Goal: Task Accomplishment & Management: Use online tool/utility

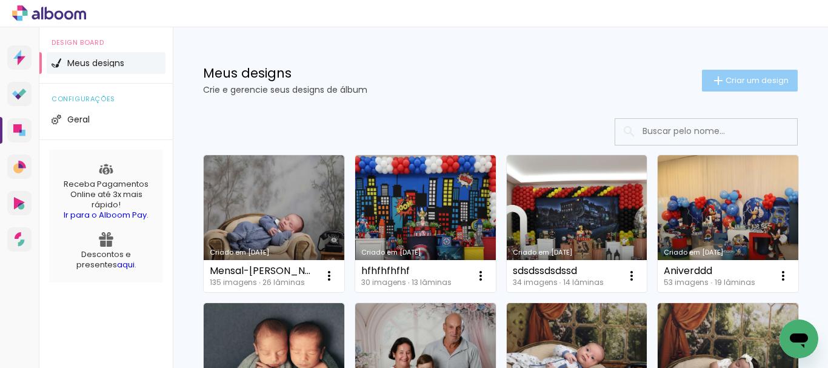
click at [746, 76] on span "Criar um design" at bounding box center [757, 80] width 63 height 8
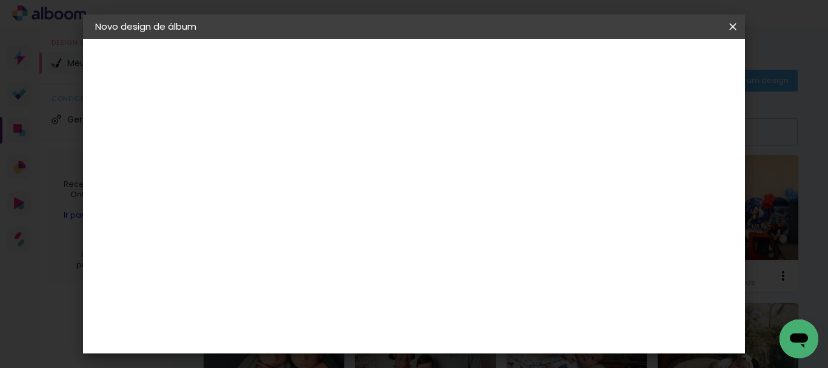
click at [293, 161] on input at bounding box center [293, 162] width 0 height 19
type input "Mensal-[PERSON_NAME]"
type paper-input "Mensal-[PERSON_NAME]"
click at [0, 0] on slot "Avançar" at bounding box center [0, 0] width 0 height 0
click at [0, 0] on slot "Tamanho Livre" at bounding box center [0, 0] width 0 height 0
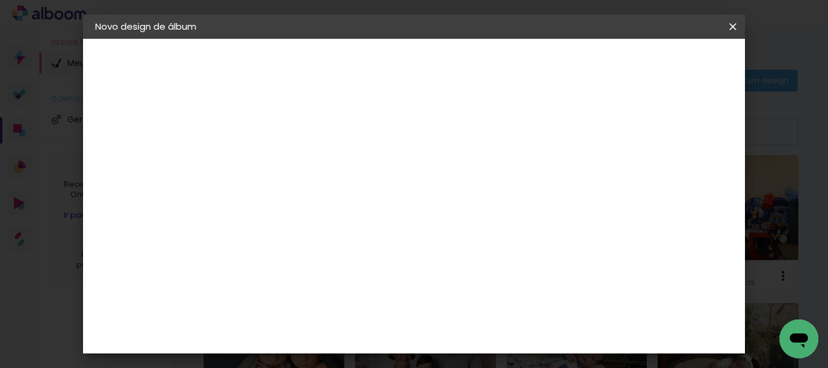
click at [0, 0] on slot "Avançar" at bounding box center [0, 0] width 0 height 0
click at [271, 196] on div "cm" at bounding box center [278, 198] width 15 height 18
type input "30,5"
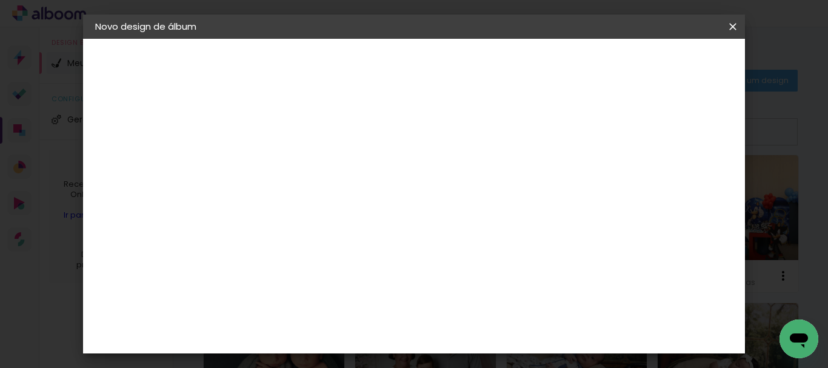
type paper-input "30,5"
click at [500, 332] on div "cm" at bounding box center [504, 332] width 15 height 18
drag, startPoint x: 495, startPoint y: 329, endPoint x: 483, endPoint y: 330, distance: 12.3
click at [483, 330] on input "60" at bounding box center [481, 332] width 32 height 18
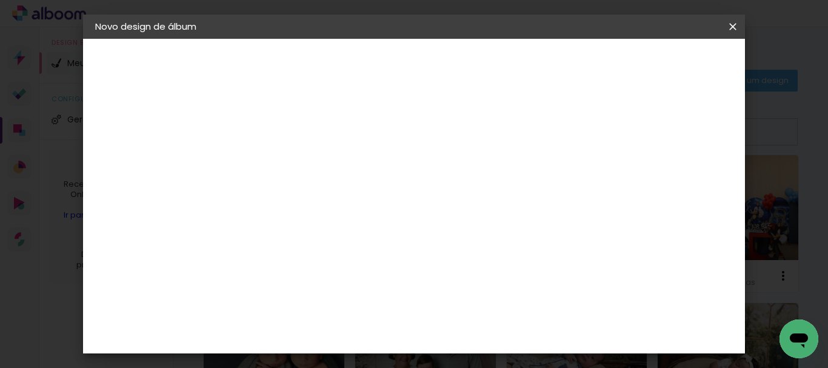
type input "40,6"
type paper-input "40,6"
type input "6"
type paper-input "6"
click at [615, 111] on input "6" at bounding box center [611, 118] width 22 height 18
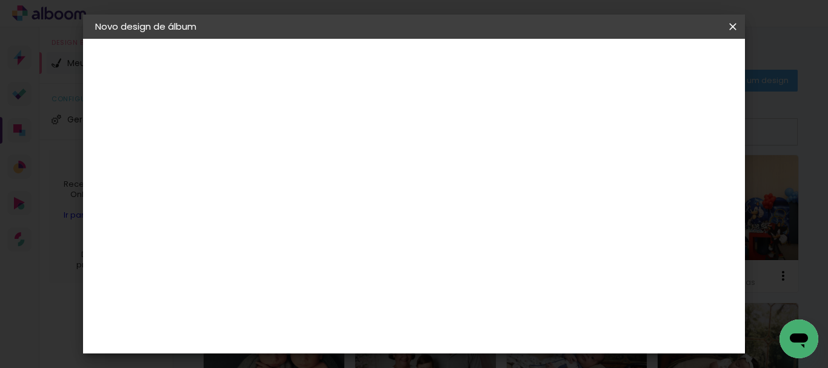
type input "7"
type paper-input "7"
click at [614, 178] on input "7" at bounding box center [609, 183] width 22 height 18
type input "8"
type paper-input "8"
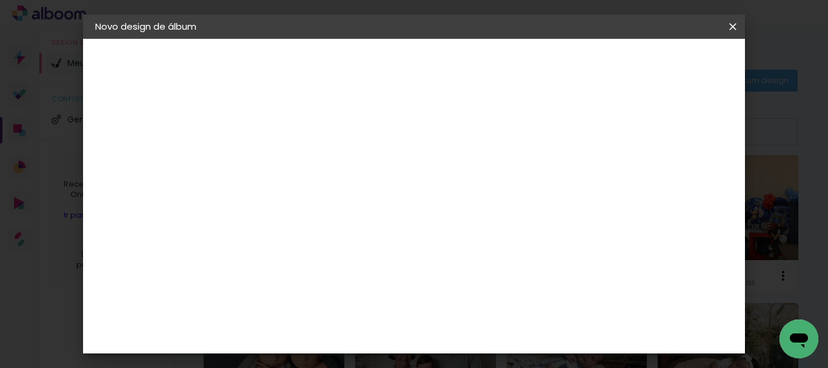
click at [614, 178] on input "8" at bounding box center [608, 183] width 22 height 18
type input "9"
type paper-input "9"
click at [614, 178] on input "9" at bounding box center [606, 183] width 22 height 18
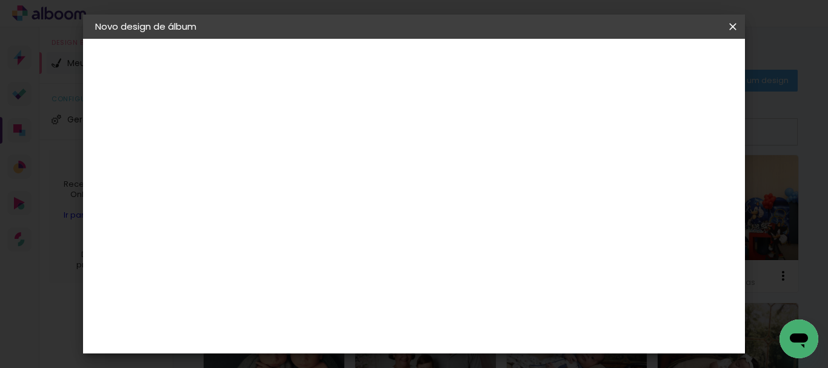
click at [532, 60] on span "Iniciar design" at bounding box center [519, 68] width 28 height 17
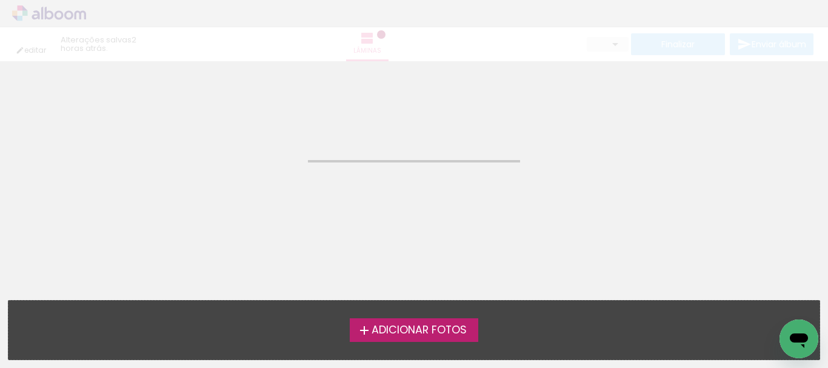
click at [440, 331] on span "Adicionar Fotos" at bounding box center [419, 330] width 95 height 11
click at [0, 0] on input "file" at bounding box center [0, 0] width 0 height 0
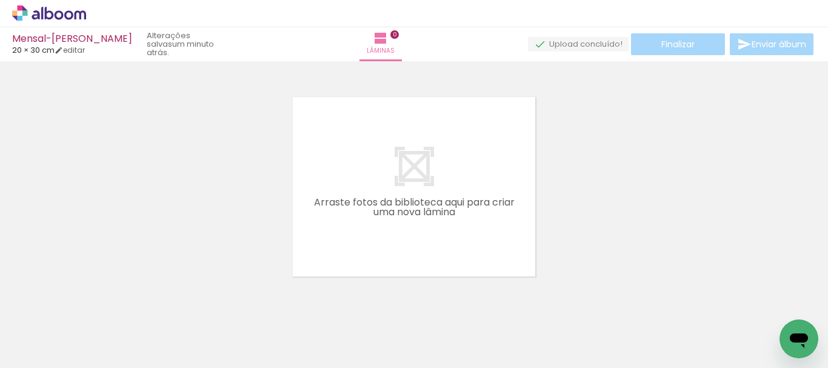
scroll to position [16, 0]
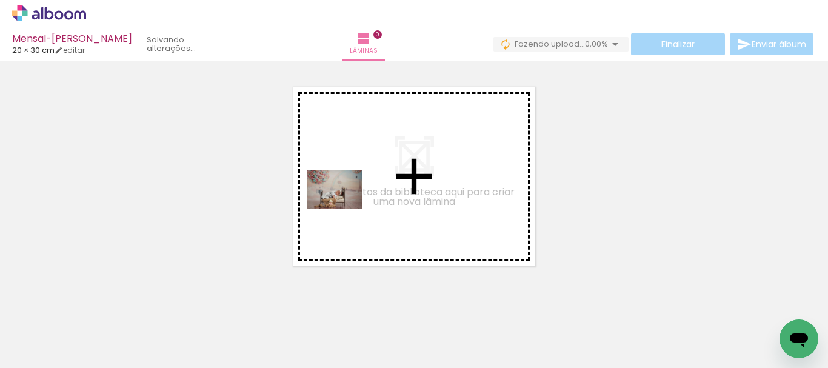
drag, startPoint x: 148, startPoint y: 331, endPoint x: 344, endPoint y: 206, distance: 232.3
click at [344, 206] on quentale-workspace at bounding box center [414, 184] width 828 height 368
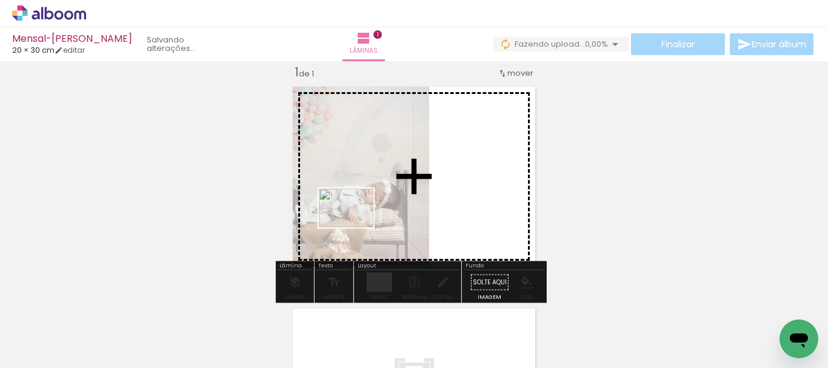
drag, startPoint x: 201, startPoint y: 340, endPoint x: 355, endPoint y: 225, distance: 192.0
click at [355, 225] on quentale-workspace at bounding box center [414, 184] width 828 height 368
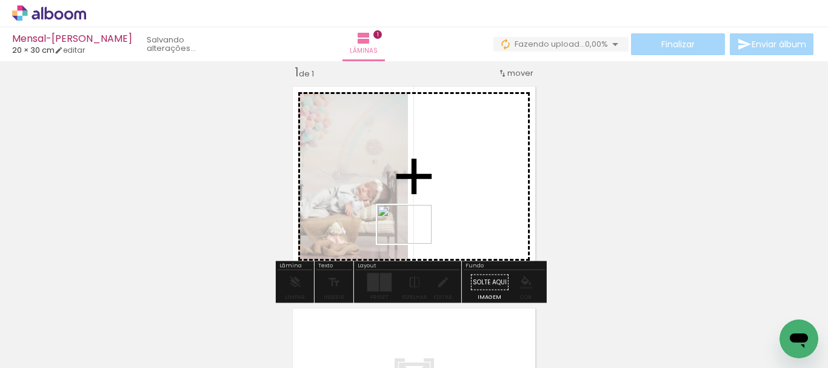
drag, startPoint x: 267, startPoint y: 347, endPoint x: 414, endPoint y: 241, distance: 180.7
click at [414, 241] on quentale-workspace at bounding box center [414, 184] width 828 height 368
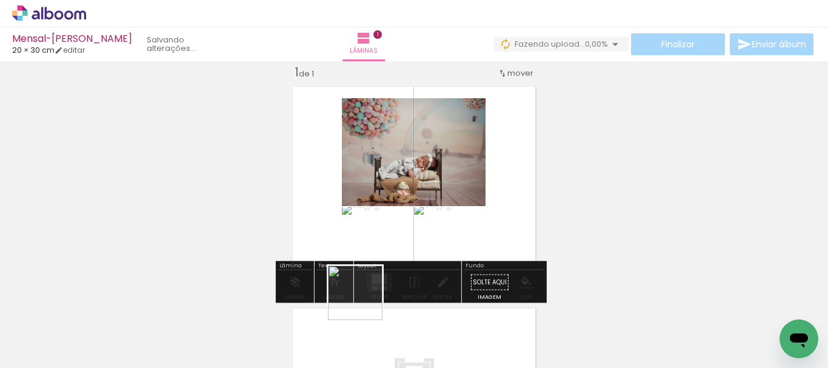
drag, startPoint x: 341, startPoint y: 338, endPoint x: 413, endPoint y: 219, distance: 139.2
click at [420, 200] on quentale-workspace at bounding box center [414, 184] width 828 height 368
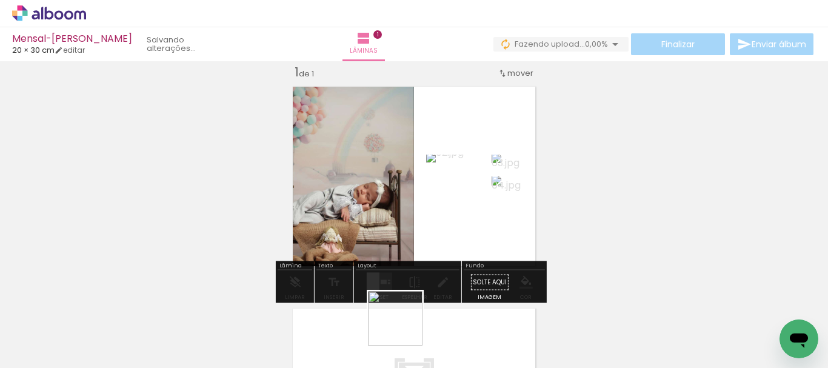
drag, startPoint x: 396, startPoint y: 336, endPoint x: 454, endPoint y: 229, distance: 121.3
click at [453, 229] on quentale-workspace at bounding box center [414, 184] width 828 height 368
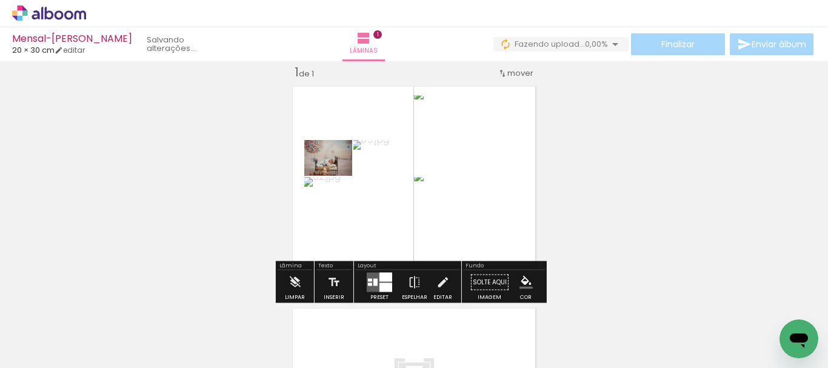
click at [374, 284] on div at bounding box center [376, 282] width 4 height 7
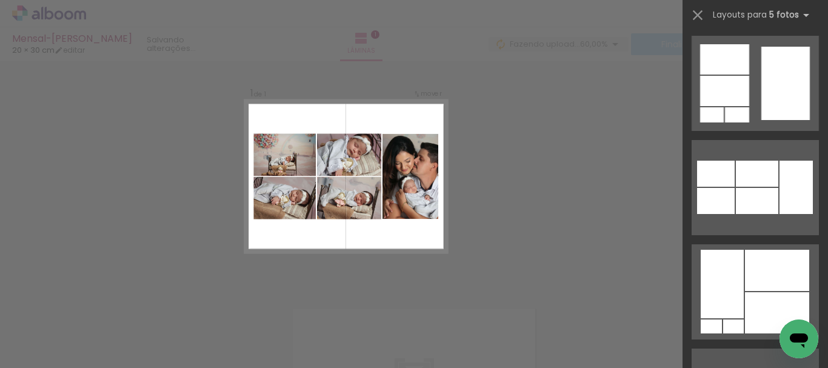
scroll to position [1253, 0]
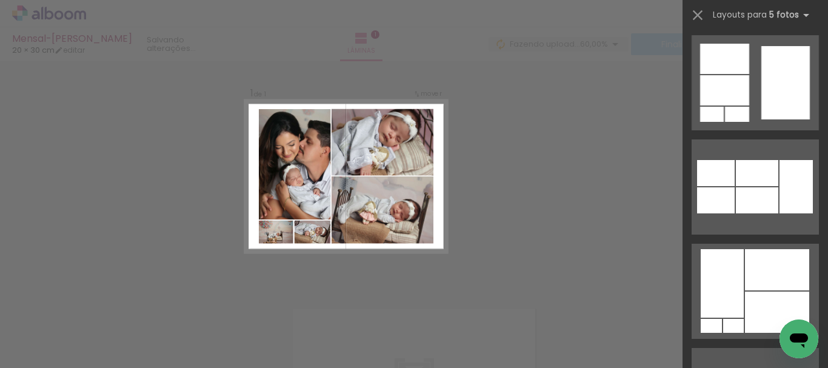
click at [766, 264] on div at bounding box center [777, 269] width 64 height 41
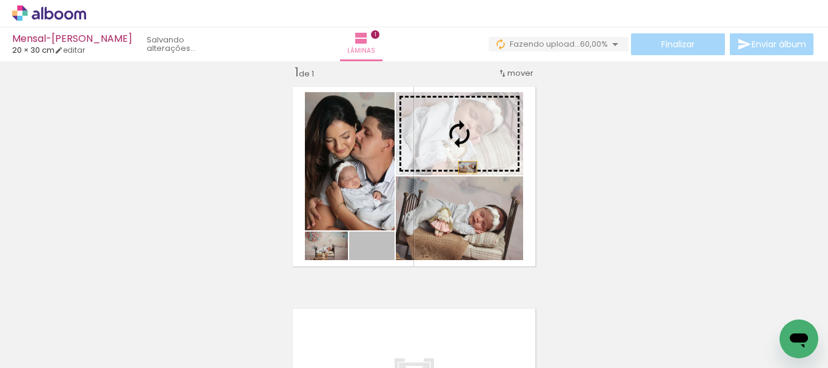
drag, startPoint x: 383, startPoint y: 255, endPoint x: 466, endPoint y: 166, distance: 121.4
click at [0, 0] on slot at bounding box center [0, 0] width 0 height 0
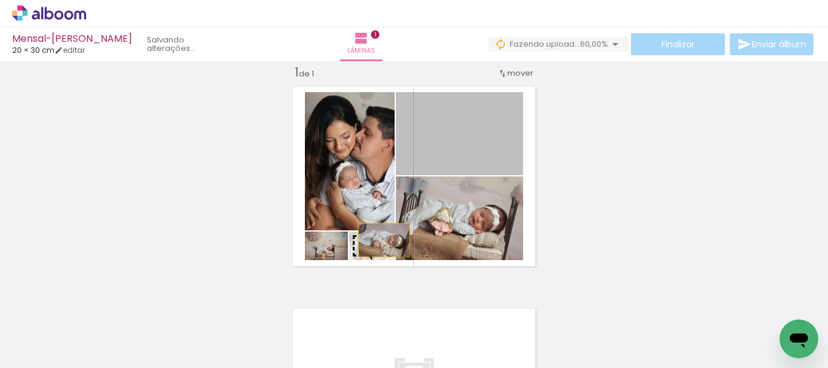
drag, startPoint x: 480, startPoint y: 165, endPoint x: 380, endPoint y: 242, distance: 126.3
click at [0, 0] on slot at bounding box center [0, 0] width 0 height 0
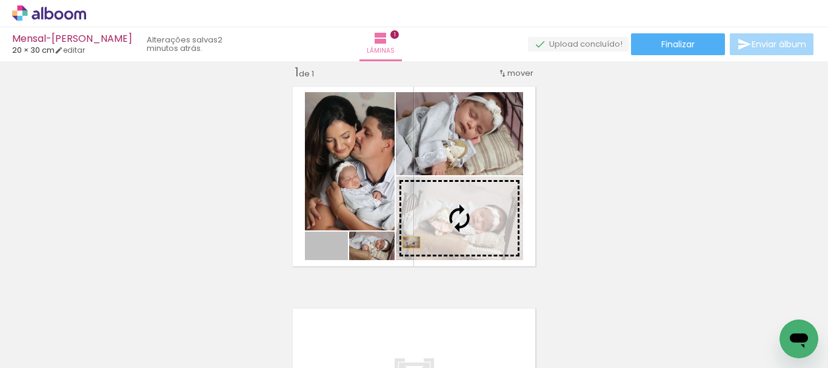
drag, startPoint x: 338, startPoint y: 255, endPoint x: 409, endPoint y: 243, distance: 72.0
click at [0, 0] on slot at bounding box center [0, 0] width 0 height 0
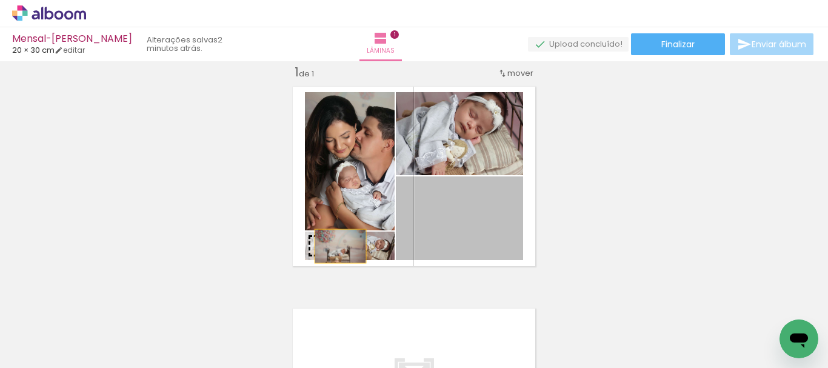
drag, startPoint x: 409, startPoint y: 244, endPoint x: 335, endPoint y: 246, distance: 74.0
click at [0, 0] on slot at bounding box center [0, 0] width 0 height 0
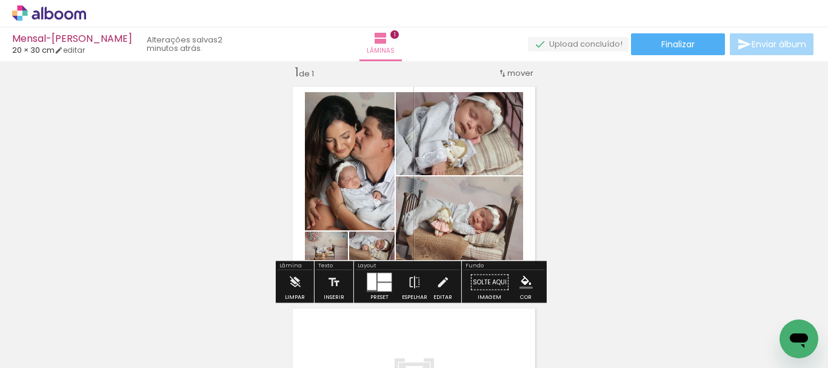
click at [485, 255] on quentale-photo at bounding box center [459, 218] width 127 height 84
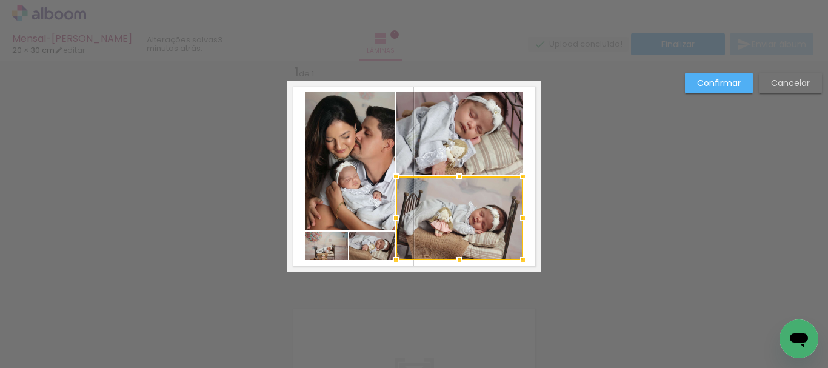
click at [484, 171] on quentale-photo at bounding box center [459, 133] width 127 height 83
click at [358, 164] on quentale-photo at bounding box center [350, 161] width 90 height 138
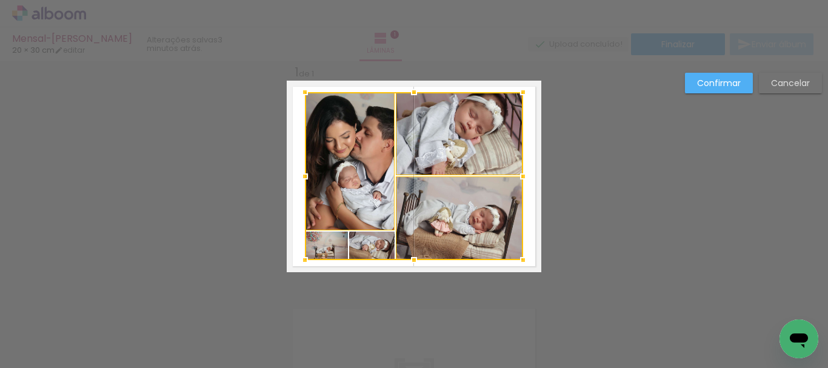
click at [343, 246] on div at bounding box center [414, 176] width 218 height 168
click at [355, 245] on div at bounding box center [414, 176] width 218 height 168
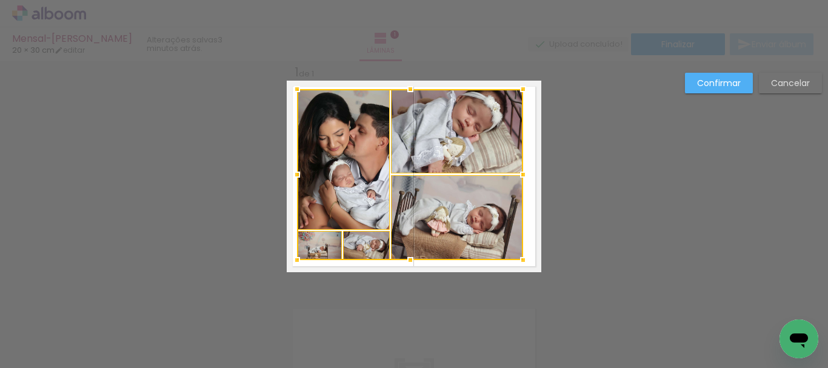
drag, startPoint x: 301, startPoint y: 93, endPoint x: 293, endPoint y: 90, distance: 8.4
click at [293, 90] on div at bounding box center [297, 89] width 24 height 24
click at [338, 150] on div at bounding box center [410, 174] width 226 height 171
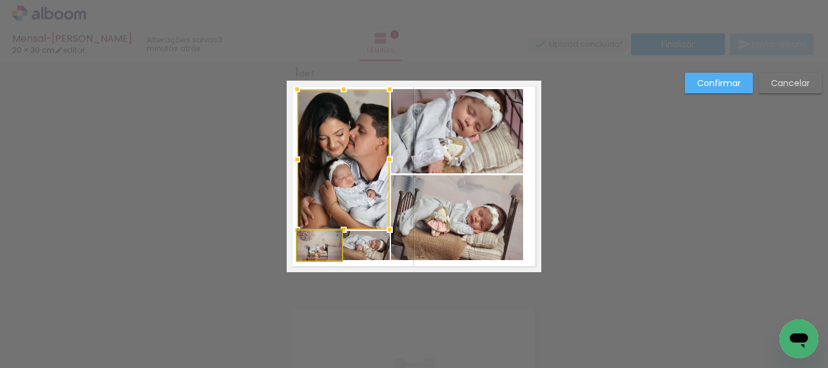
click at [330, 252] on quentale-photo at bounding box center [319, 245] width 45 height 29
click at [364, 250] on div at bounding box center [343, 174] width 93 height 171
click at [454, 152] on quentale-photo at bounding box center [457, 131] width 132 height 84
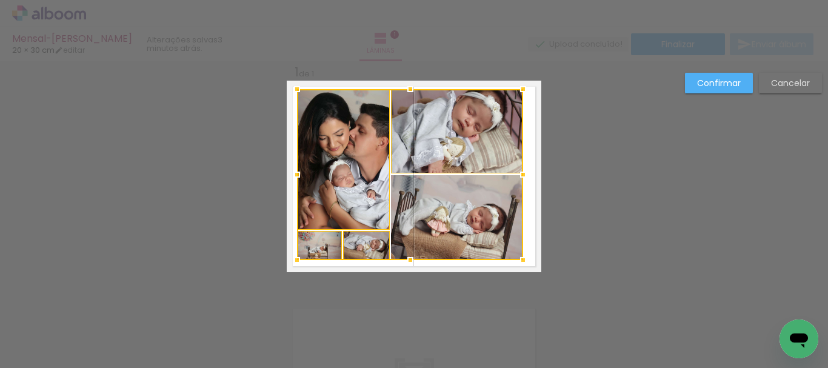
click at [464, 224] on div at bounding box center [410, 174] width 226 height 171
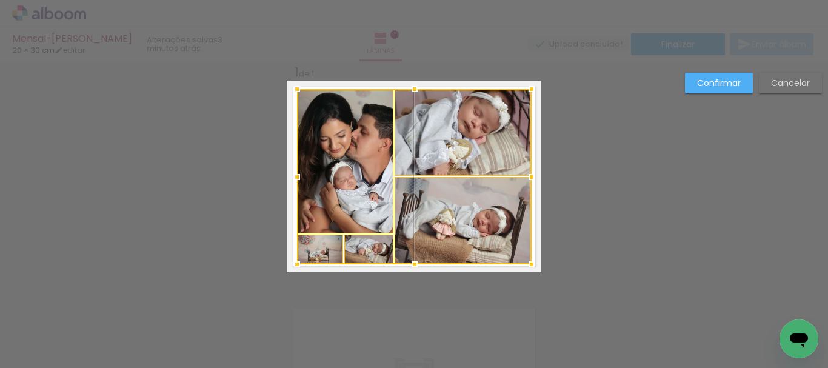
drag, startPoint x: 515, startPoint y: 261, endPoint x: 523, endPoint y: 266, distance: 9.5
click at [523, 266] on div at bounding box center [532, 264] width 24 height 24
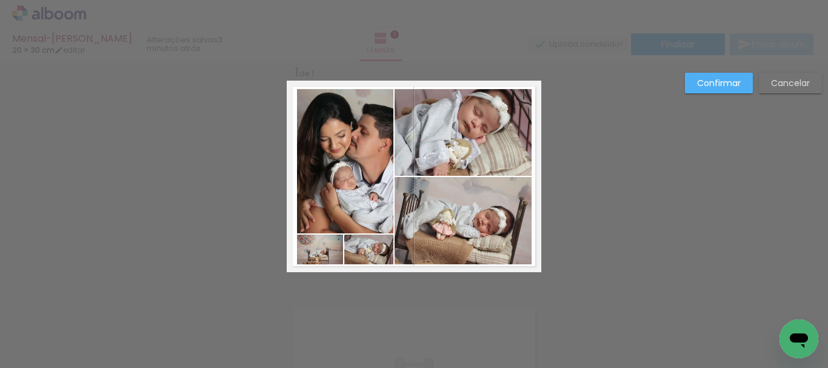
click at [472, 225] on quentale-photo at bounding box center [463, 220] width 137 height 87
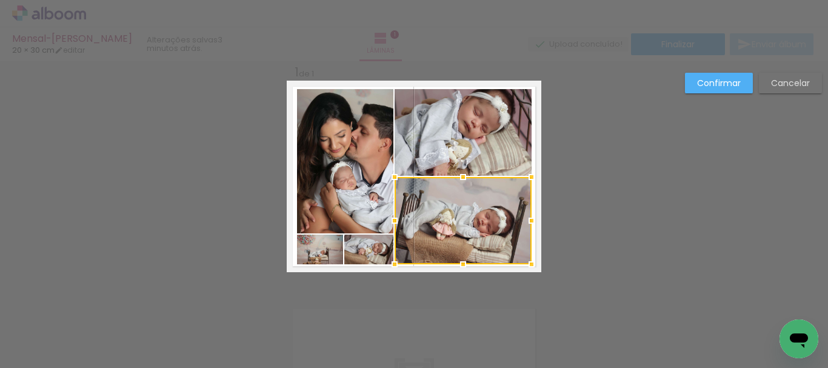
click at [475, 147] on quentale-photo at bounding box center [463, 132] width 137 height 87
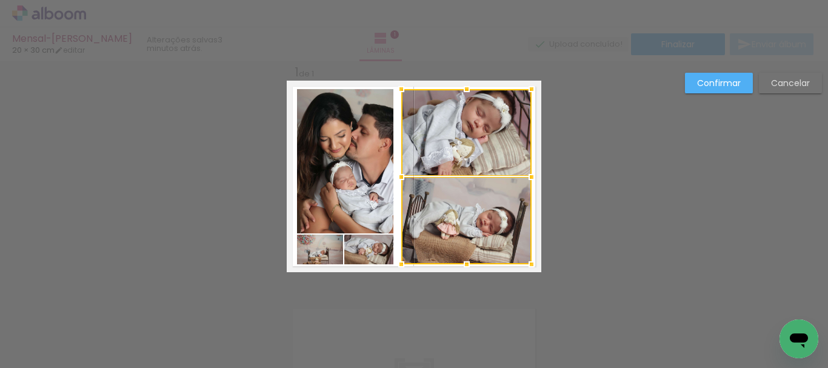
drag, startPoint x: 394, startPoint y: 179, endPoint x: 400, endPoint y: 179, distance: 6.7
click at [400, 179] on div at bounding box center [401, 177] width 24 height 24
click at [357, 179] on quentale-photo at bounding box center [345, 161] width 96 height 144
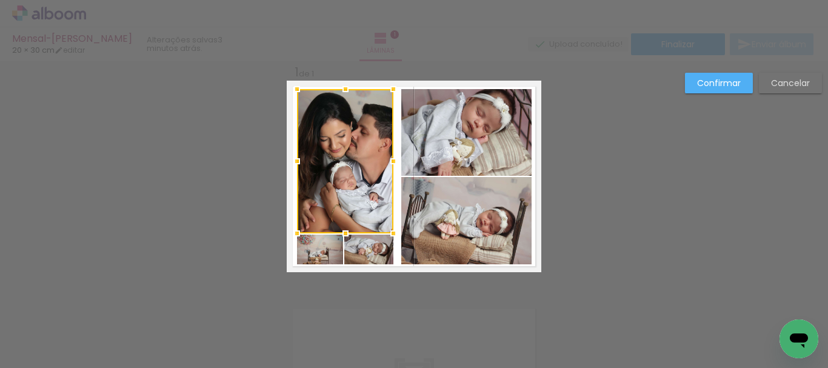
click at [367, 250] on quentale-photo at bounding box center [368, 250] width 49 height 30
click at [318, 253] on div at bounding box center [345, 176] width 96 height 175
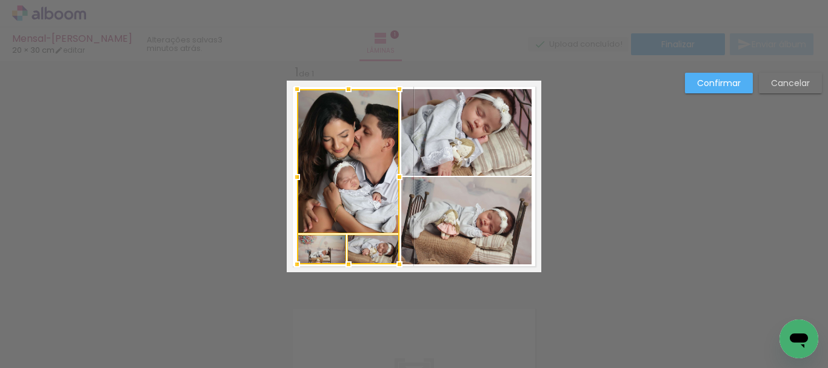
drag, startPoint x: 386, startPoint y: 181, endPoint x: 392, endPoint y: 183, distance: 6.2
click at [392, 183] on div at bounding box center [399, 177] width 24 height 24
click at [365, 198] on quentale-photo at bounding box center [348, 161] width 102 height 144
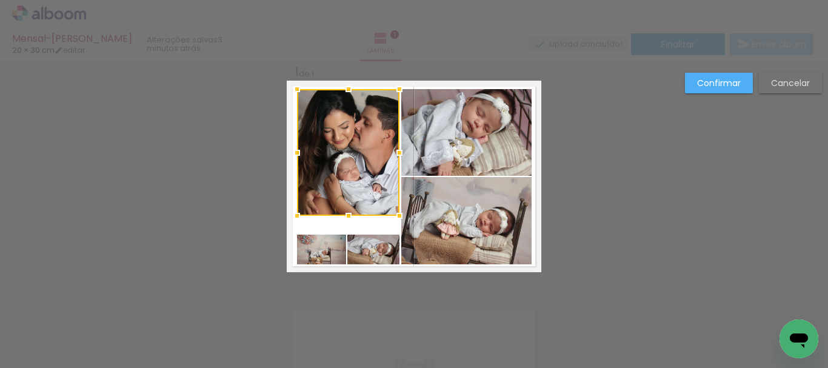
drag, startPoint x: 344, startPoint y: 238, endPoint x: 345, endPoint y: 221, distance: 17.6
click at [345, 221] on div at bounding box center [349, 216] width 24 height 24
click at [358, 248] on quentale-photo at bounding box center [373, 250] width 52 height 30
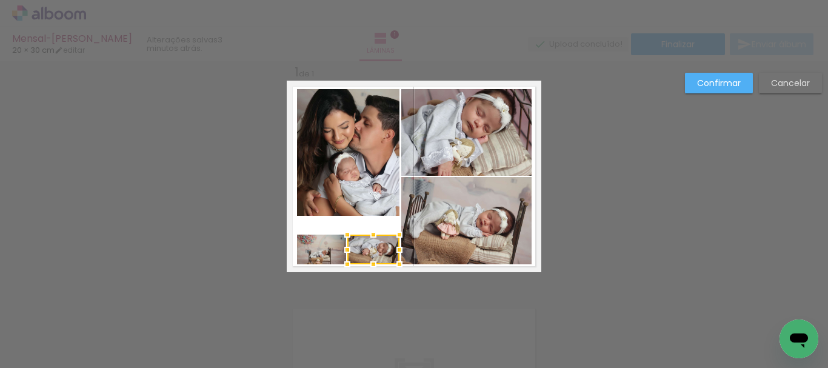
click at [353, 199] on quentale-photo at bounding box center [348, 152] width 102 height 127
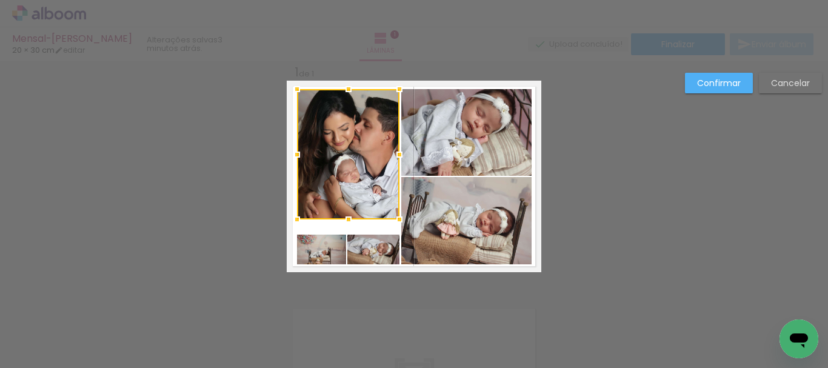
click at [350, 221] on div at bounding box center [349, 219] width 24 height 24
click at [366, 249] on quentale-photo at bounding box center [373, 250] width 52 height 30
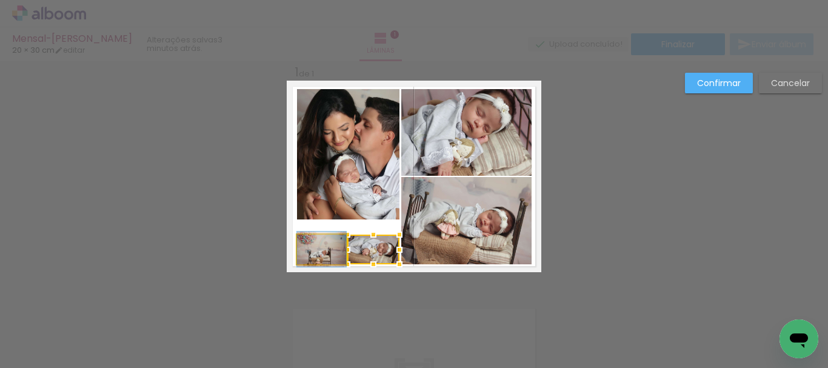
click at [329, 256] on quentale-photo at bounding box center [321, 250] width 49 height 30
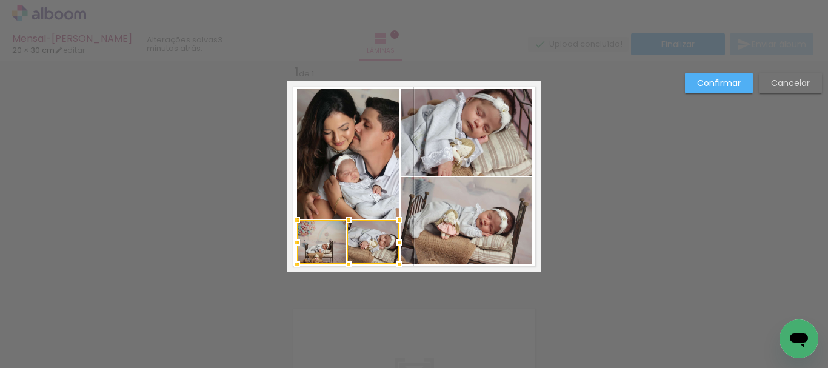
drag, startPoint x: 342, startPoint y: 238, endPoint x: 341, endPoint y: 224, distance: 14.6
click at [341, 224] on div at bounding box center [349, 220] width 24 height 24
click at [0, 0] on slot "Confirmar" at bounding box center [0, 0] width 0 height 0
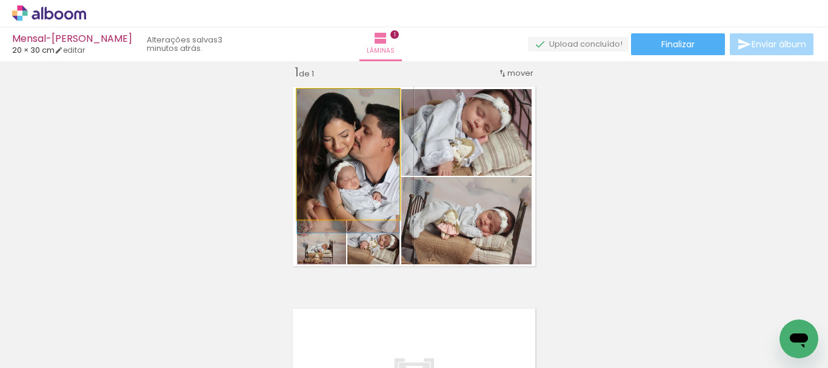
drag, startPoint x: 356, startPoint y: 161, endPoint x: 357, endPoint y: 172, distance: 10.4
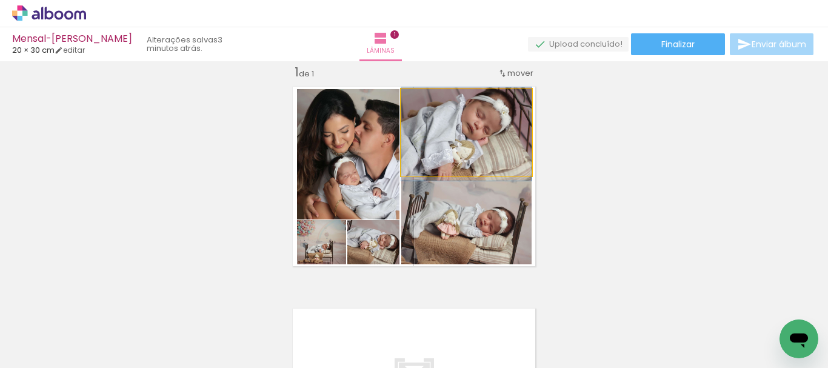
drag, startPoint x: 463, startPoint y: 152, endPoint x: 474, endPoint y: 153, distance: 11.7
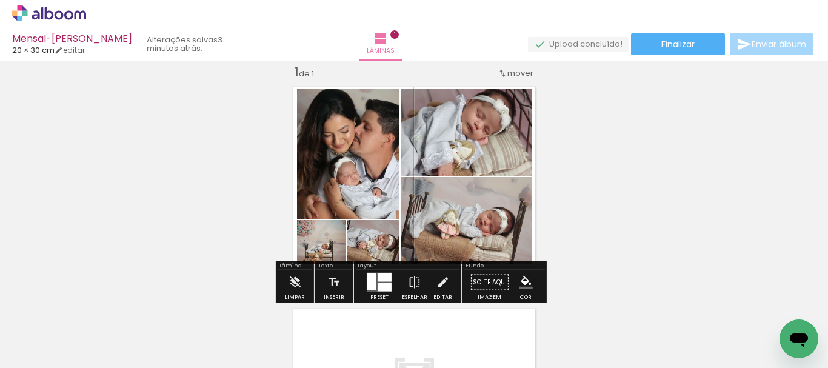
click at [380, 200] on quentale-photo at bounding box center [348, 154] width 102 height 130
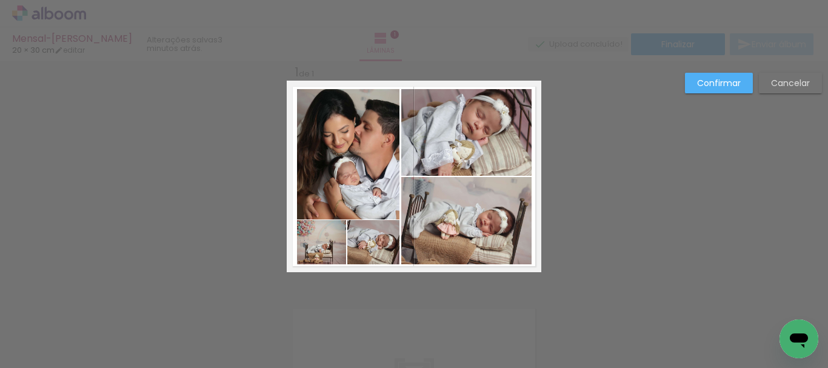
click at [378, 240] on quentale-photo at bounding box center [373, 242] width 52 height 44
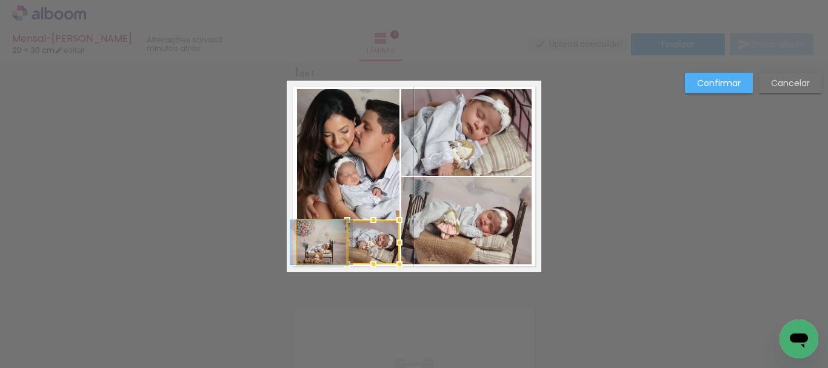
click at [322, 247] on quentale-photo at bounding box center [321, 242] width 49 height 44
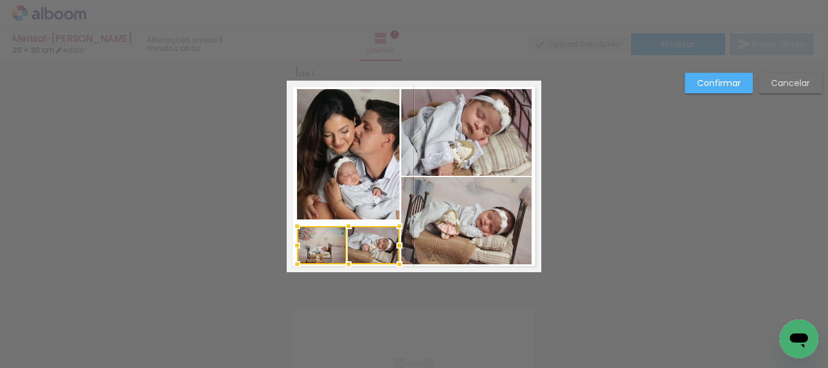
drag, startPoint x: 340, startPoint y: 226, endPoint x: 340, endPoint y: 232, distance: 6.1
click at [340, 232] on div at bounding box center [349, 226] width 24 height 24
click at [347, 194] on quentale-photo at bounding box center [348, 154] width 102 height 130
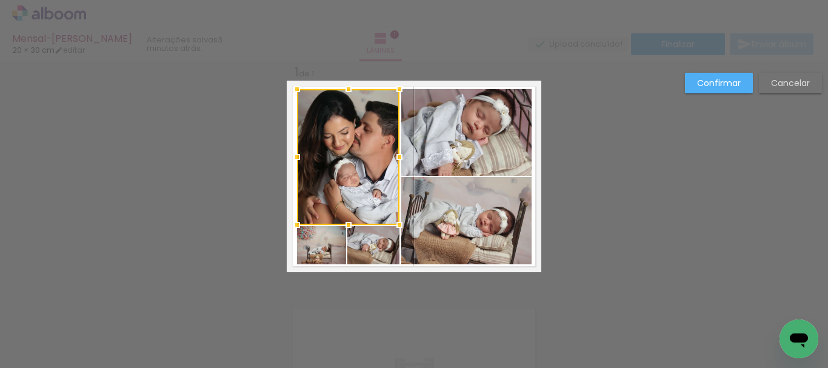
click at [344, 222] on div at bounding box center [349, 225] width 24 height 24
click at [0, 0] on slot "Confirmar" at bounding box center [0, 0] width 0 height 0
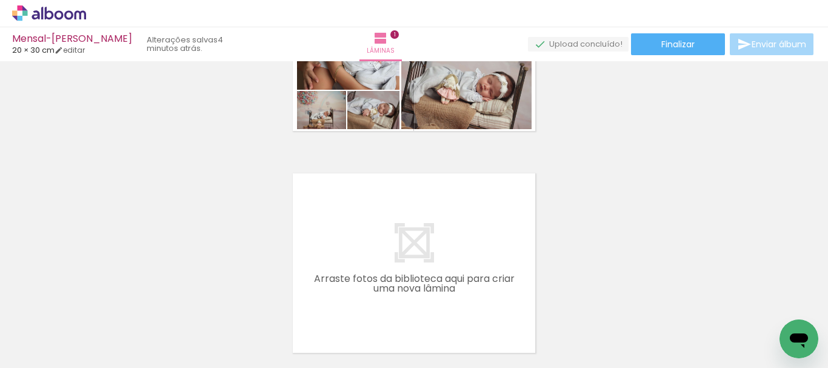
scroll to position [218, 0]
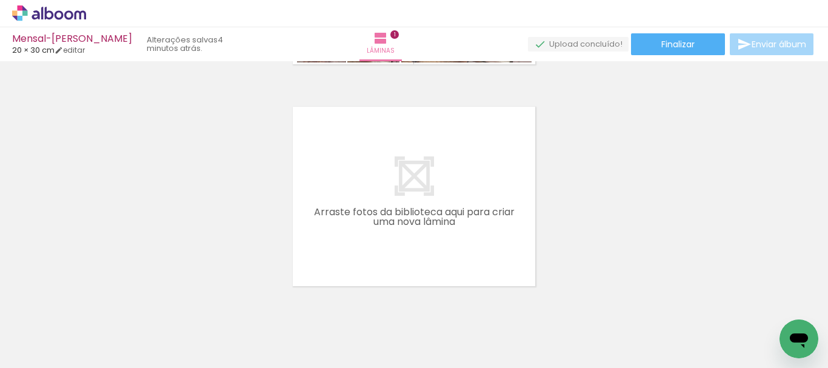
click at [47, 346] on span "Adicionar Fotos" at bounding box center [43, 351] width 36 height 13
click at [0, 0] on input "file" at bounding box center [0, 0] width 0 height 0
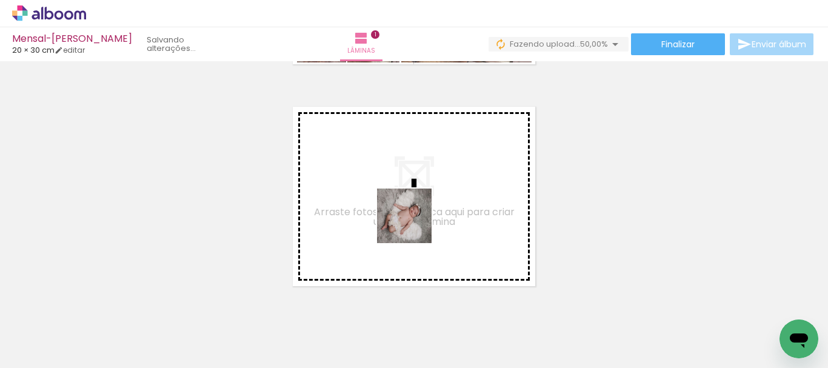
drag, startPoint x: 472, startPoint y: 327, endPoint x: 412, endPoint y: 224, distance: 119.8
click at [412, 224] on quentale-workspace at bounding box center [414, 184] width 828 height 368
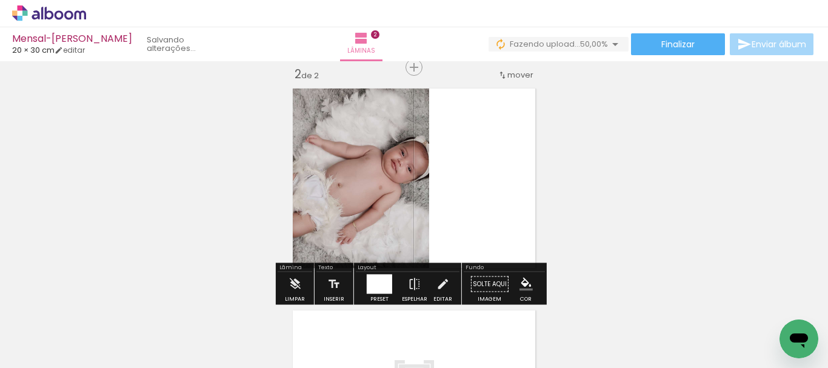
scroll to position [238, 0]
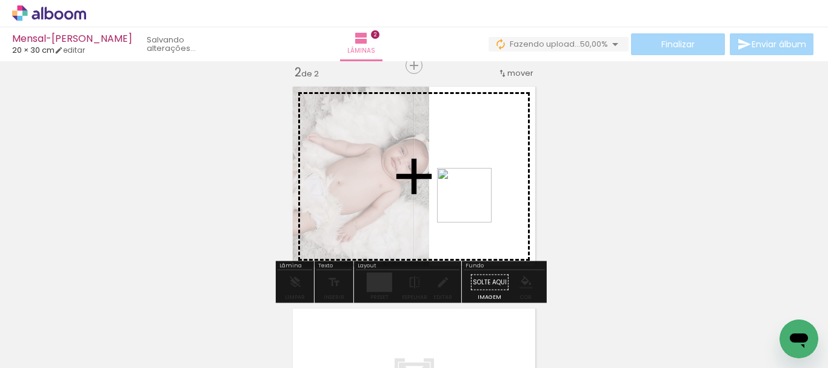
drag, startPoint x: 537, startPoint y: 331, endPoint x: 472, endPoint y: 198, distance: 147.8
click at [472, 198] on quentale-workspace at bounding box center [414, 184] width 828 height 368
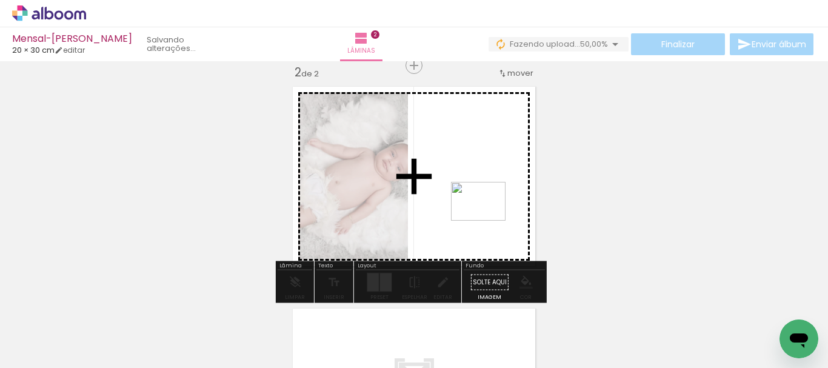
drag, startPoint x: 595, startPoint y: 327, endPoint x: 488, endPoint y: 218, distance: 153.5
click at [488, 218] on quentale-workspace at bounding box center [414, 184] width 828 height 368
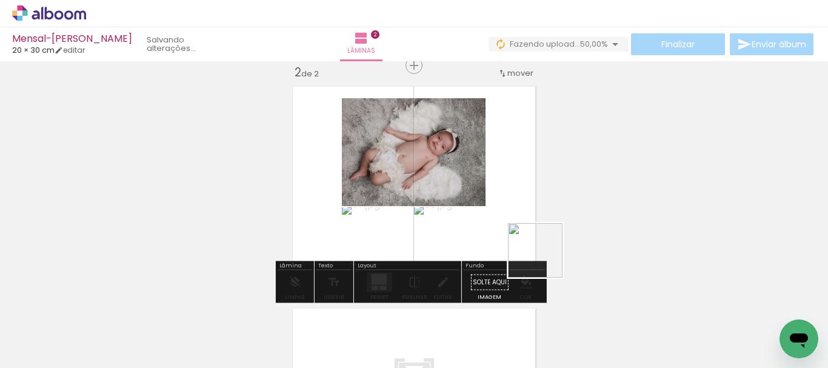
drag, startPoint x: 668, startPoint y: 338, endPoint x: 618, endPoint y: 280, distance: 76.6
click at [484, 199] on quentale-workspace at bounding box center [414, 184] width 828 height 368
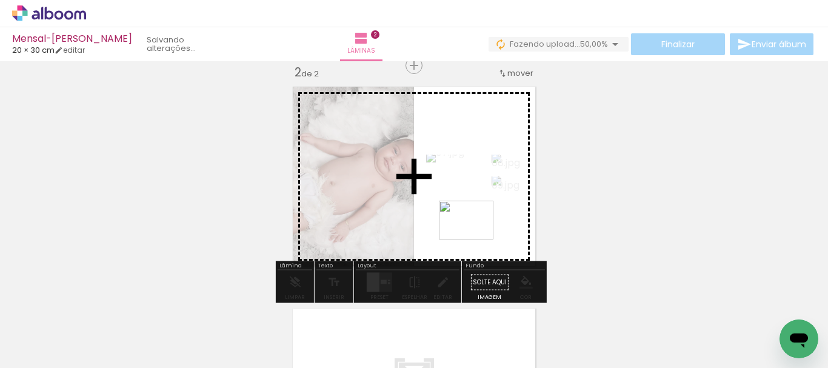
drag, startPoint x: 729, startPoint y: 335, endPoint x: 475, endPoint y: 237, distance: 272.2
click at [475, 237] on quentale-workspace at bounding box center [414, 184] width 828 height 368
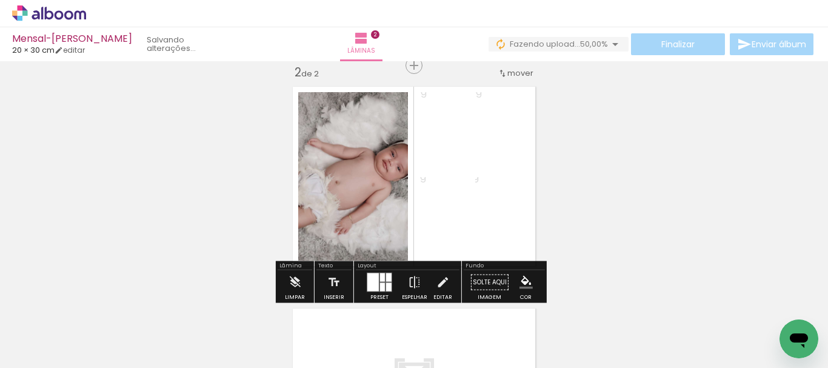
click at [373, 279] on div at bounding box center [373, 282] width 12 height 18
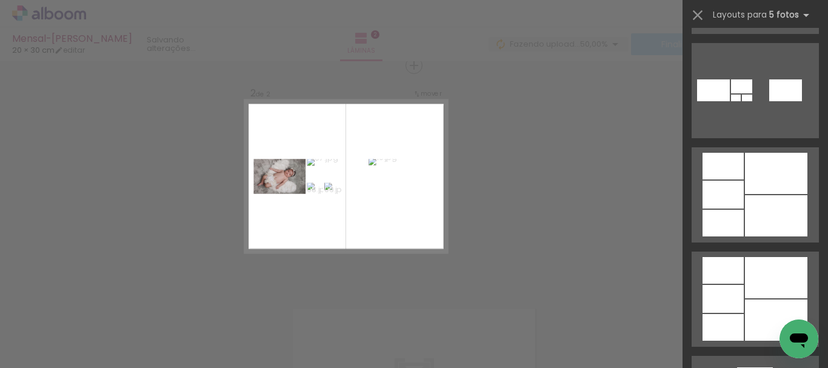
scroll to position [1253, 0]
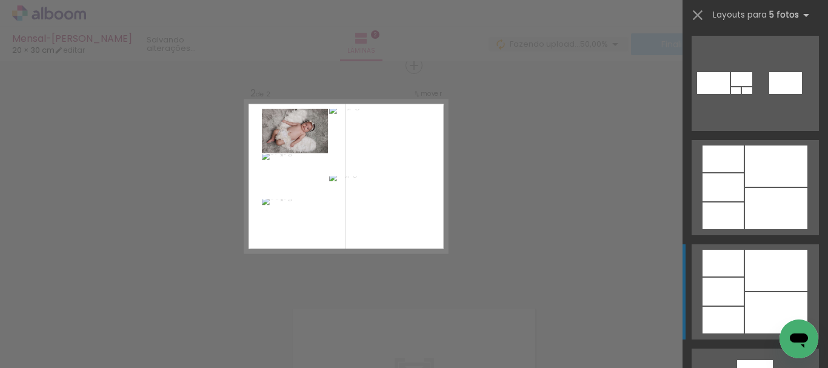
click at [735, 270] on div at bounding box center [723, 263] width 41 height 27
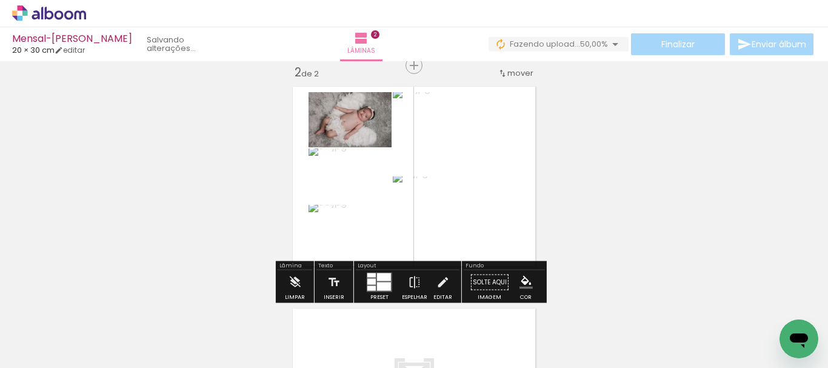
click at [501, 227] on quentale-photo at bounding box center [456, 218] width 126 height 84
click at [495, 233] on quentale-photo at bounding box center [456, 218] width 126 height 84
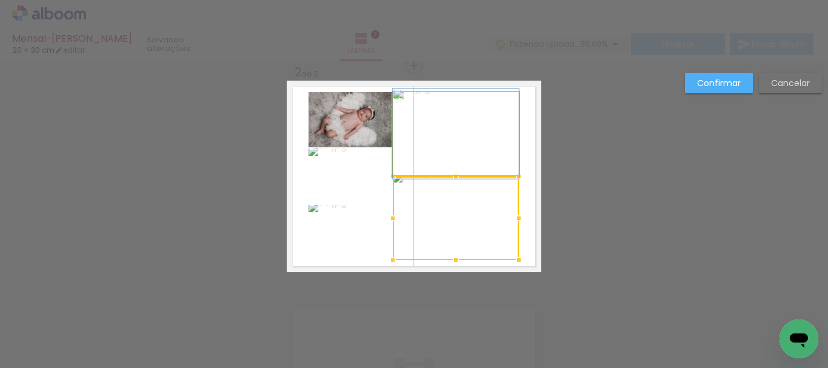
click at [475, 146] on quentale-photo at bounding box center [456, 133] width 126 height 83
click at [360, 140] on quentale-photo at bounding box center [350, 119] width 83 height 55
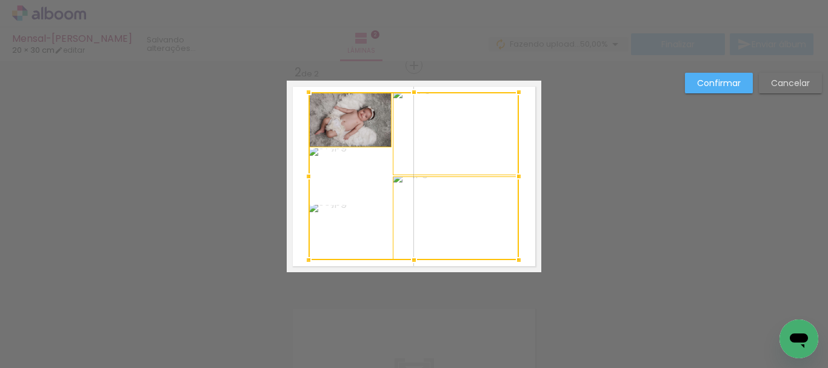
click at [367, 179] on div at bounding box center [414, 176] width 210 height 168
click at [361, 229] on div at bounding box center [414, 176] width 210 height 168
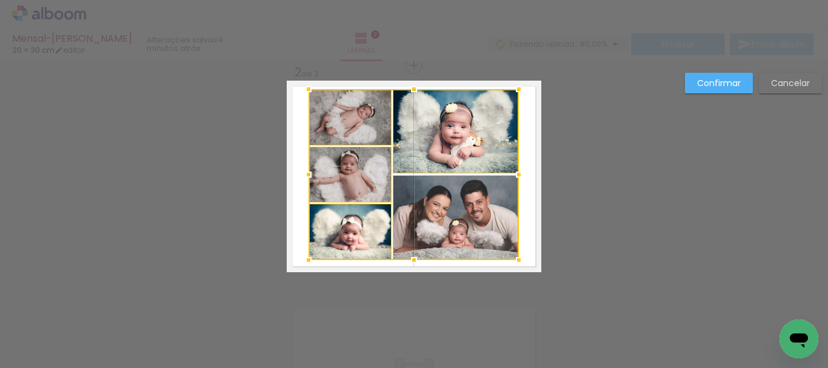
click at [407, 95] on div at bounding box center [414, 89] width 24 height 24
click at [442, 134] on div at bounding box center [414, 174] width 210 height 171
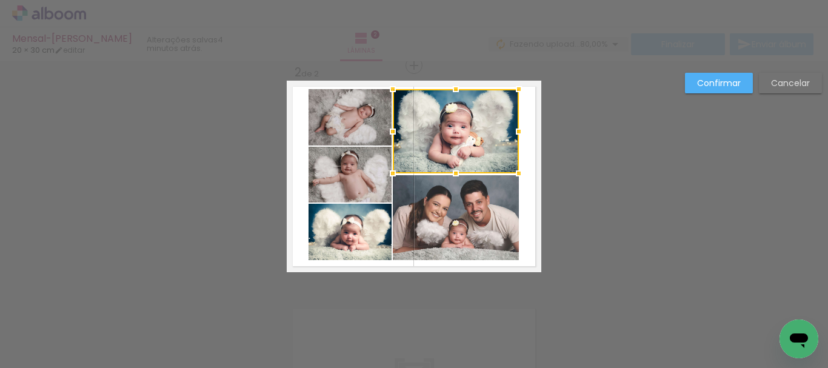
click at [473, 232] on quentale-photo at bounding box center [456, 217] width 126 height 85
click at [379, 122] on quentale-photo at bounding box center [350, 117] width 83 height 56
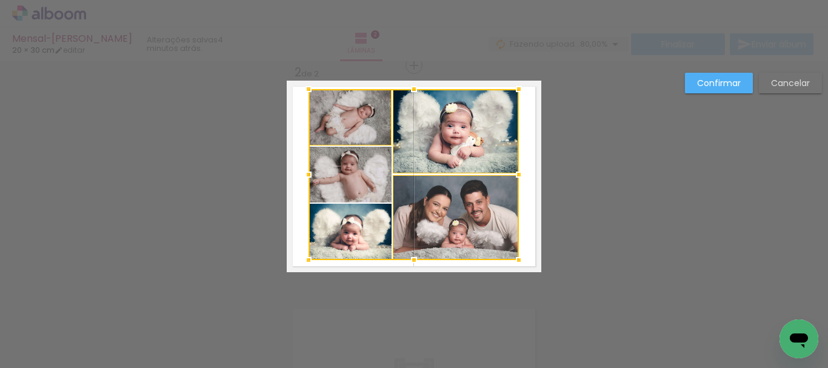
click at [363, 193] on div at bounding box center [414, 174] width 210 height 171
click at [361, 236] on div at bounding box center [414, 174] width 210 height 171
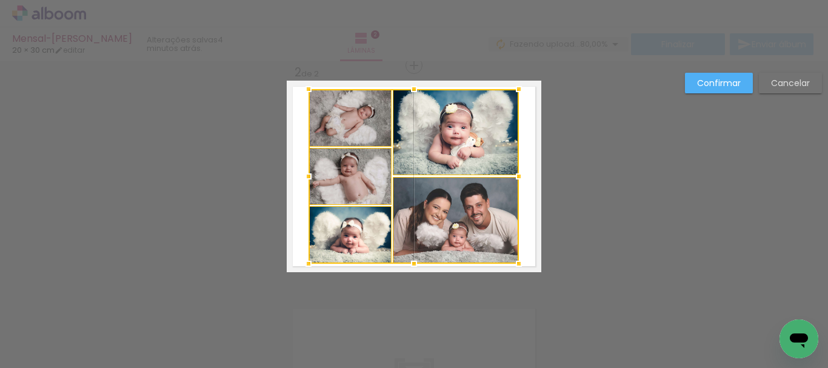
click at [408, 266] on div at bounding box center [414, 264] width 24 height 24
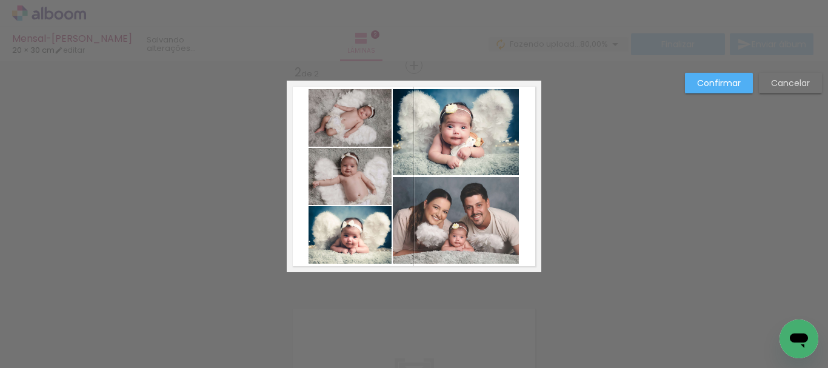
click at [478, 243] on quentale-photo at bounding box center [456, 220] width 126 height 87
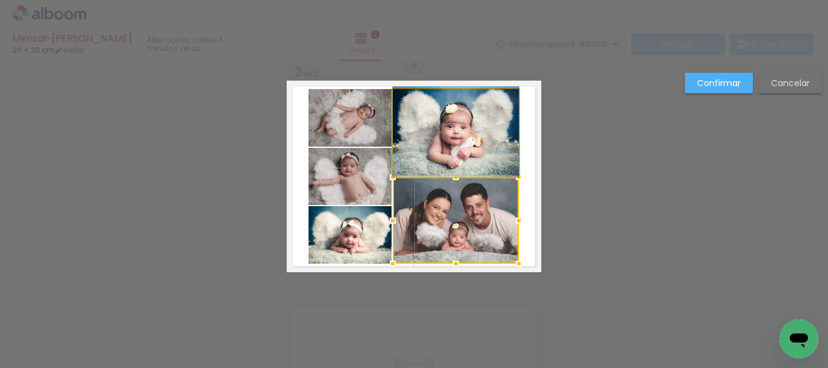
click at [483, 140] on quentale-photo at bounding box center [456, 132] width 126 height 86
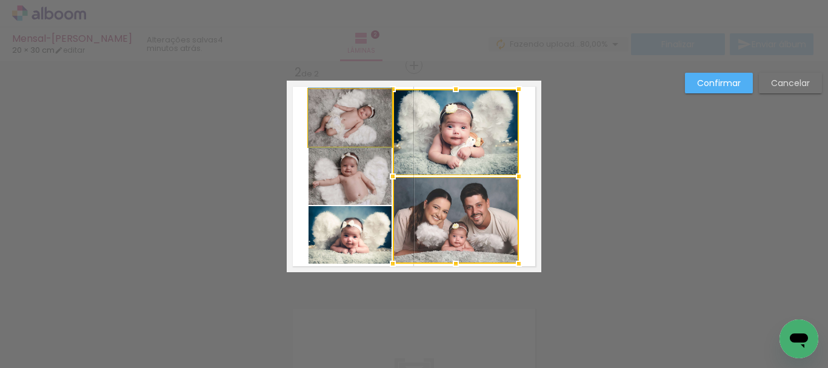
click at [368, 118] on quentale-photo at bounding box center [350, 118] width 83 height 58
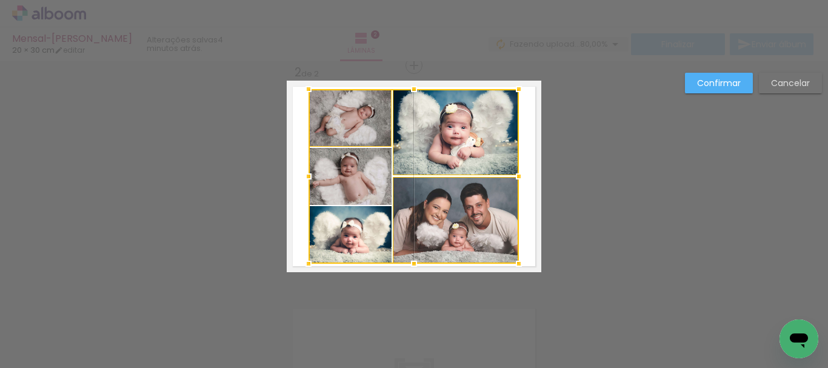
click at [368, 181] on div at bounding box center [414, 176] width 210 height 175
click at [358, 230] on div at bounding box center [414, 176] width 210 height 175
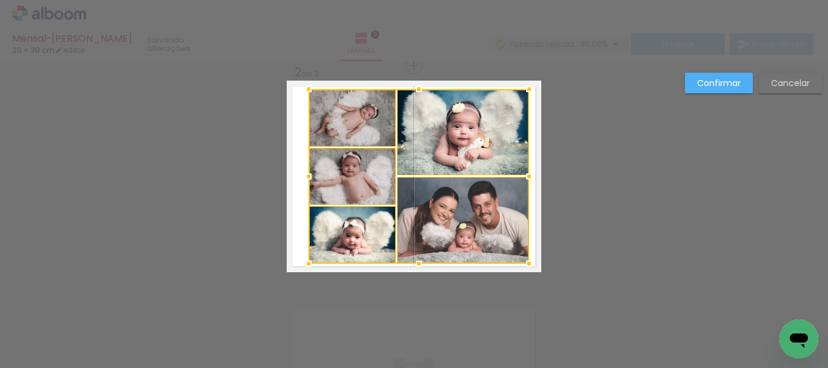
drag, startPoint x: 511, startPoint y: 179, endPoint x: 521, endPoint y: 182, distance: 10.7
click at [521, 182] on div at bounding box center [529, 176] width 24 height 24
click at [495, 131] on div at bounding box center [419, 176] width 221 height 175
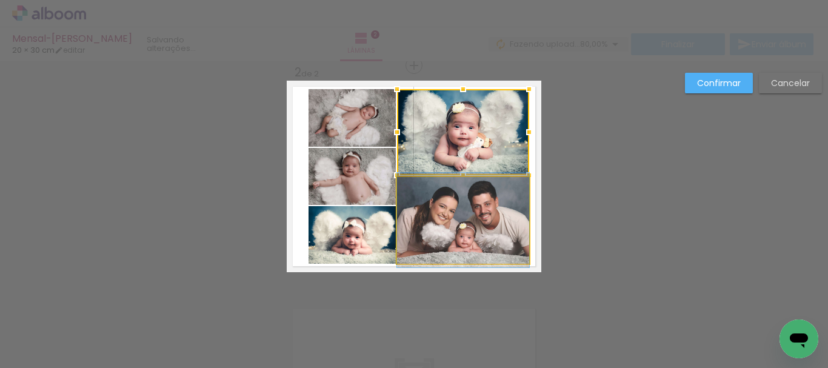
click at [487, 241] on quentale-photo at bounding box center [463, 220] width 132 height 87
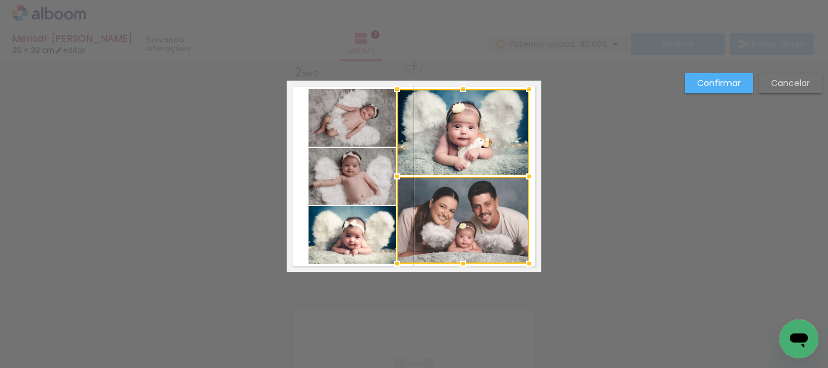
click at [377, 132] on quentale-photo at bounding box center [352, 118] width 87 height 58
click at [377, 187] on div at bounding box center [419, 176] width 221 height 175
click at [366, 234] on div at bounding box center [419, 176] width 221 height 175
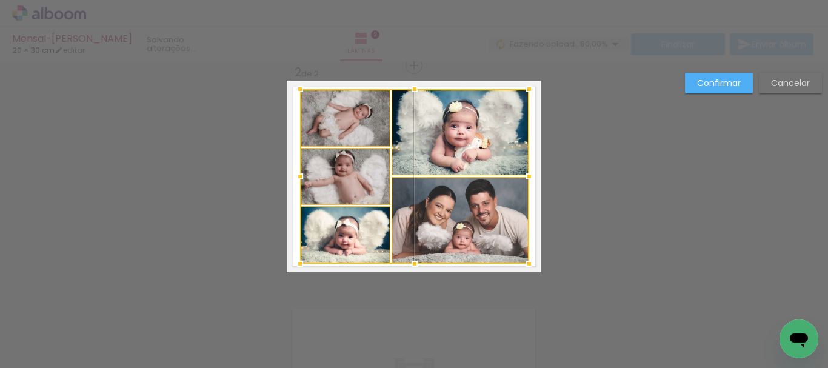
drag, startPoint x: 311, startPoint y: 177, endPoint x: 303, endPoint y: 178, distance: 8.5
click at [303, 178] on div at bounding box center [300, 176] width 24 height 24
click at [0, 0] on slot "Confirmar" at bounding box center [0, 0] width 0 height 0
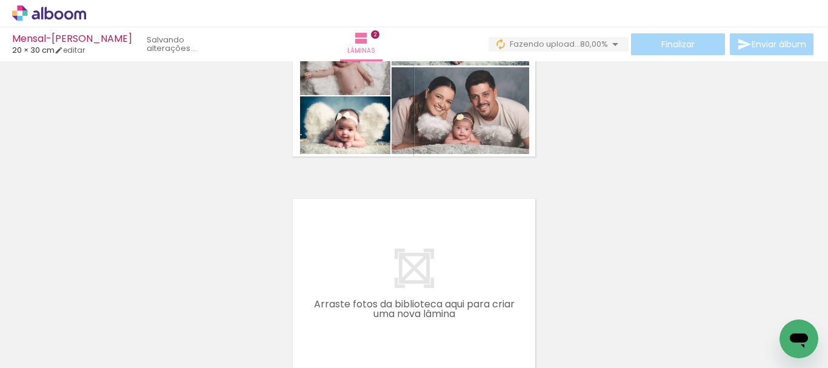
scroll to position [278, 0]
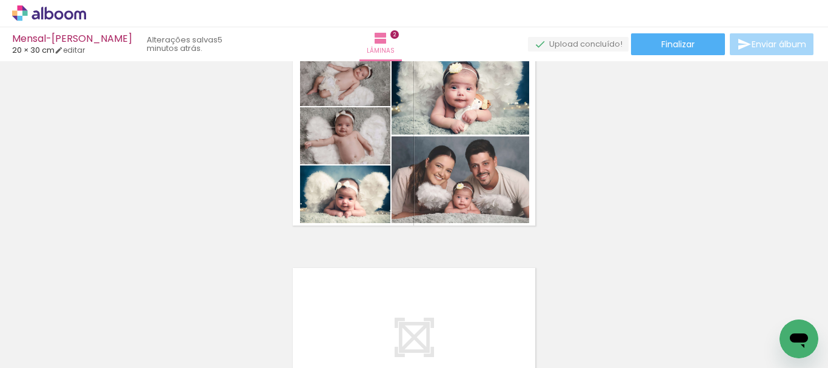
click at [43, 352] on span "Adicionar Fotos" at bounding box center [43, 351] width 36 height 13
click at [0, 0] on input "file" at bounding box center [0, 0] width 0 height 0
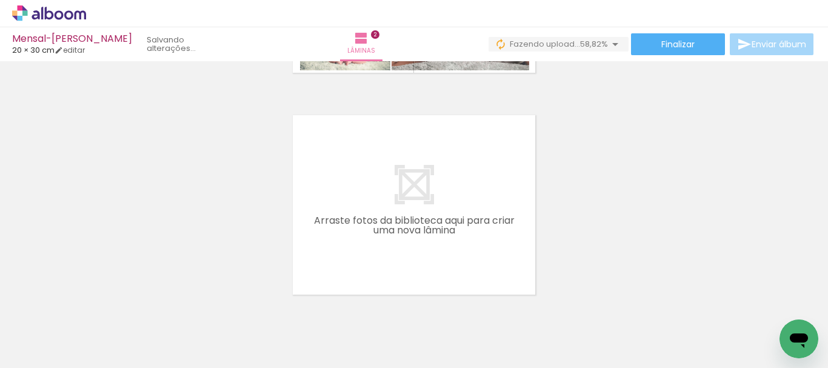
scroll to position [440, 0]
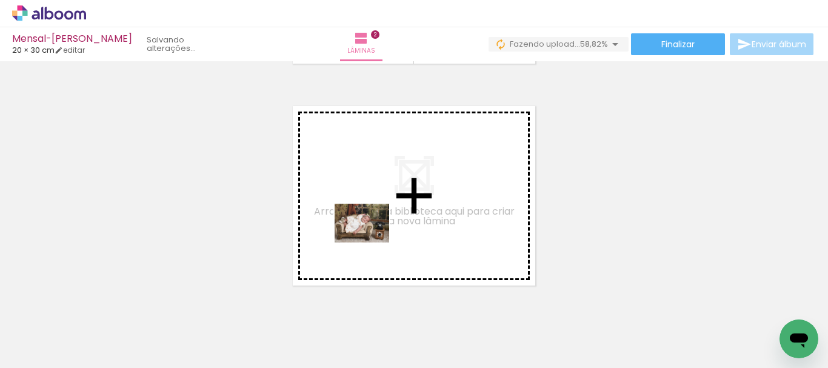
drag, startPoint x: 378, startPoint y: 326, endPoint x: 371, endPoint y: 240, distance: 86.4
click at [371, 240] on quentale-workspace at bounding box center [414, 184] width 828 height 368
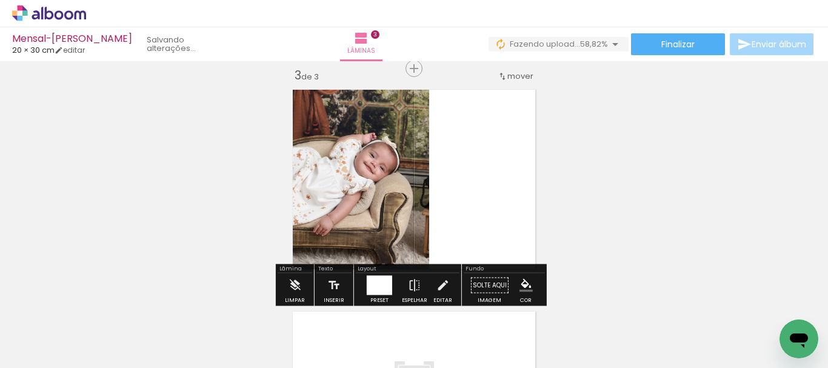
scroll to position [460, 0]
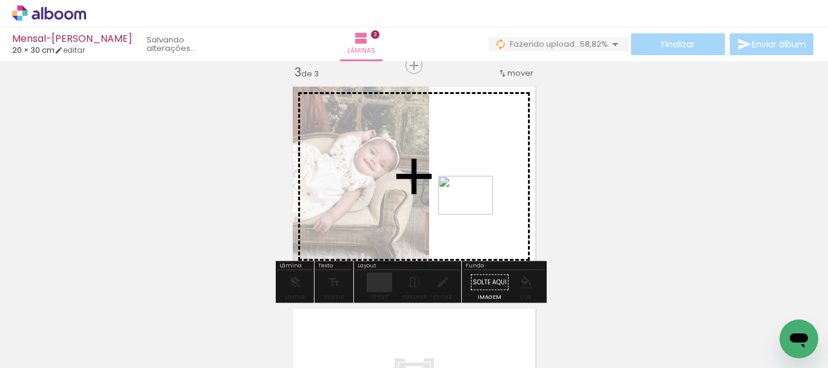
drag, startPoint x: 441, startPoint y: 336, endPoint x: 475, endPoint y: 212, distance: 128.1
click at [475, 212] on quentale-workspace at bounding box center [414, 184] width 828 height 368
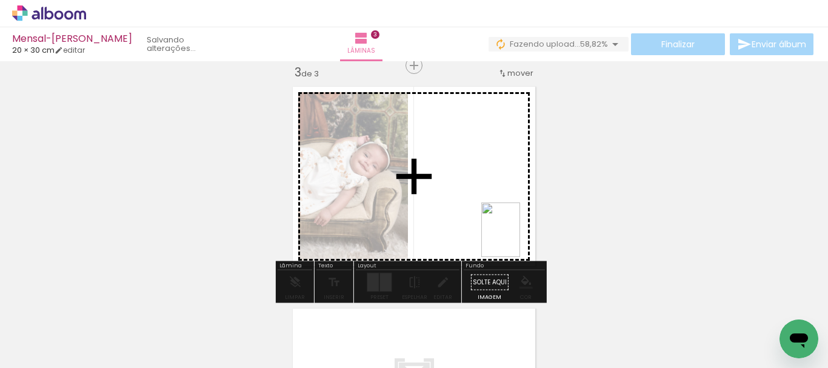
drag, startPoint x: 645, startPoint y: 345, endPoint x: 511, endPoint y: 234, distance: 173.5
click at [511, 234] on quentale-workspace at bounding box center [414, 184] width 828 height 368
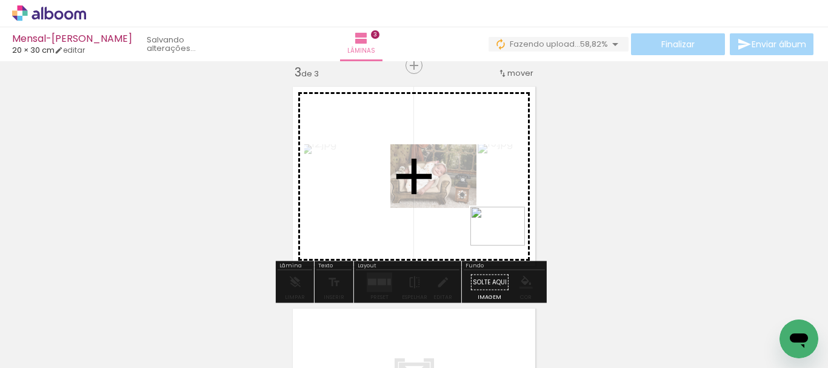
drag, startPoint x: 704, startPoint y: 336, endPoint x: 483, endPoint y: 235, distance: 242.8
click at [484, 235] on quentale-workspace at bounding box center [414, 184] width 828 height 368
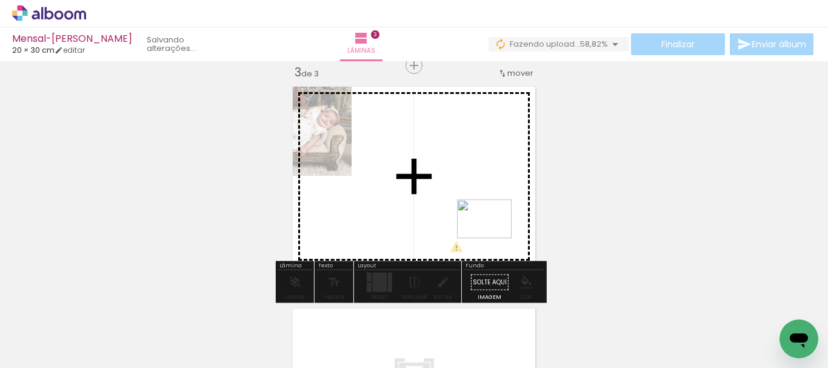
drag, startPoint x: 766, startPoint y: 335, endPoint x: 494, endPoint y: 236, distance: 289.9
click at [494, 236] on quentale-workspace at bounding box center [414, 184] width 828 height 368
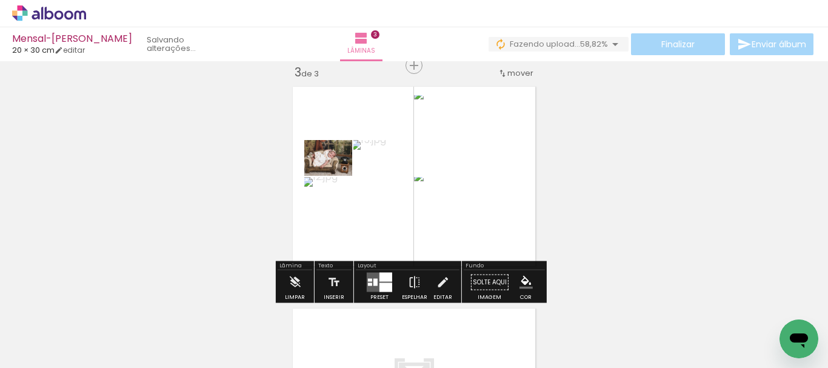
click at [380, 281] on div at bounding box center [386, 277] width 13 height 9
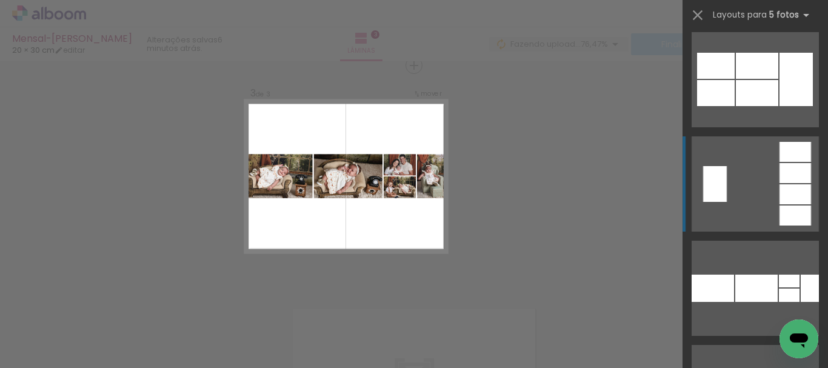
scroll to position [4002, 0]
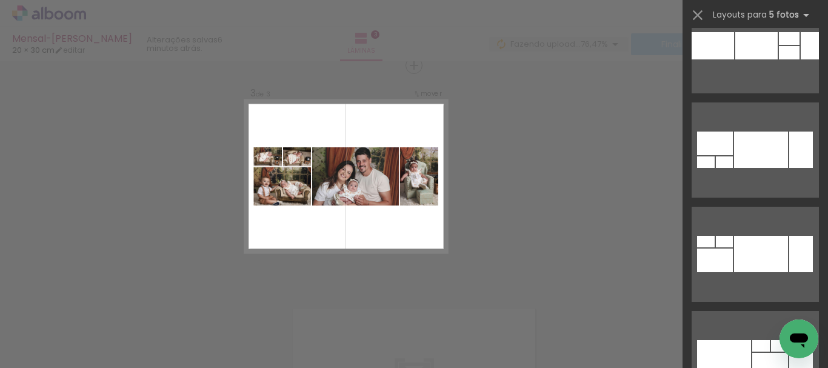
click at [541, 229] on div "Confirmar Cancelar" at bounding box center [414, 60] width 828 height 917
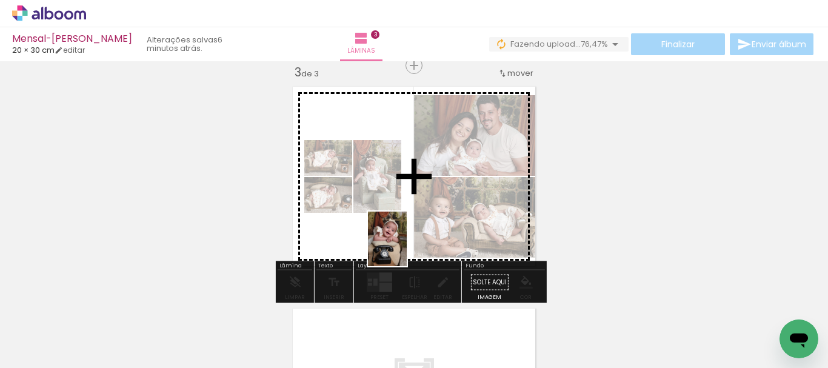
drag, startPoint x: 522, startPoint y: 334, endPoint x: 400, endPoint y: 240, distance: 153.5
click at [400, 244] on quentale-workspace at bounding box center [414, 184] width 828 height 368
click at [400, 244] on quentale-layouter at bounding box center [414, 177] width 255 height 192
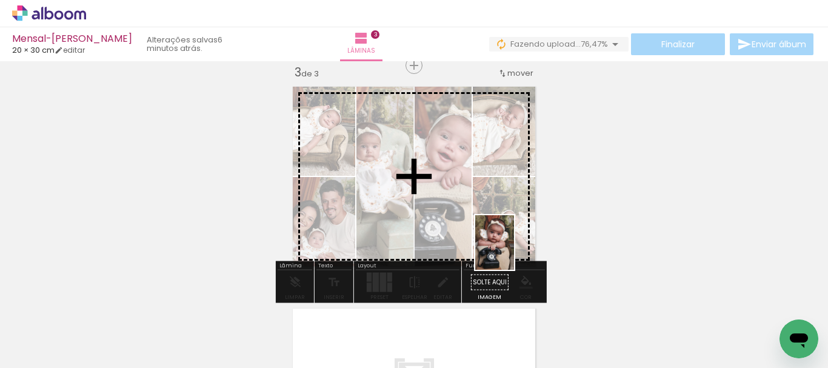
drag, startPoint x: 585, startPoint y: 337, endPoint x: 504, endPoint y: 243, distance: 124.2
click at [504, 243] on quentale-workspace at bounding box center [414, 184] width 828 height 368
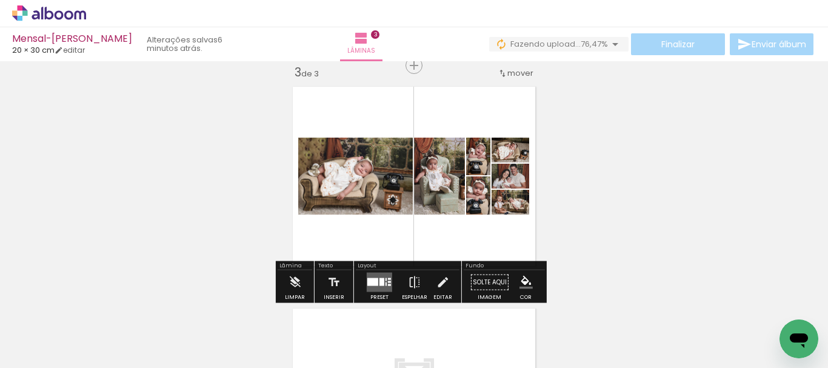
click at [373, 277] on quentale-layouter at bounding box center [379, 282] width 25 height 19
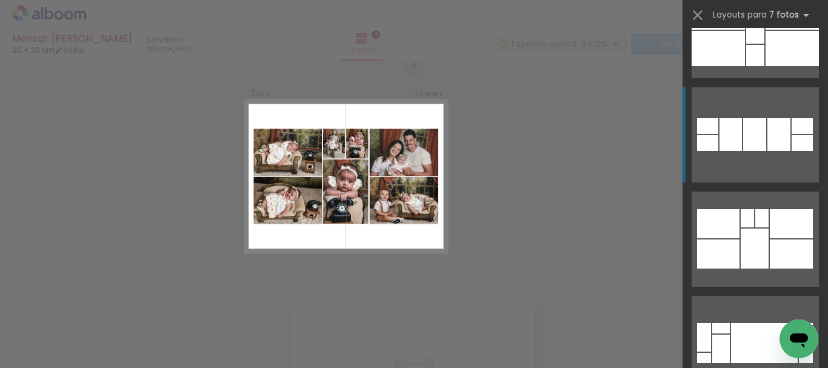
scroll to position [1011, 0]
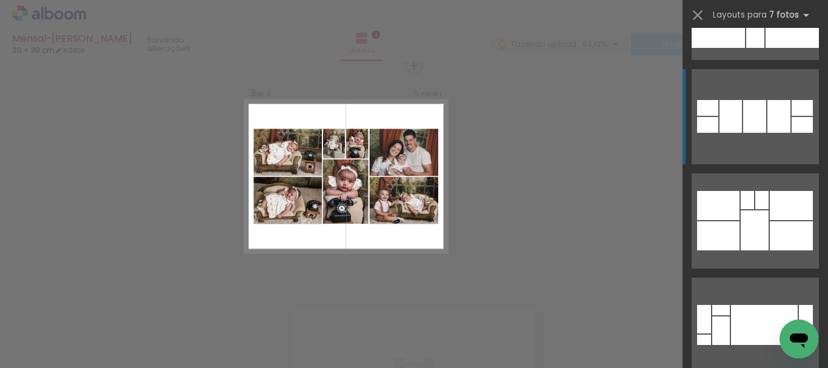
click at [743, 234] on div at bounding box center [755, 230] width 28 height 40
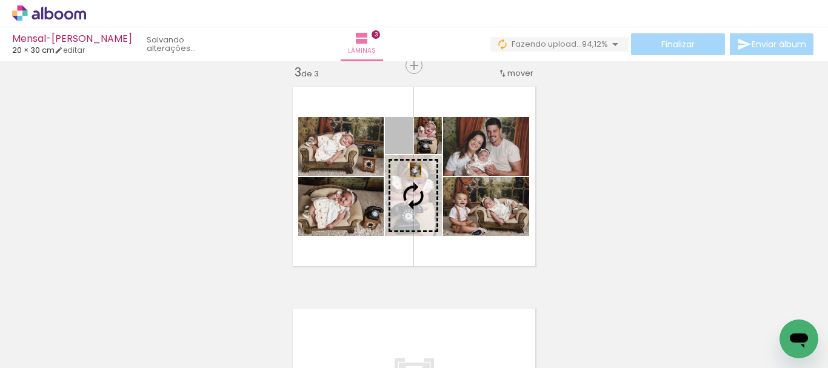
drag, startPoint x: 405, startPoint y: 143, endPoint x: 411, endPoint y: 170, distance: 27.4
click at [0, 0] on slot at bounding box center [0, 0] width 0 height 0
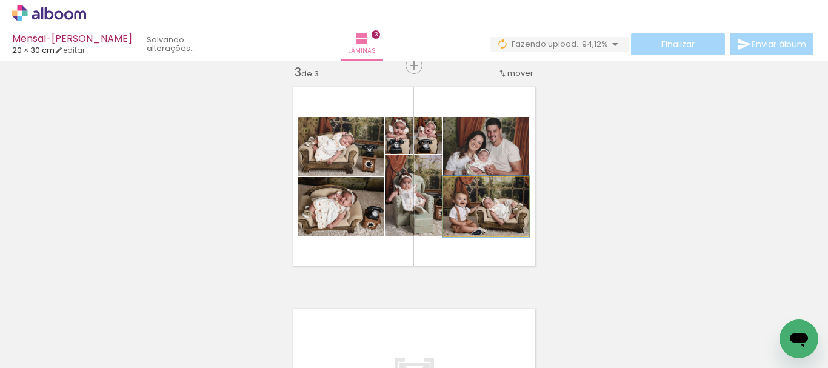
click at [511, 212] on quentale-photo at bounding box center [486, 206] width 86 height 59
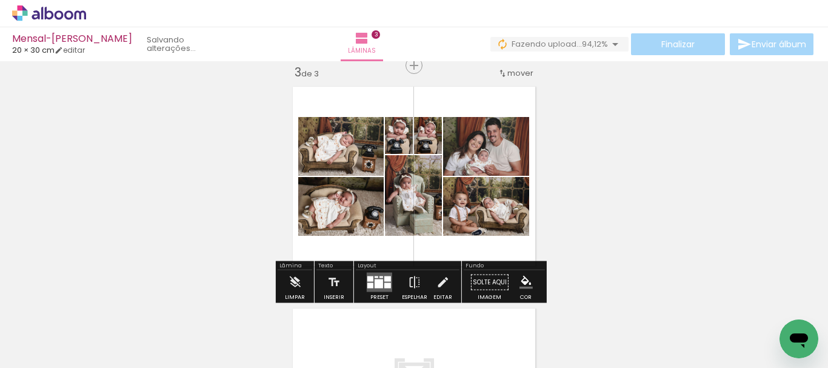
click at [511, 212] on quentale-photo at bounding box center [486, 206] width 86 height 59
click at [507, 217] on quentale-photo at bounding box center [486, 206] width 86 height 59
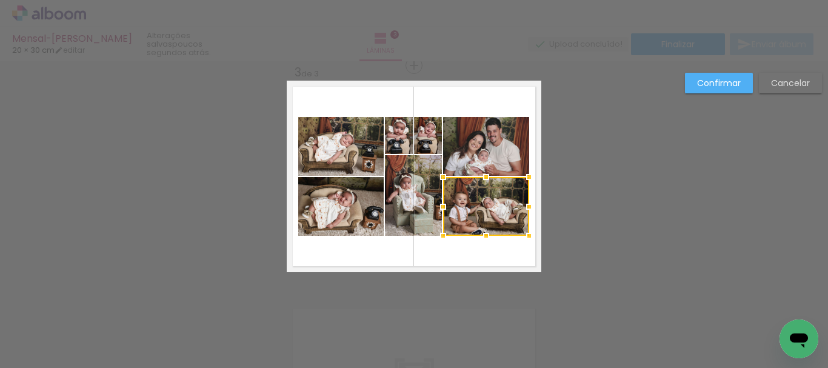
click at [497, 166] on quentale-photo at bounding box center [486, 146] width 86 height 59
click at [428, 139] on quentale-photo at bounding box center [428, 135] width 28 height 37
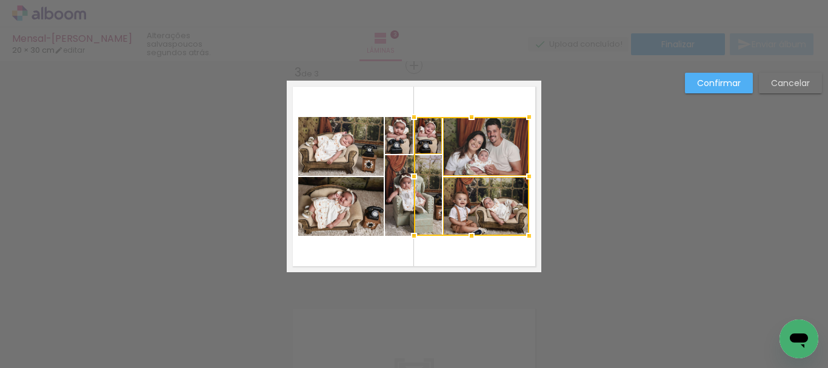
click at [391, 139] on quentale-photo at bounding box center [399, 135] width 28 height 37
click at [400, 182] on div at bounding box center [457, 176] width 144 height 119
click at [363, 155] on quentale-photo at bounding box center [340, 146] width 85 height 59
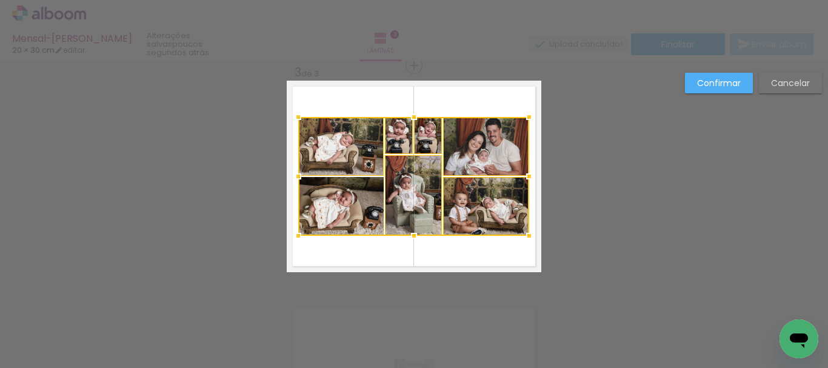
click at [350, 190] on div at bounding box center [413, 176] width 231 height 119
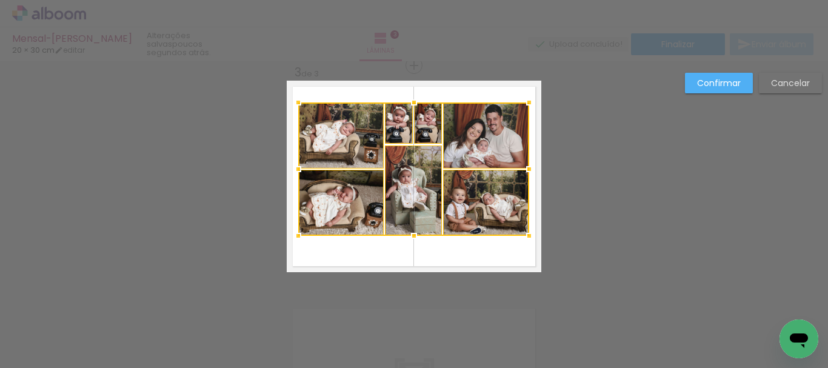
drag, startPoint x: 411, startPoint y: 124, endPoint x: 412, endPoint y: 110, distance: 14.6
click at [412, 110] on div at bounding box center [414, 102] width 24 height 24
click at [492, 136] on div at bounding box center [413, 168] width 231 height 133
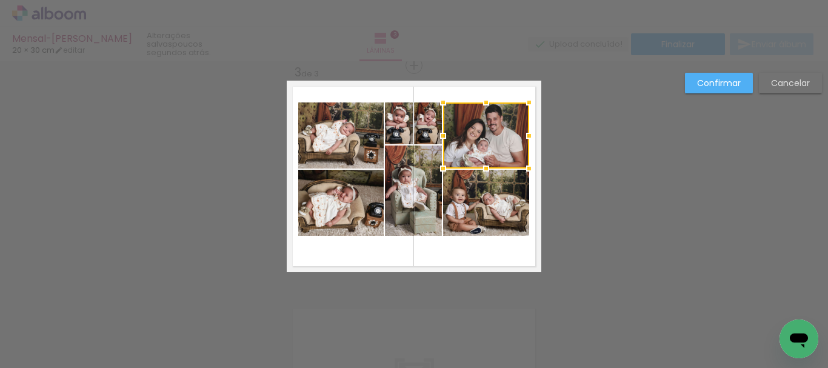
click at [486, 192] on quentale-photo at bounding box center [486, 203] width 86 height 66
click at [423, 124] on quentale-photo at bounding box center [428, 123] width 28 height 42
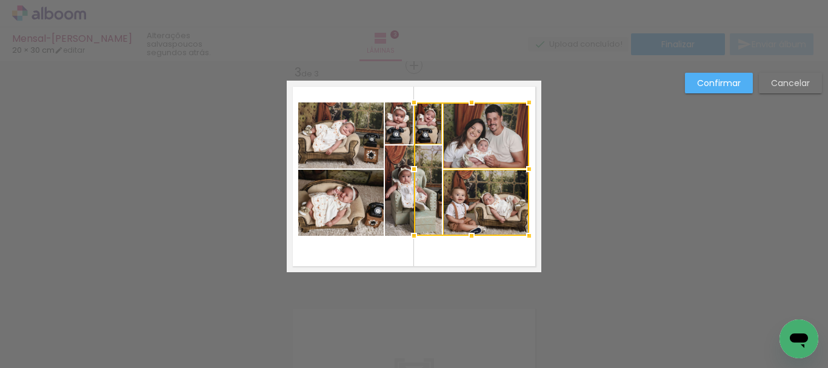
click at [395, 124] on quentale-photo at bounding box center [399, 123] width 28 height 42
click at [400, 177] on div at bounding box center [457, 168] width 144 height 133
drag, startPoint x: 358, startPoint y: 152, endPoint x: 358, endPoint y: 178, distance: 26.1
click at [358, 152] on quentale-photo at bounding box center [340, 135] width 85 height 66
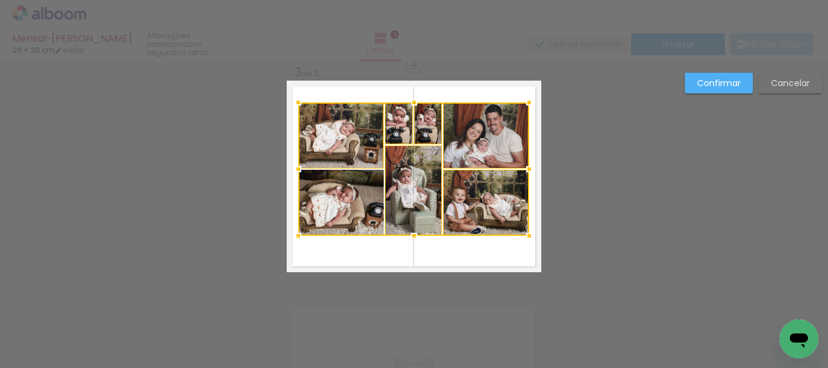
click at [355, 196] on div at bounding box center [413, 168] width 231 height 133
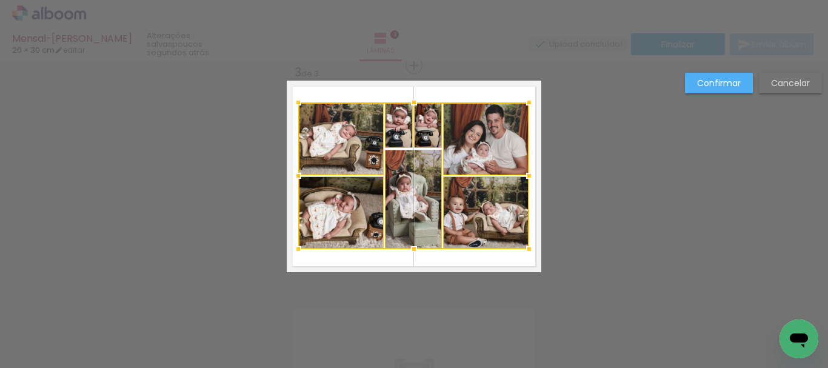
drag, startPoint x: 404, startPoint y: 236, endPoint x: 404, endPoint y: 246, distance: 9.7
click at [404, 246] on div at bounding box center [414, 249] width 24 height 24
click at [475, 232] on div at bounding box center [413, 175] width 231 height 147
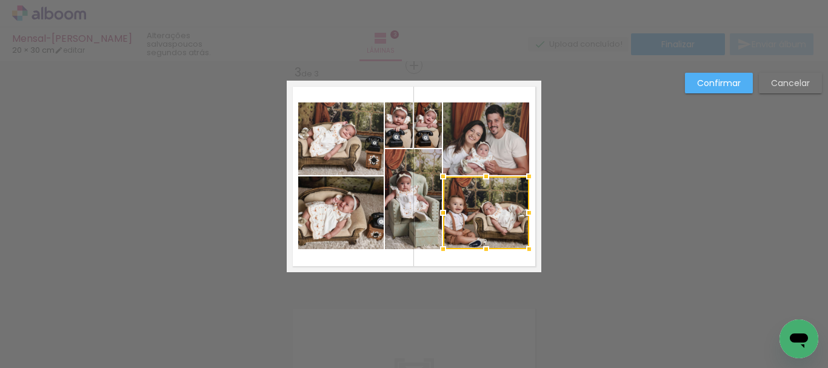
click at [493, 153] on quentale-photo at bounding box center [486, 138] width 86 height 73
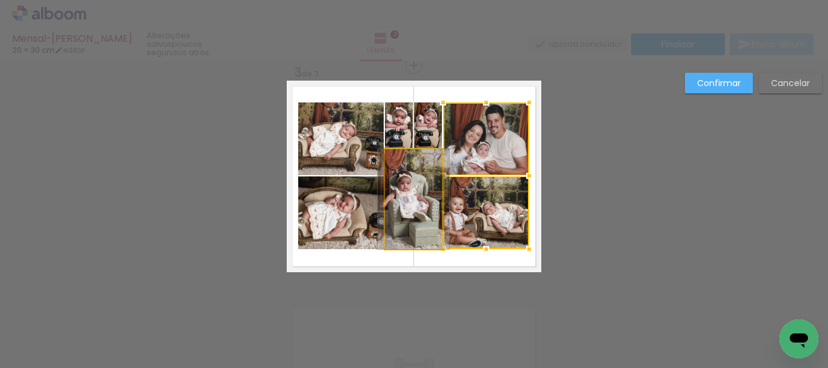
click at [427, 192] on quentale-photo at bounding box center [413, 199] width 57 height 100
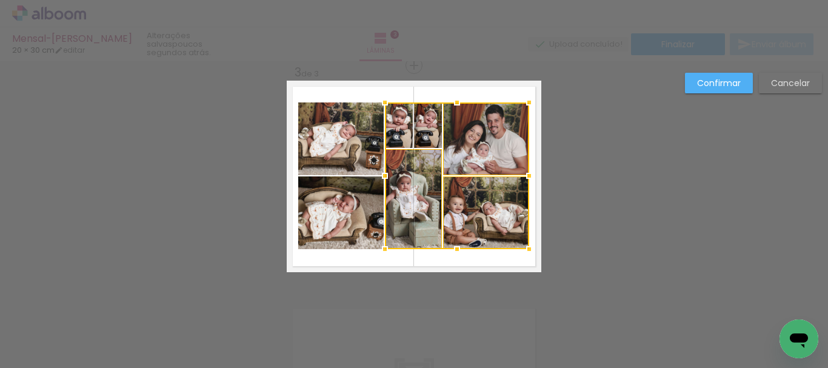
click at [431, 135] on div at bounding box center [457, 175] width 144 height 147
click at [401, 131] on div at bounding box center [457, 175] width 144 height 147
click at [360, 137] on quentale-photo at bounding box center [340, 138] width 85 height 73
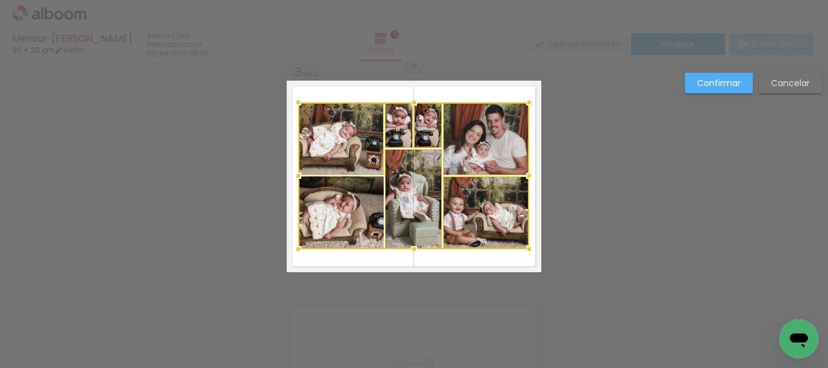
click at [350, 204] on div at bounding box center [413, 175] width 231 height 147
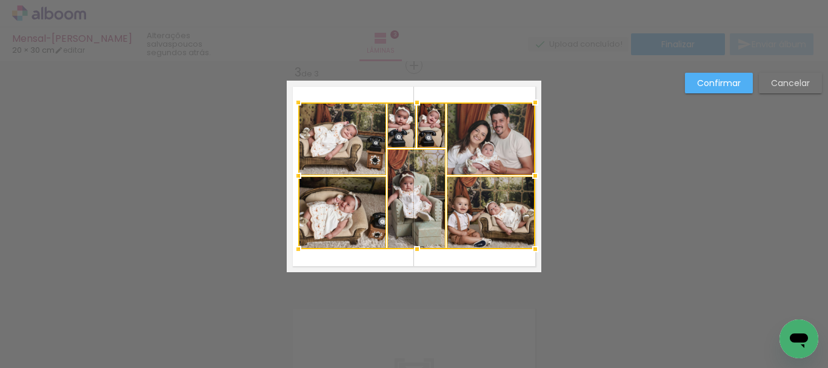
drag, startPoint x: 525, startPoint y: 176, endPoint x: 531, endPoint y: 179, distance: 6.5
click at [531, 179] on div at bounding box center [535, 176] width 24 height 24
click at [497, 146] on div at bounding box center [416, 175] width 237 height 147
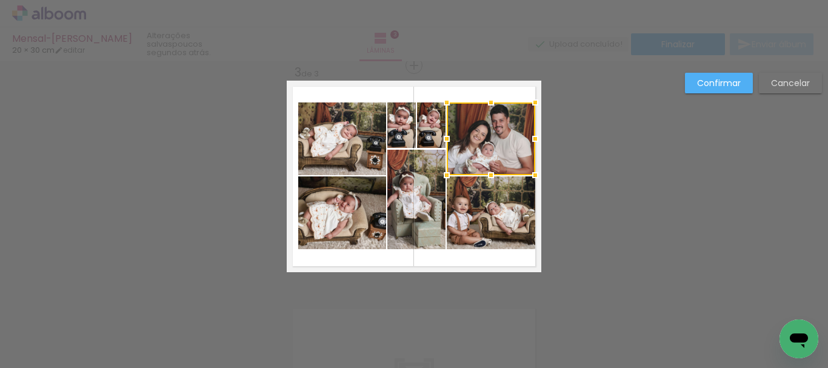
click at [481, 223] on quentale-photo at bounding box center [491, 212] width 89 height 73
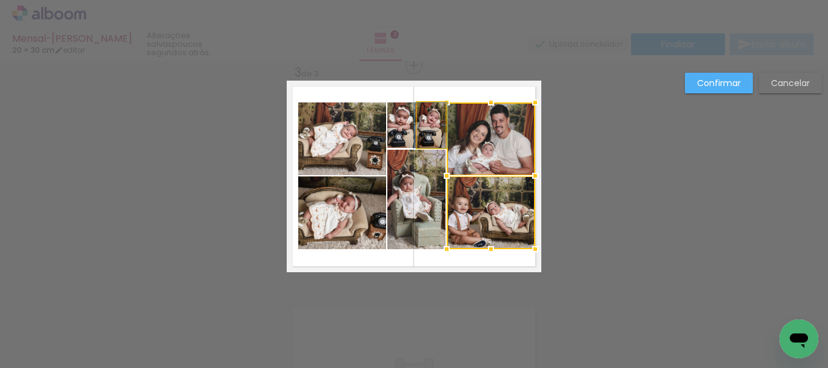
click at [431, 134] on quentale-photo at bounding box center [431, 124] width 28 height 45
click at [403, 132] on quentale-photo at bounding box center [401, 124] width 28 height 45
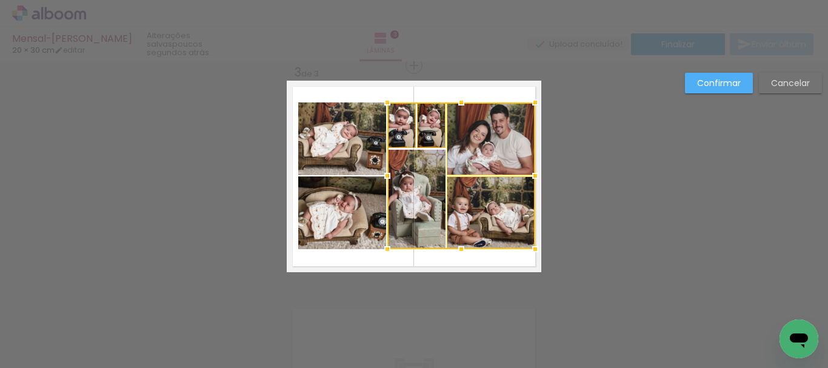
click at [406, 187] on div at bounding box center [461, 175] width 148 height 147
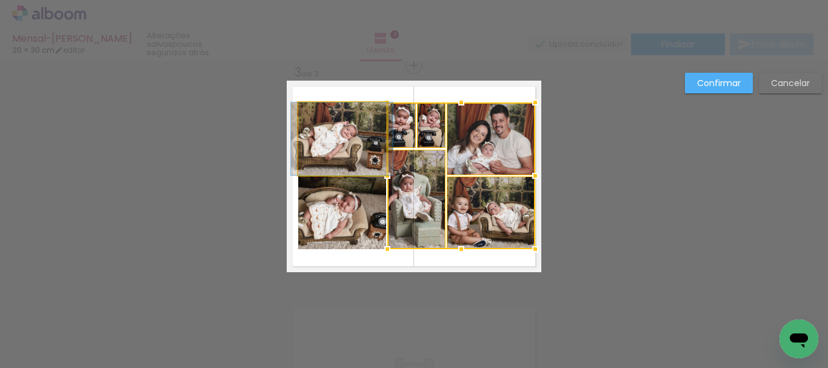
click at [339, 160] on quentale-photo at bounding box center [342, 138] width 88 height 73
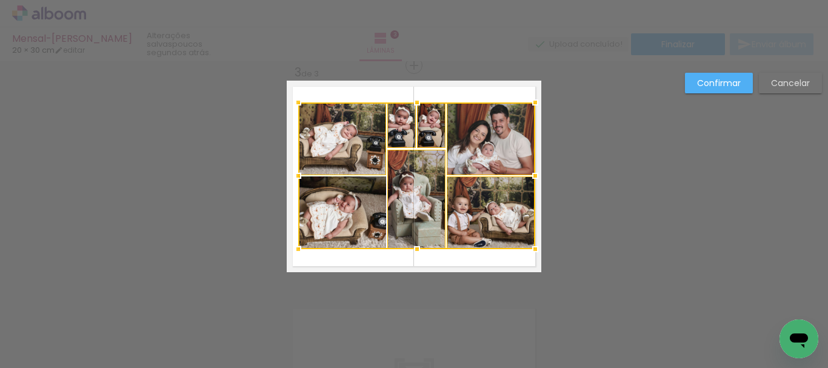
click at [323, 224] on div at bounding box center [416, 175] width 237 height 147
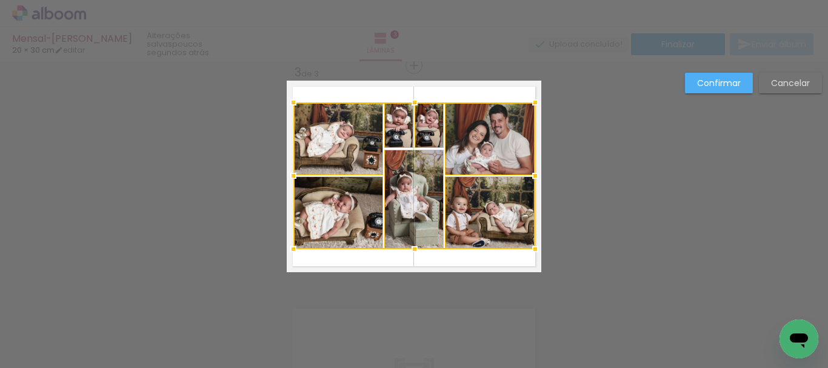
click at [292, 179] on div at bounding box center [293, 176] width 24 height 24
click at [0, 0] on slot "Confirmar" at bounding box center [0, 0] width 0 height 0
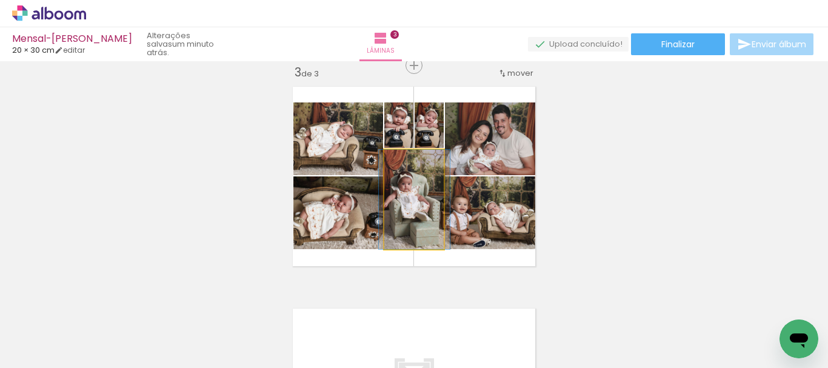
drag, startPoint x: 403, startPoint y: 210, endPoint x: 403, endPoint y: 218, distance: 7.9
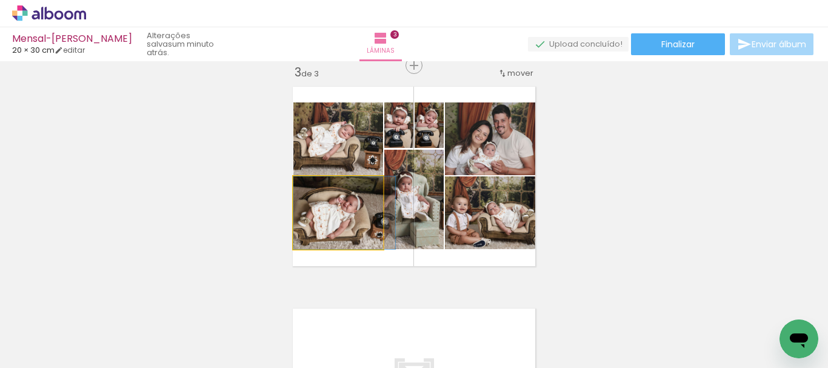
drag, startPoint x: 345, startPoint y: 227, endPoint x: 355, endPoint y: 232, distance: 11.7
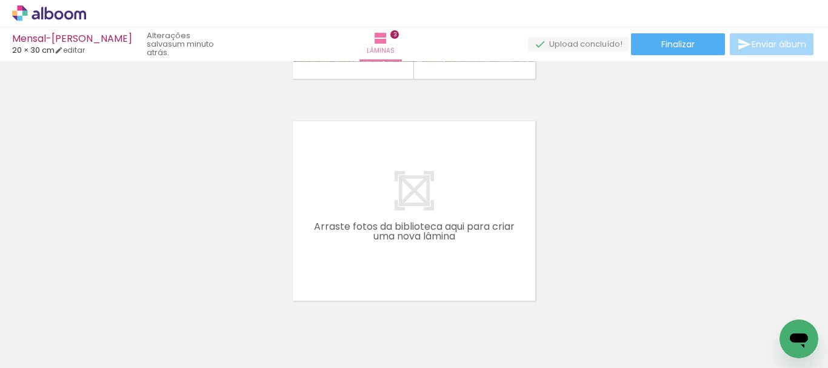
scroll to position [662, 0]
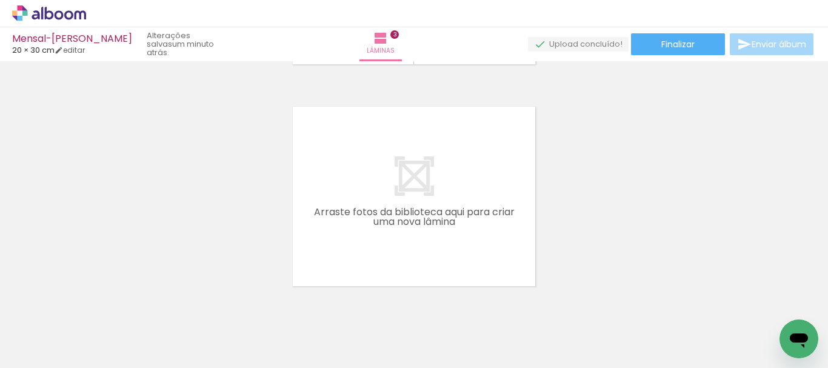
click at [53, 349] on span "Adicionar Fotos" at bounding box center [43, 351] width 36 height 13
click at [0, 0] on input "file" at bounding box center [0, 0] width 0 height 0
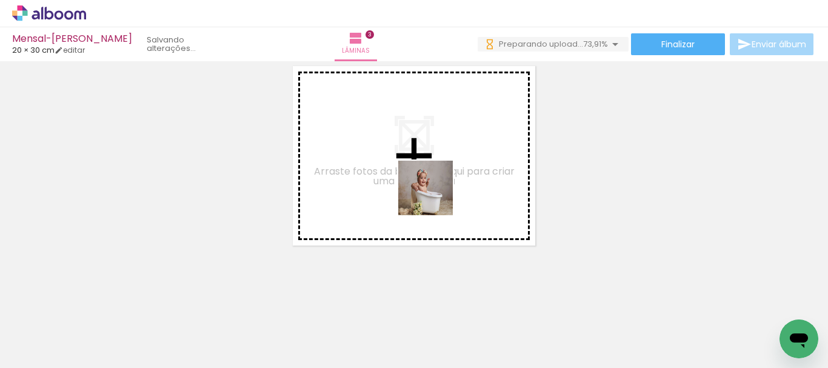
drag, startPoint x: 454, startPoint y: 338, endPoint x: 428, endPoint y: 182, distance: 158.0
click at [428, 182] on quentale-workspace at bounding box center [414, 184] width 828 height 368
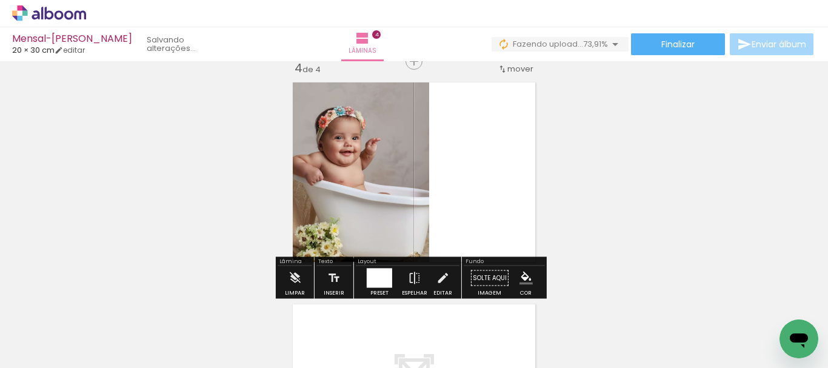
scroll to position [682, 0]
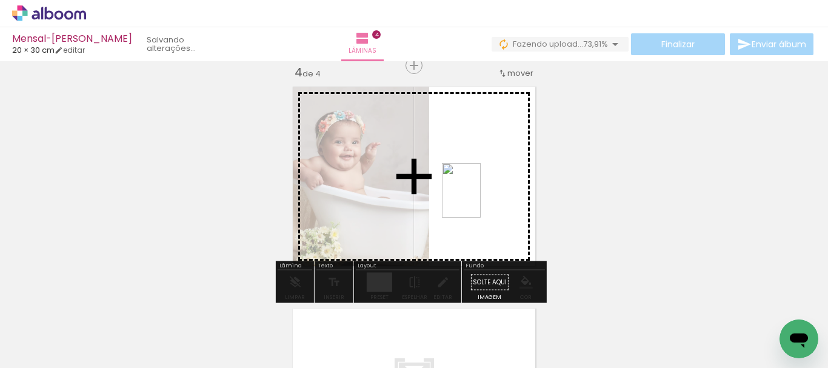
drag, startPoint x: 506, startPoint y: 334, endPoint x: 478, endPoint y: 199, distance: 136.8
click at [478, 199] on quentale-workspace at bounding box center [414, 184] width 828 height 368
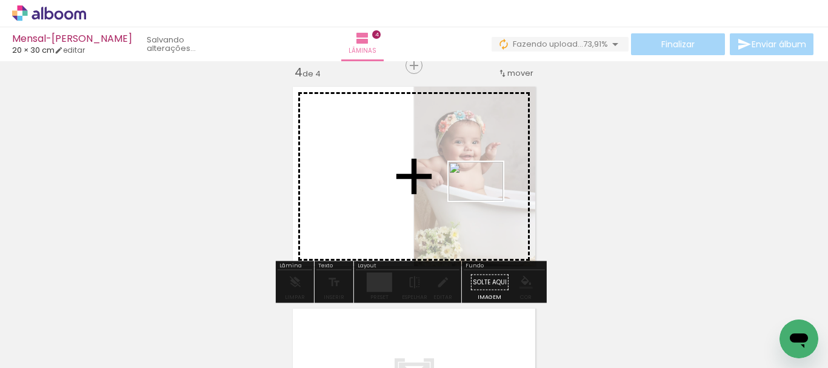
drag, startPoint x: 594, startPoint y: 332, endPoint x: 485, endPoint y: 198, distance: 172.0
click at [485, 198] on quentale-workspace at bounding box center [414, 184] width 828 height 368
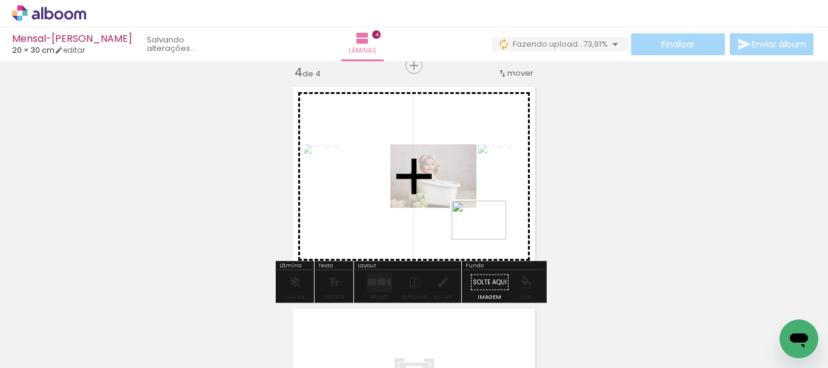
drag, startPoint x: 652, startPoint y: 344, endPoint x: 669, endPoint y: 311, distance: 37.7
click at [480, 234] on quentale-workspace at bounding box center [414, 184] width 828 height 368
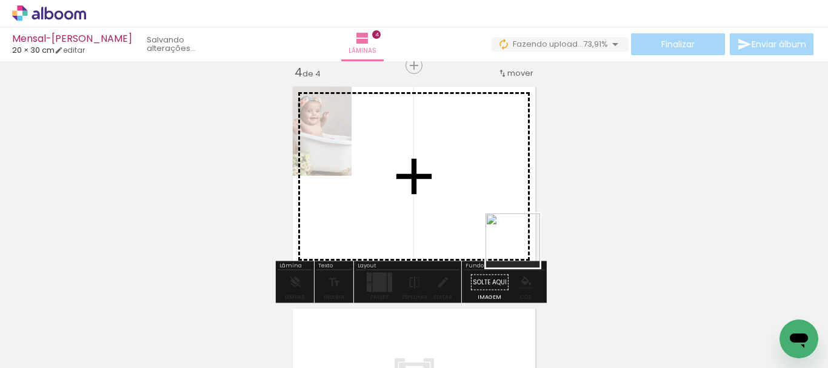
drag, startPoint x: 716, startPoint y: 334, endPoint x: 476, endPoint y: 225, distance: 263.5
click at [476, 225] on quentale-workspace at bounding box center [414, 184] width 828 height 368
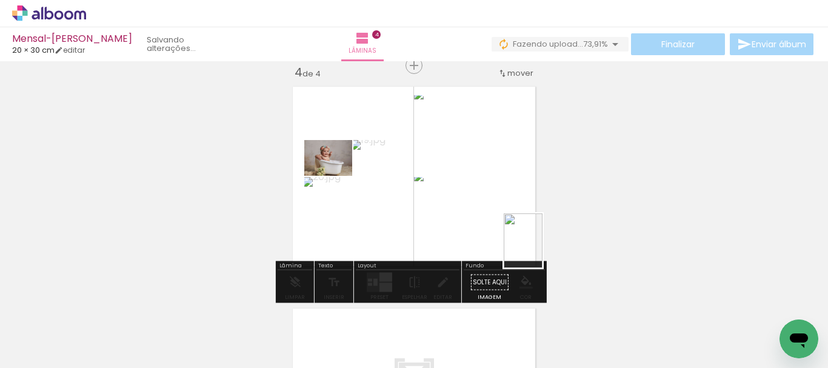
drag, startPoint x: 771, startPoint y: 345, endPoint x: 515, endPoint y: 238, distance: 277.3
click at [515, 238] on quentale-workspace at bounding box center [414, 184] width 828 height 368
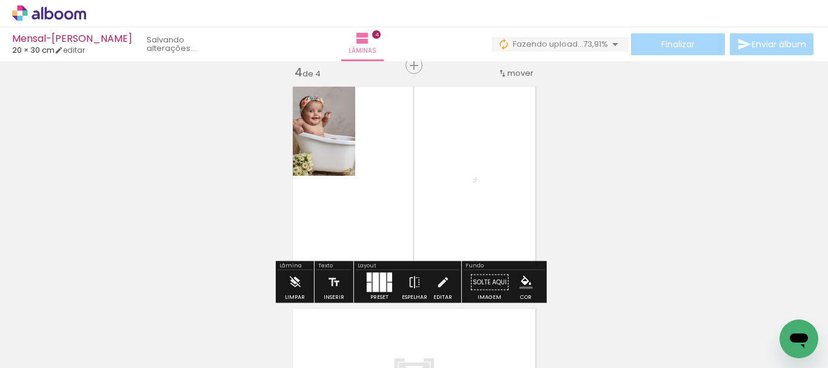
click at [380, 280] on div at bounding box center [383, 282] width 6 height 19
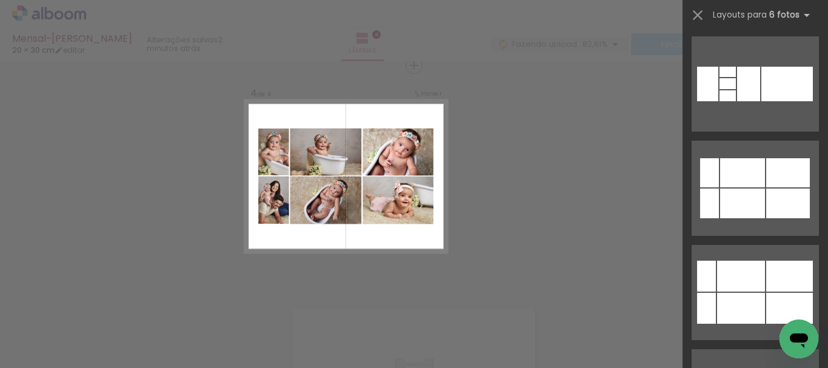
scroll to position [2304, 0]
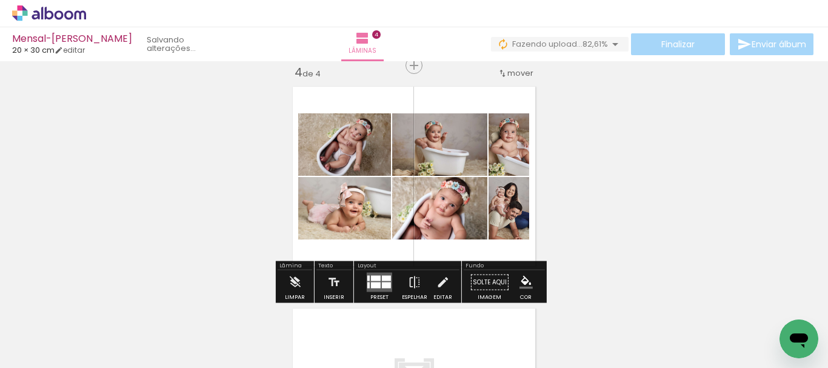
click at [512, 221] on quentale-photo at bounding box center [509, 208] width 41 height 62
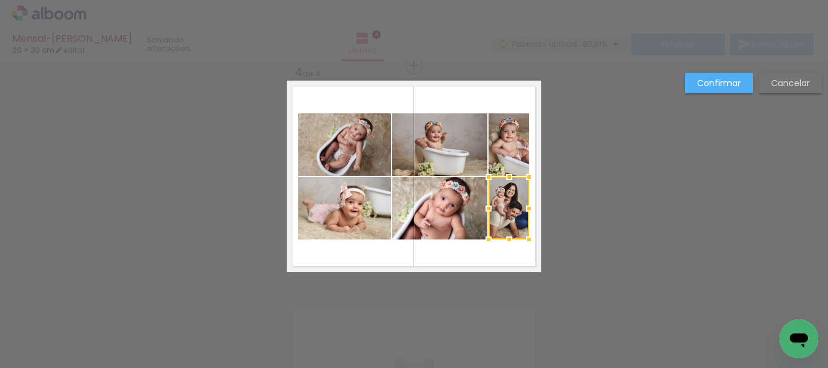
click at [691, 88] on paper-button "Confirmar" at bounding box center [719, 83] width 68 height 21
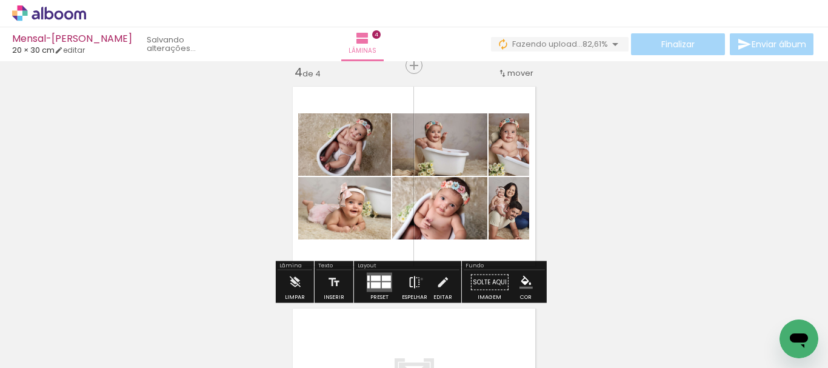
click at [419, 279] on paper-button "Espelhar" at bounding box center [415, 285] width 32 height 31
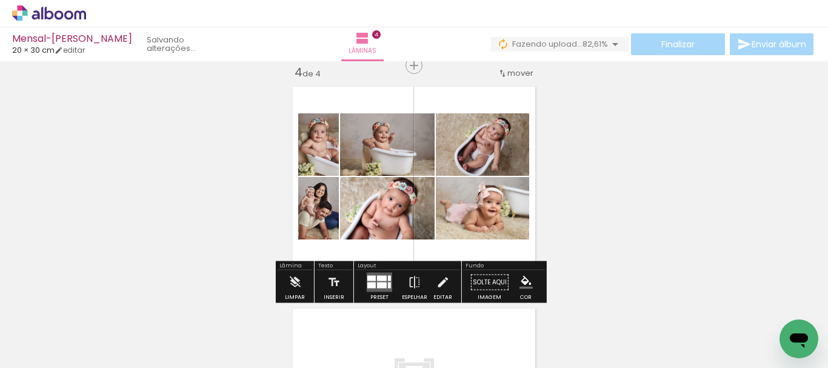
click at [505, 213] on quentale-photo at bounding box center [482, 208] width 93 height 62
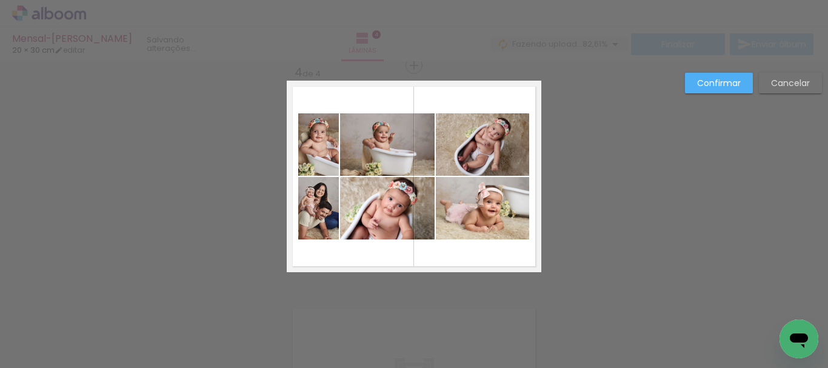
click at [496, 203] on quentale-photo at bounding box center [482, 208] width 93 height 62
click at [506, 141] on quentale-photo at bounding box center [482, 144] width 93 height 62
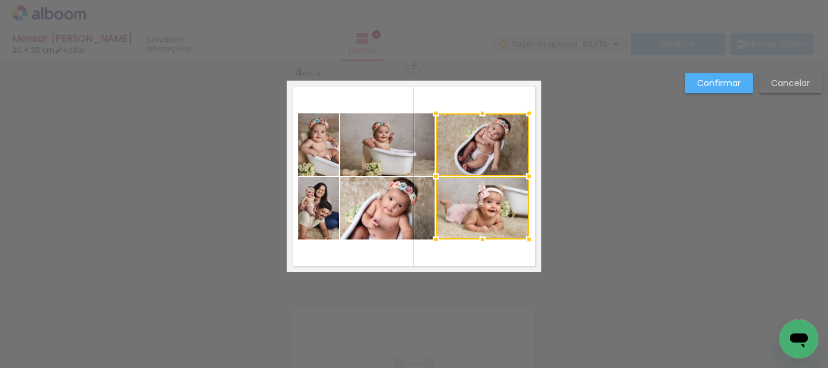
click at [415, 151] on quentale-photo at bounding box center [387, 144] width 95 height 62
click at [380, 223] on div at bounding box center [434, 176] width 189 height 126
click at [315, 151] on quentale-photo at bounding box center [318, 144] width 41 height 62
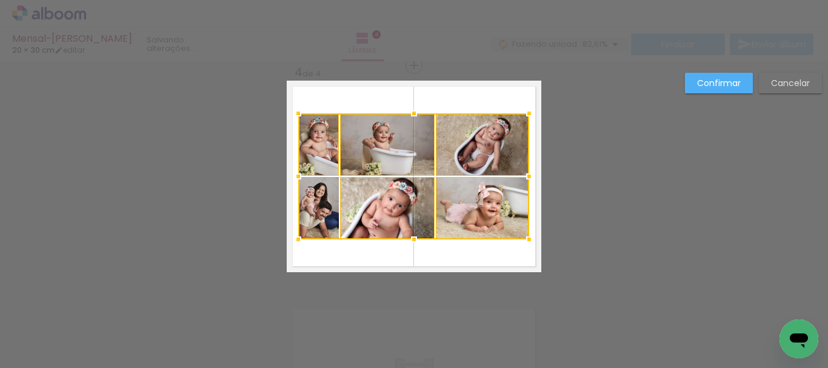
click at [312, 204] on div at bounding box center [413, 176] width 231 height 126
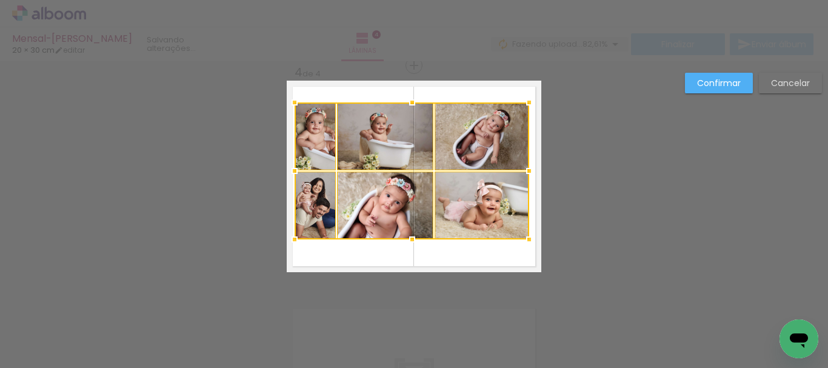
drag, startPoint x: 297, startPoint y: 113, endPoint x: 293, endPoint y: 102, distance: 11.5
click at [293, 102] on div at bounding box center [295, 102] width 24 height 24
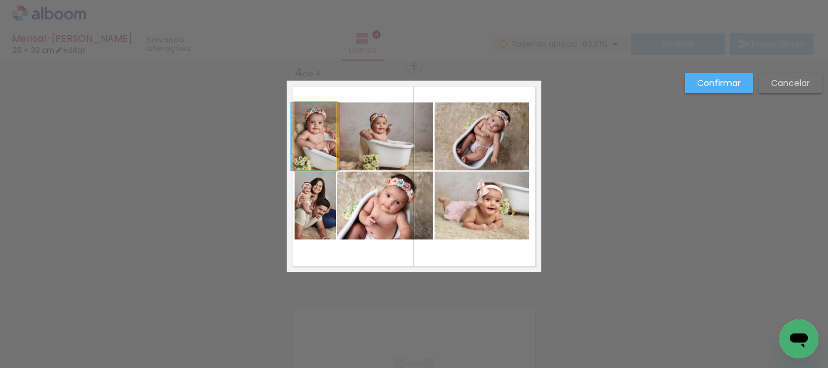
click at [319, 142] on quentale-photo at bounding box center [315, 136] width 41 height 68
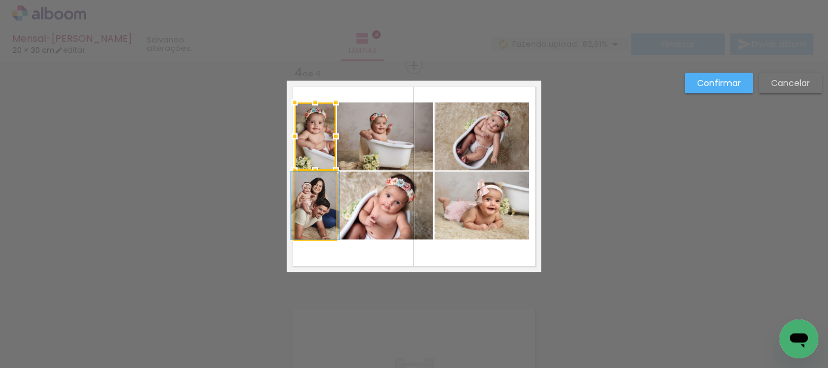
click at [304, 206] on quentale-photo at bounding box center [315, 206] width 41 height 68
click at [363, 151] on quentale-photo at bounding box center [385, 136] width 96 height 68
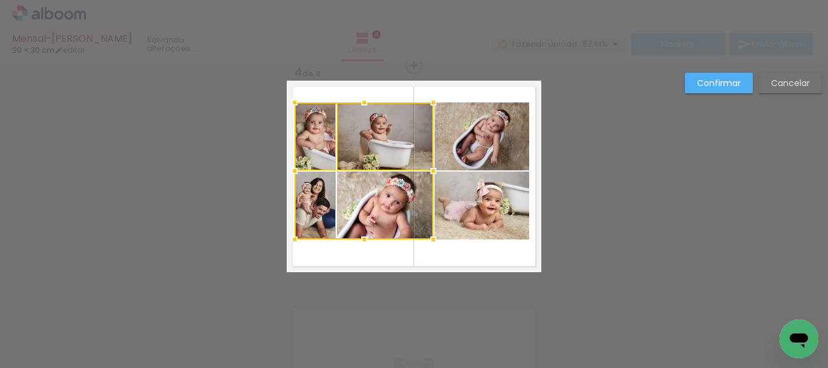
click at [378, 201] on div at bounding box center [364, 170] width 139 height 137
click at [500, 147] on quentale-photo at bounding box center [482, 136] width 95 height 68
click at [495, 209] on div at bounding box center [412, 170] width 235 height 137
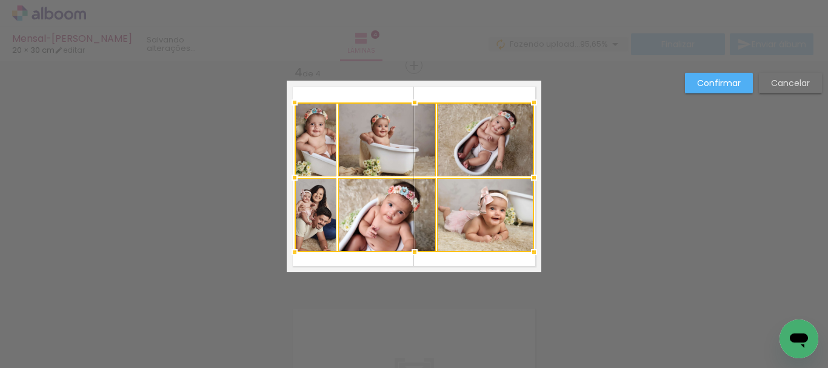
drag, startPoint x: 525, startPoint y: 244, endPoint x: 527, endPoint y: 251, distance: 7.7
click at [527, 251] on div at bounding box center [534, 252] width 24 height 24
click at [500, 229] on div at bounding box center [415, 177] width 240 height 150
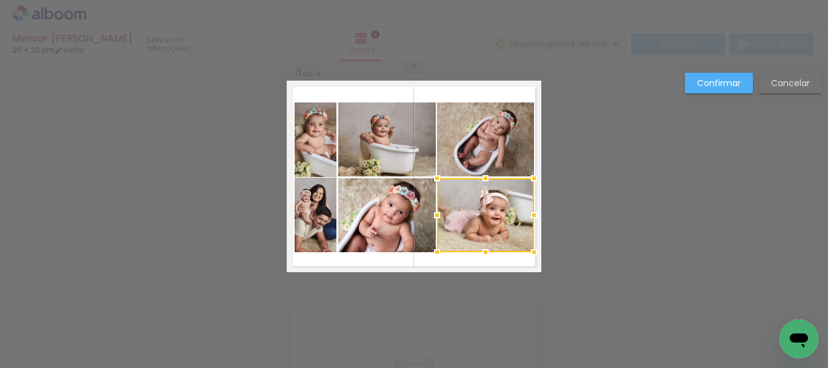
click at [480, 149] on quentale-photo at bounding box center [485, 139] width 97 height 74
click at [397, 141] on quentale-photo at bounding box center [387, 139] width 98 height 74
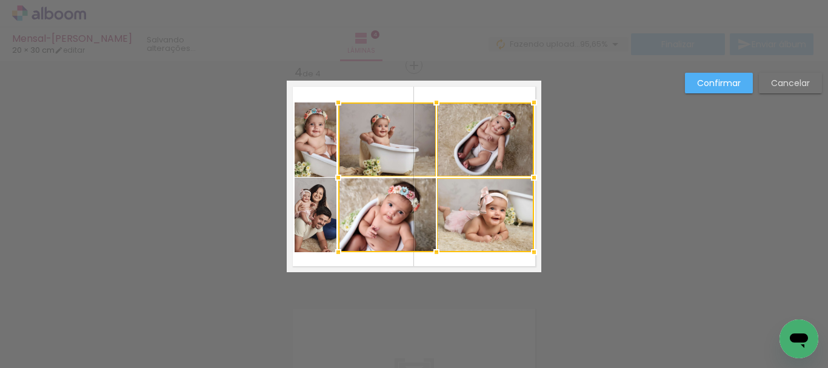
click at [390, 212] on div at bounding box center [436, 177] width 196 height 150
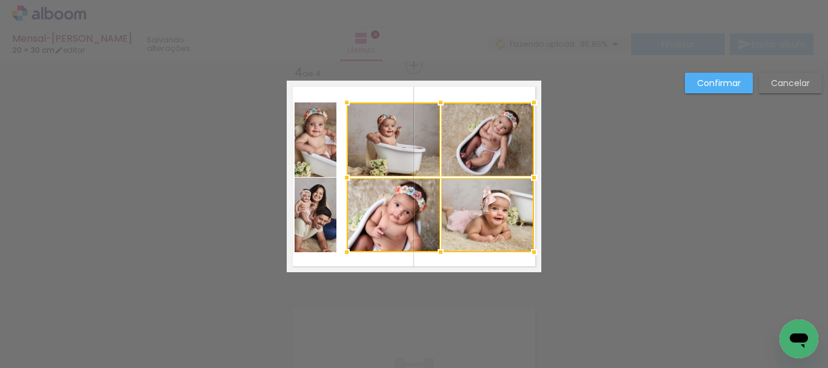
drag, startPoint x: 337, startPoint y: 176, endPoint x: 346, endPoint y: 178, distance: 8.7
click at [346, 178] on div at bounding box center [347, 178] width 24 height 24
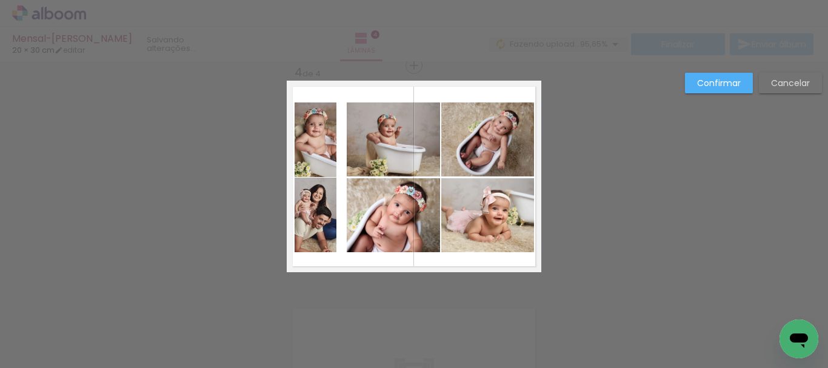
click at [304, 157] on quentale-photo at bounding box center [316, 139] width 42 height 75
click at [306, 209] on quentale-photo at bounding box center [316, 215] width 42 height 75
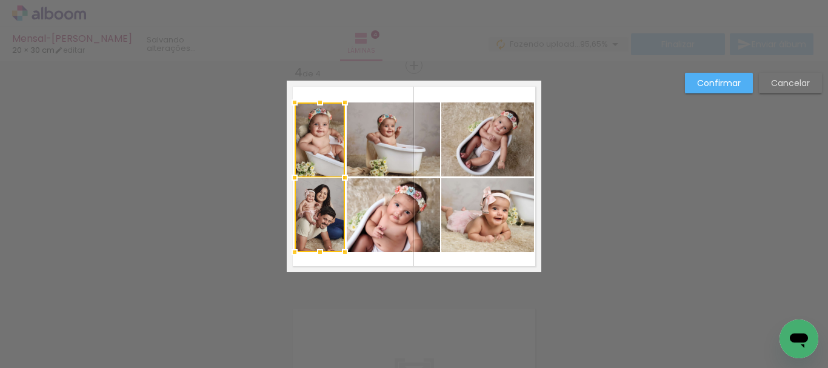
drag, startPoint x: 326, startPoint y: 178, endPoint x: 335, endPoint y: 183, distance: 9.5
click at [335, 183] on div at bounding box center [345, 178] width 24 height 24
click at [0, 0] on slot "Confirmar" at bounding box center [0, 0] width 0 height 0
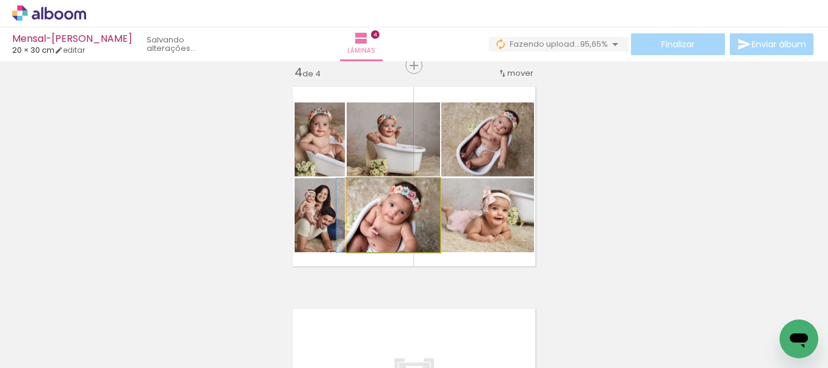
drag, startPoint x: 405, startPoint y: 224, endPoint x: 398, endPoint y: 226, distance: 7.5
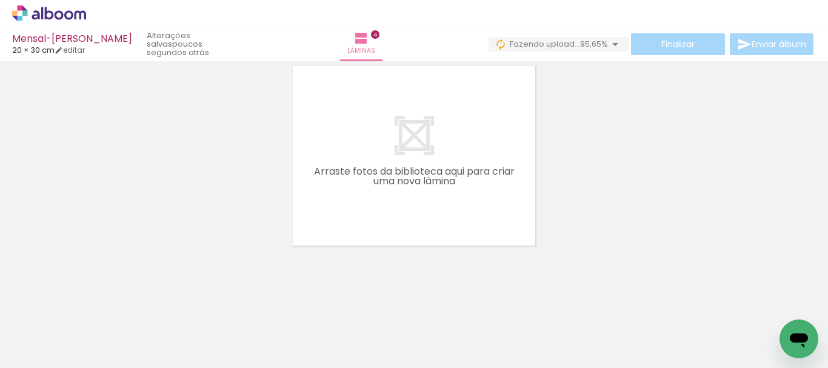
scroll to position [883, 0]
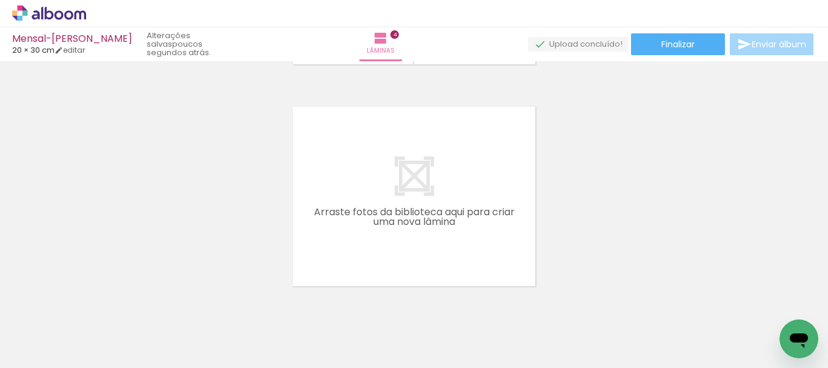
click at [53, 348] on span "Adicionar Fotos" at bounding box center [43, 351] width 36 height 13
click at [0, 0] on input "file" at bounding box center [0, 0] width 0 height 0
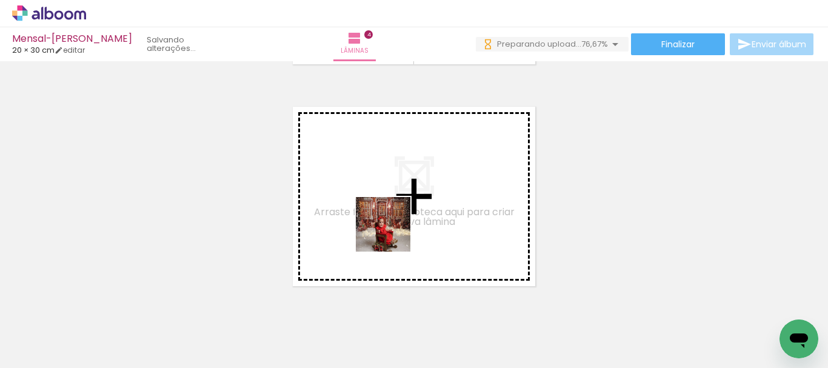
drag, startPoint x: 323, startPoint y: 330, endPoint x: 395, endPoint y: 229, distance: 124.7
click at [395, 229] on quentale-workspace at bounding box center [414, 184] width 828 height 368
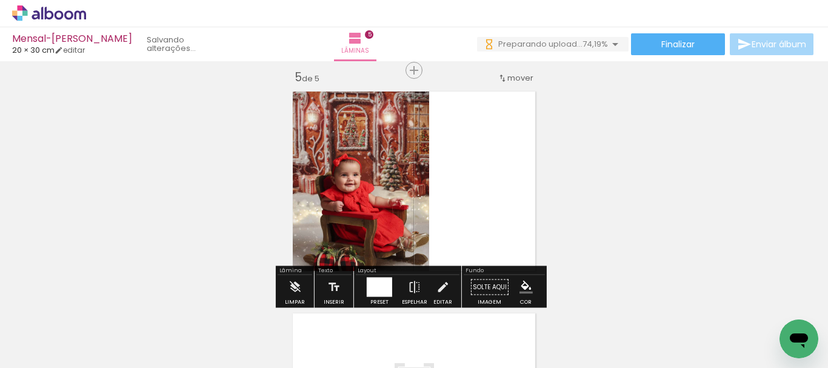
scroll to position [904, 0]
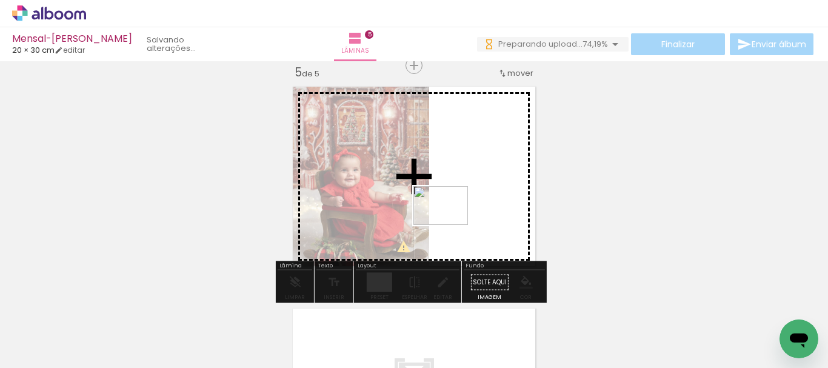
drag, startPoint x: 371, startPoint y: 340, endPoint x: 450, endPoint y: 223, distance: 141.1
click at [450, 223] on quentale-workspace at bounding box center [414, 184] width 828 height 368
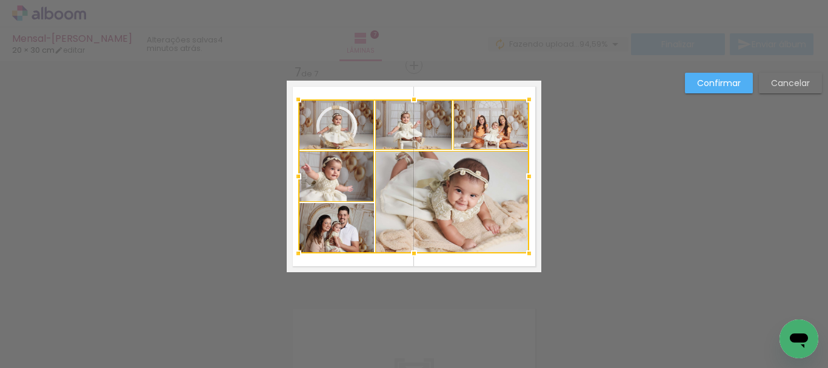
scroll to position [0, 1788]
click at [333, 225] on div at bounding box center [413, 176] width 231 height 154
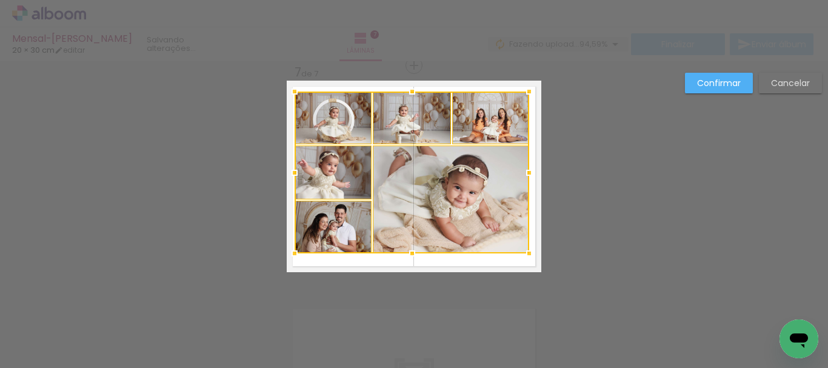
drag, startPoint x: 299, startPoint y: 102, endPoint x: 292, endPoint y: 94, distance: 10.7
click at [292, 94] on div at bounding box center [295, 91] width 24 height 24
click at [343, 124] on div at bounding box center [412, 173] width 235 height 162
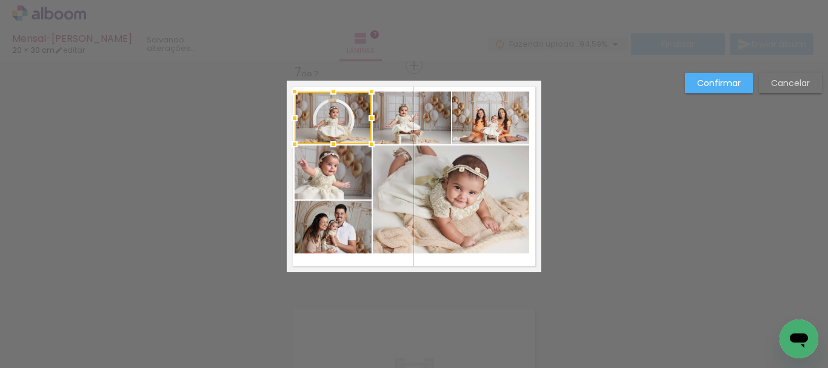
click at [344, 172] on quentale-photo at bounding box center [333, 172] width 77 height 53
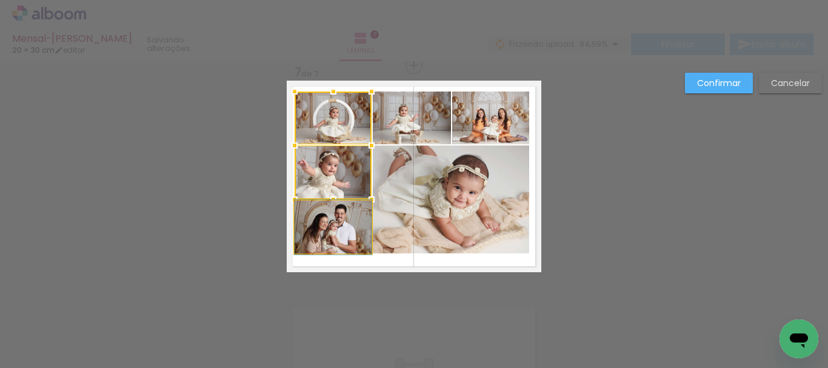
click at [336, 230] on quentale-photo at bounding box center [333, 227] width 77 height 53
click at [392, 131] on quentale-photo at bounding box center [412, 118] width 78 height 53
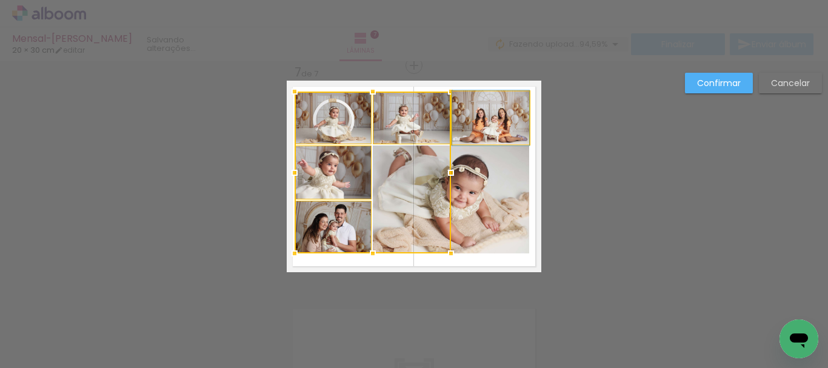
click at [462, 123] on quentale-photo at bounding box center [490, 118] width 77 height 53
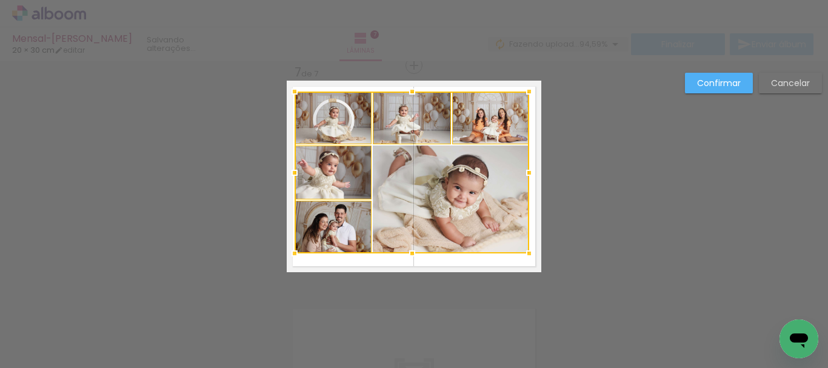
click at [472, 198] on div at bounding box center [412, 173] width 235 height 162
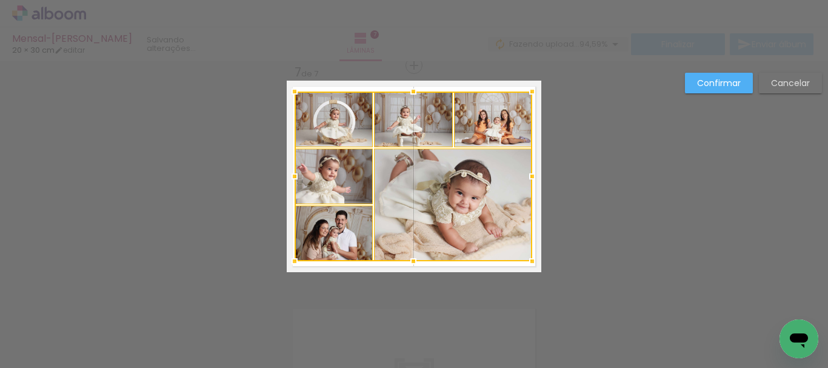
drag, startPoint x: 523, startPoint y: 248, endPoint x: 526, endPoint y: 256, distance: 8.4
click at [526, 256] on div at bounding box center [532, 261] width 24 height 24
click at [706, 75] on paper-button "Confirmar" at bounding box center [719, 83] width 68 height 21
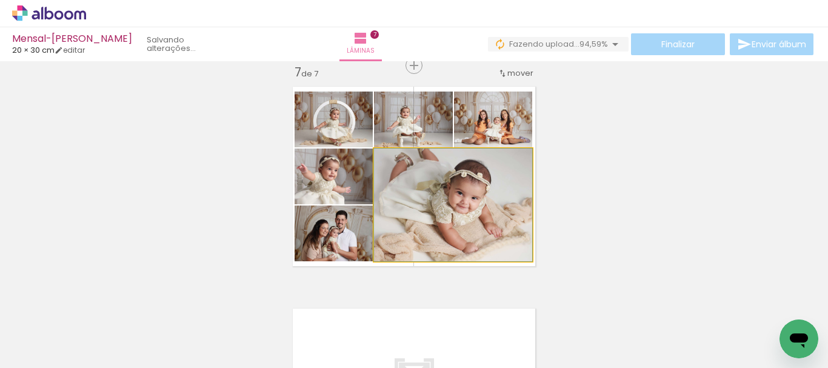
drag, startPoint x: 495, startPoint y: 206, endPoint x: 501, endPoint y: 218, distance: 13.9
drag, startPoint x: 486, startPoint y: 195, endPoint x: 491, endPoint y: 203, distance: 9.3
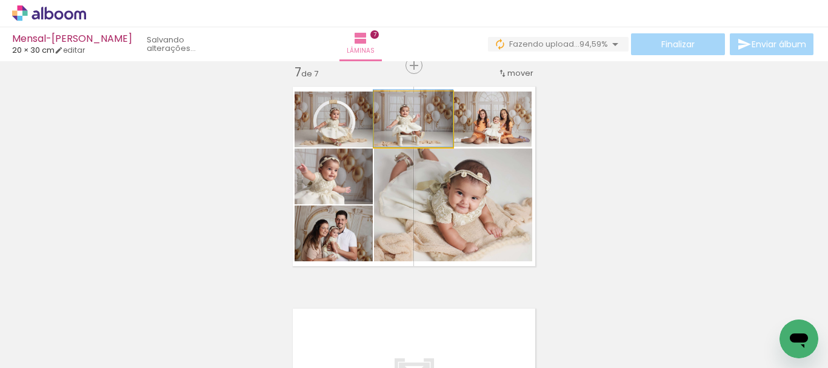
drag, startPoint x: 441, startPoint y: 133, endPoint x: 432, endPoint y: 132, distance: 9.3
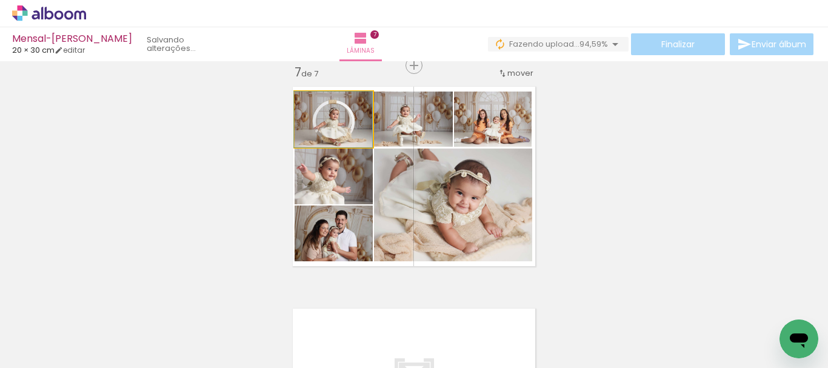
drag, startPoint x: 344, startPoint y: 132, endPoint x: 338, endPoint y: 133, distance: 6.2
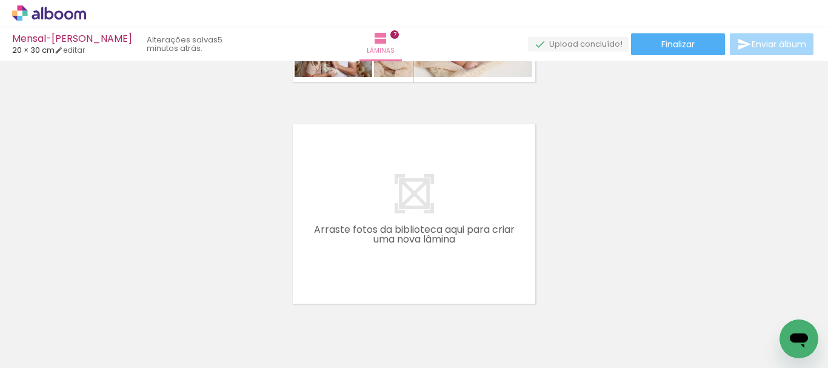
scroll to position [1590, 0]
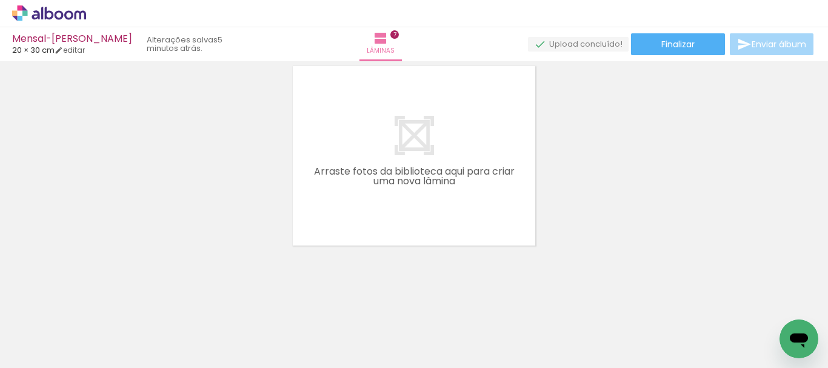
click at [47, 357] on span "Adicionar Fotos" at bounding box center [43, 351] width 36 height 13
click at [0, 0] on input "file" at bounding box center [0, 0] width 0 height 0
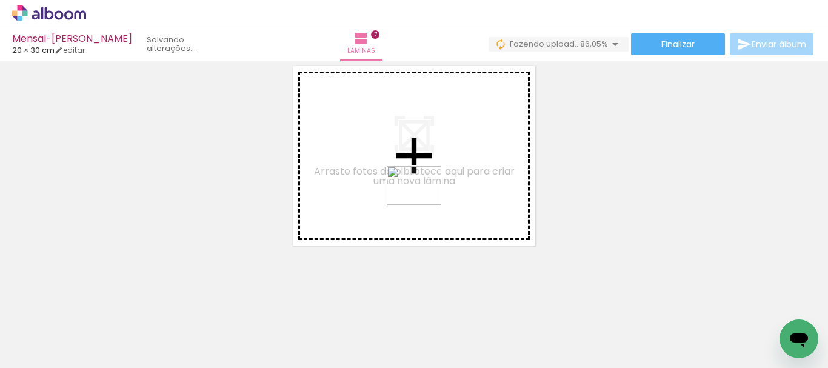
drag, startPoint x: 452, startPoint y: 324, endPoint x: 423, endPoint y: 203, distance: 125.3
click at [423, 203] on quentale-workspace at bounding box center [414, 184] width 828 height 368
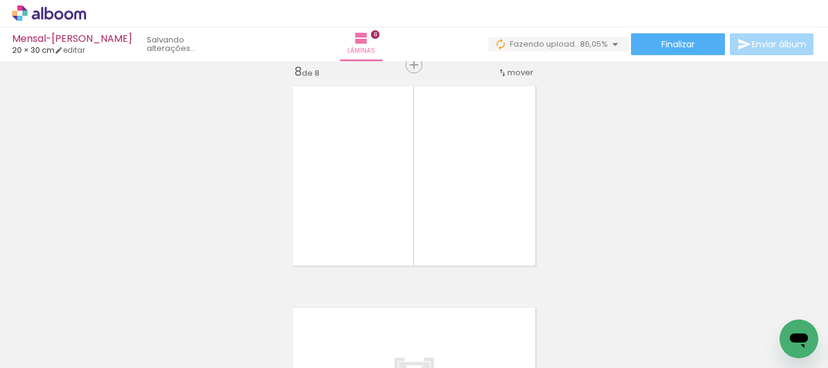
scroll to position [1569, 0]
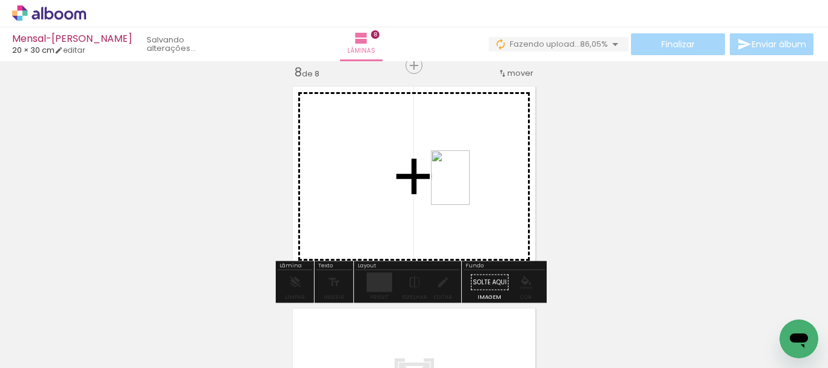
drag, startPoint x: 516, startPoint y: 330, endPoint x: 468, endPoint y: 187, distance: 151.7
click at [468, 187] on quentale-workspace at bounding box center [414, 184] width 828 height 368
drag, startPoint x: 577, startPoint y: 329, endPoint x: 481, endPoint y: 219, distance: 145.7
click at [481, 219] on quentale-workspace at bounding box center [414, 184] width 828 height 368
drag, startPoint x: 640, startPoint y: 321, endPoint x: 518, endPoint y: 240, distance: 147.0
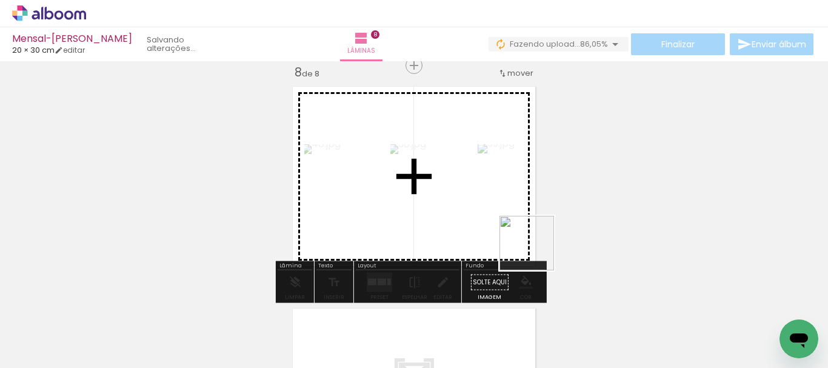
click at [518, 240] on quentale-workspace at bounding box center [414, 184] width 828 height 368
drag, startPoint x: 714, startPoint y: 342, endPoint x: 639, endPoint y: 297, distance: 88.4
click at [486, 232] on quentale-workspace at bounding box center [414, 184] width 828 height 368
drag, startPoint x: 776, startPoint y: 327, endPoint x: 494, endPoint y: 235, distance: 296.1
click at [494, 235] on quentale-workspace at bounding box center [414, 184] width 828 height 368
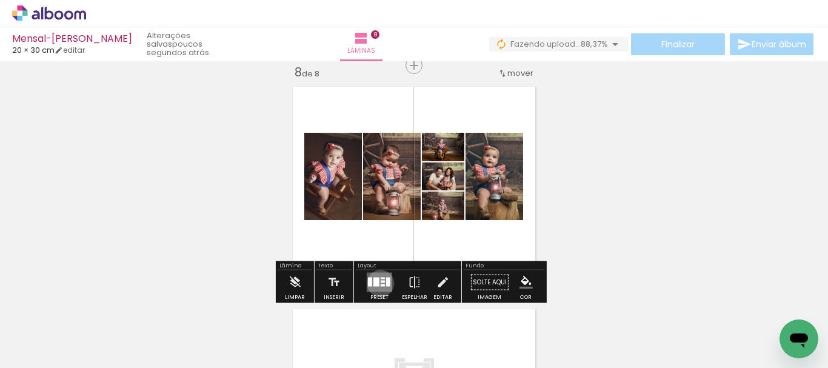
click at [378, 283] on quentale-layouter at bounding box center [379, 282] width 25 height 19
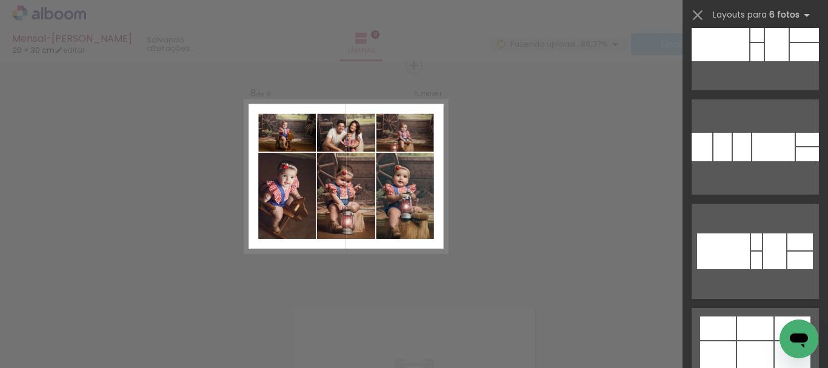
scroll to position [2062, 0]
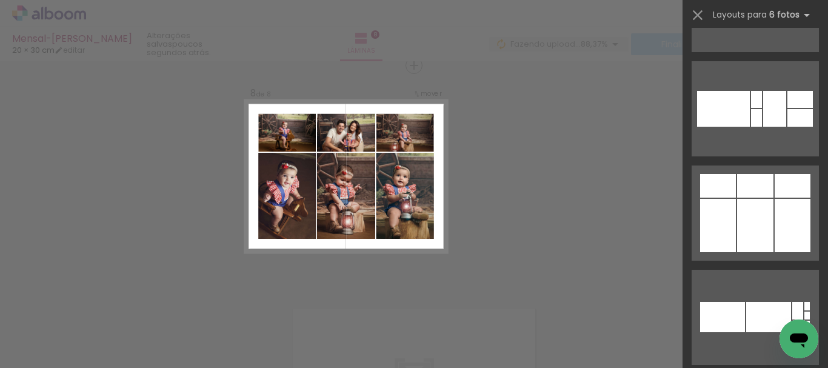
click at [743, 232] on div at bounding box center [755, 225] width 36 height 53
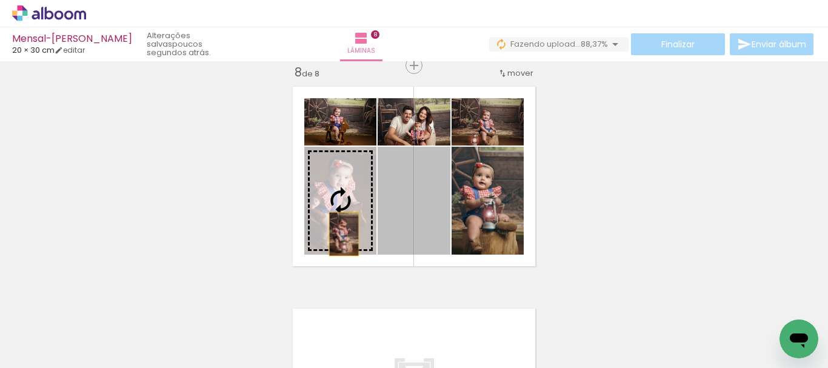
drag, startPoint x: 398, startPoint y: 232, endPoint x: 340, endPoint y: 233, distance: 58.8
click at [0, 0] on slot at bounding box center [0, 0] width 0 height 0
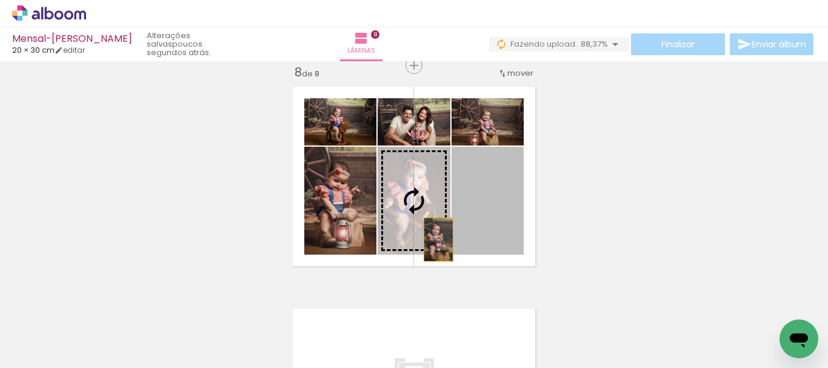
drag, startPoint x: 501, startPoint y: 239, endPoint x: 434, endPoint y: 240, distance: 66.7
click at [0, 0] on slot at bounding box center [0, 0] width 0 height 0
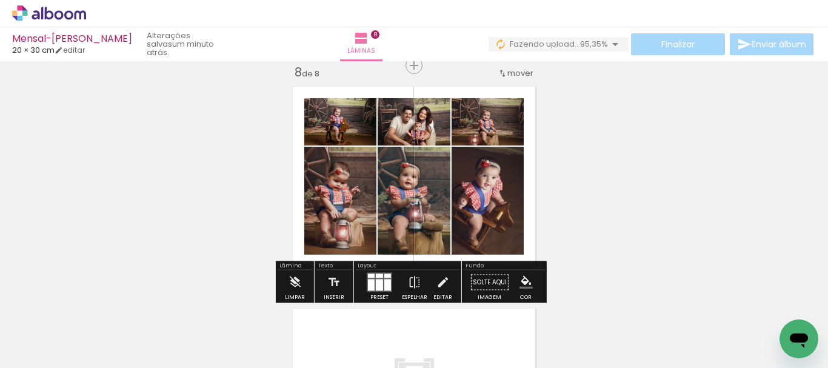
click at [491, 226] on quentale-photo at bounding box center [488, 201] width 72 height 108
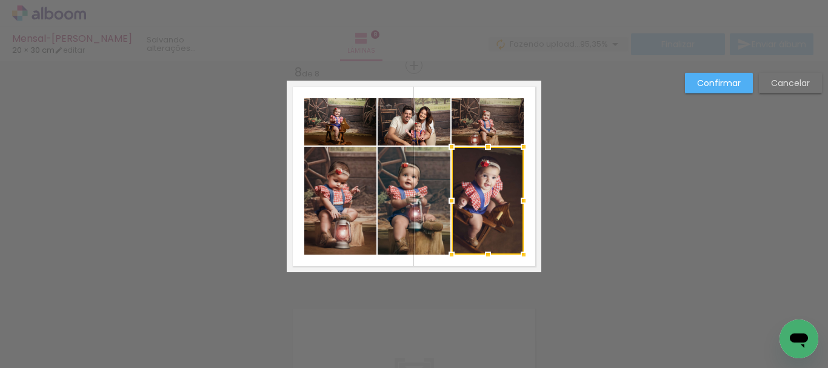
click at [501, 132] on quentale-photo at bounding box center [488, 121] width 72 height 47
click at [414, 130] on quentale-photo at bounding box center [414, 121] width 73 height 47
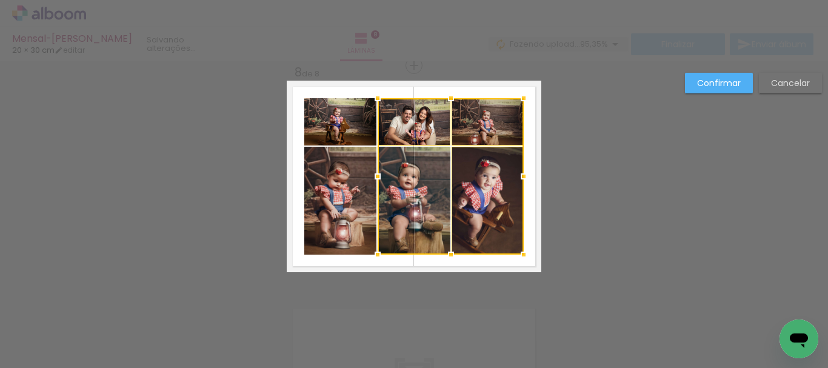
click at [411, 186] on div at bounding box center [451, 176] width 146 height 156
click at [344, 119] on quentale-photo at bounding box center [340, 121] width 72 height 47
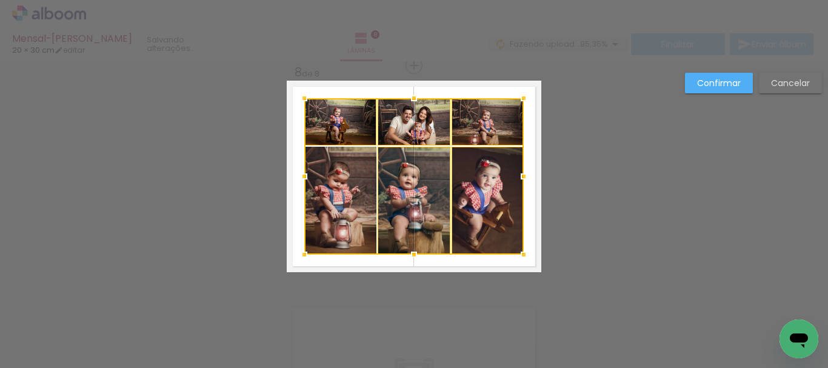
click at [345, 209] on div at bounding box center [414, 176] width 220 height 156
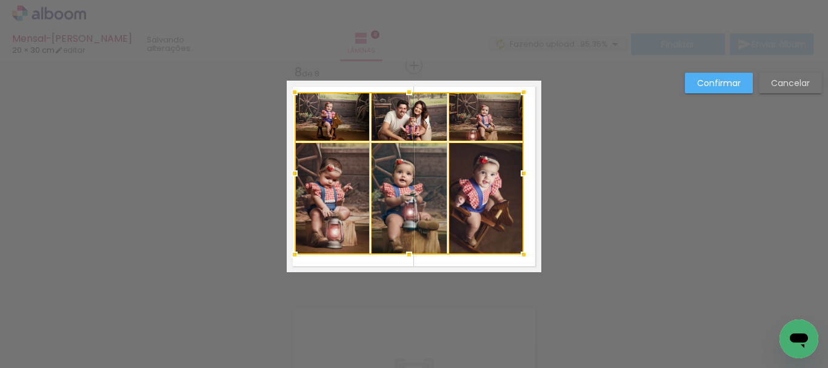
drag, startPoint x: 299, startPoint y: 100, endPoint x: 289, endPoint y: 94, distance: 11.4
click at [289, 94] on div at bounding box center [295, 92] width 24 height 24
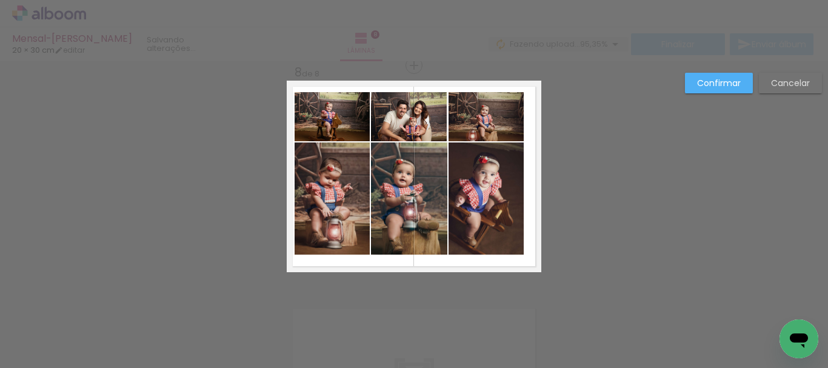
click at [314, 115] on quentale-photo at bounding box center [332, 116] width 75 height 49
click at [335, 195] on quentale-photo at bounding box center [332, 198] width 75 height 112
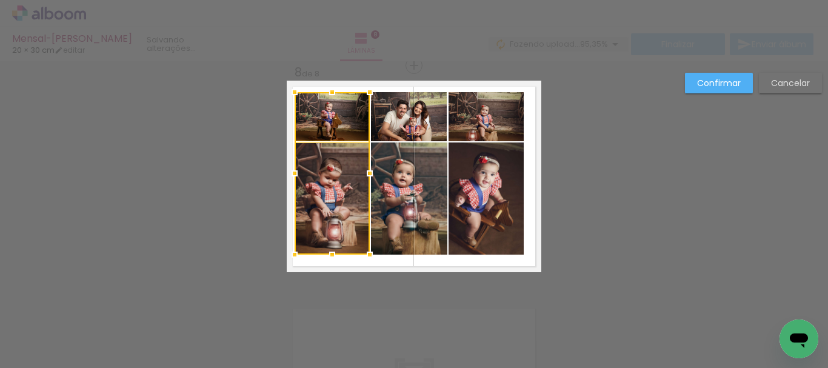
click at [399, 132] on quentale-photo at bounding box center [409, 116] width 76 height 49
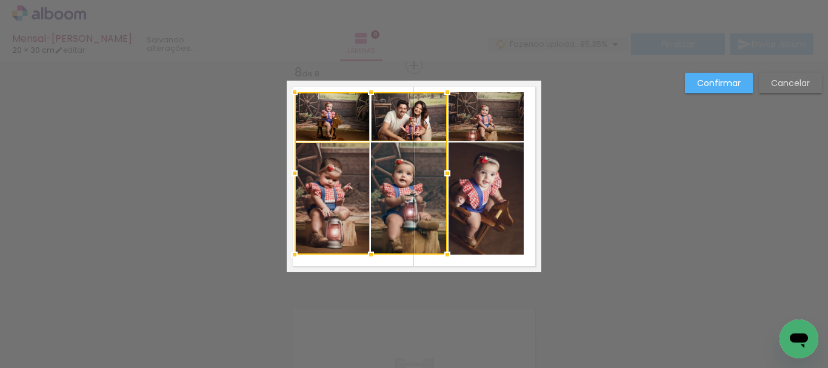
click at [409, 184] on div at bounding box center [371, 173] width 153 height 163
click at [481, 126] on quentale-photo at bounding box center [486, 116] width 75 height 49
click at [488, 187] on div at bounding box center [409, 173] width 229 height 163
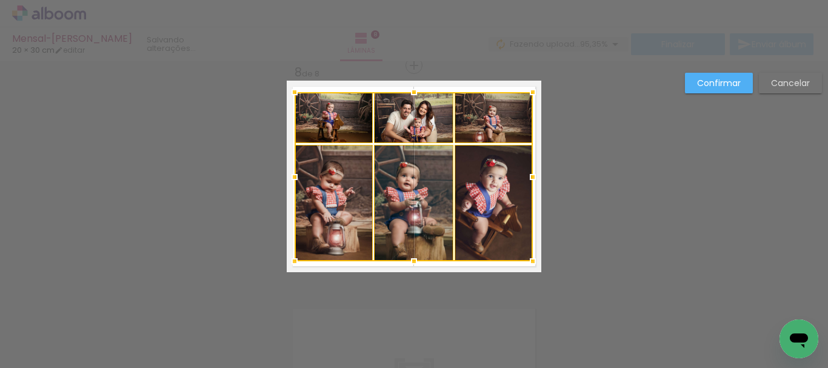
drag, startPoint x: 520, startPoint y: 253, endPoint x: 528, endPoint y: 259, distance: 9.9
click at [528, 259] on div at bounding box center [533, 261] width 24 height 24
click at [482, 126] on div at bounding box center [414, 176] width 238 height 169
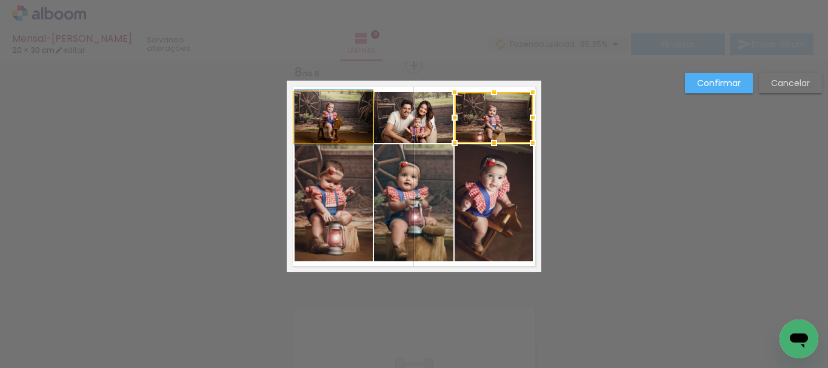
click at [337, 119] on quentale-photo at bounding box center [334, 117] width 78 height 51
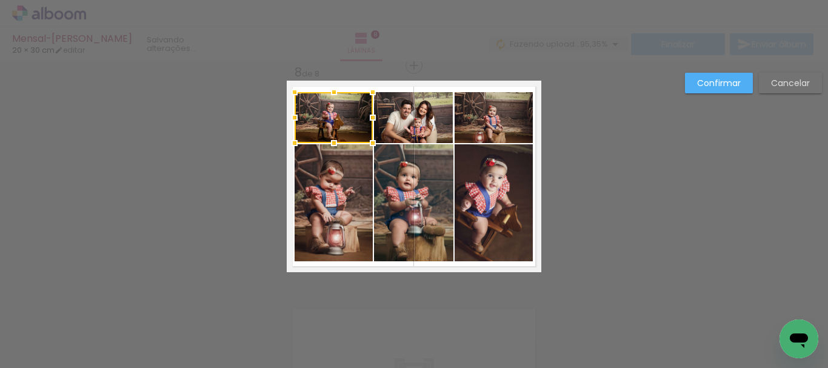
click at [505, 232] on quentale-photo at bounding box center [494, 202] width 78 height 117
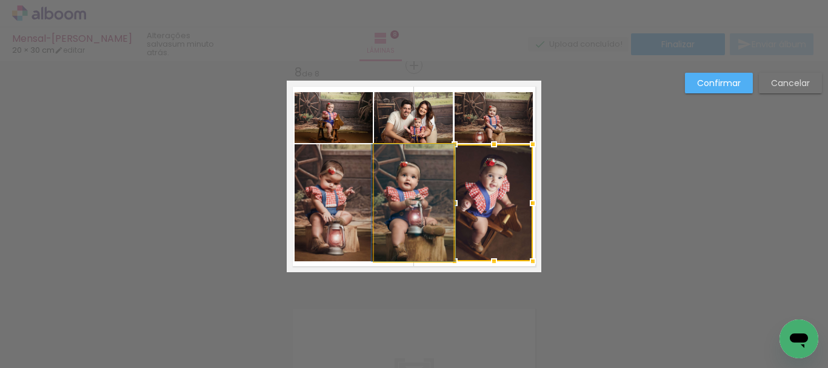
click at [428, 193] on quentale-photo at bounding box center [413, 202] width 79 height 117
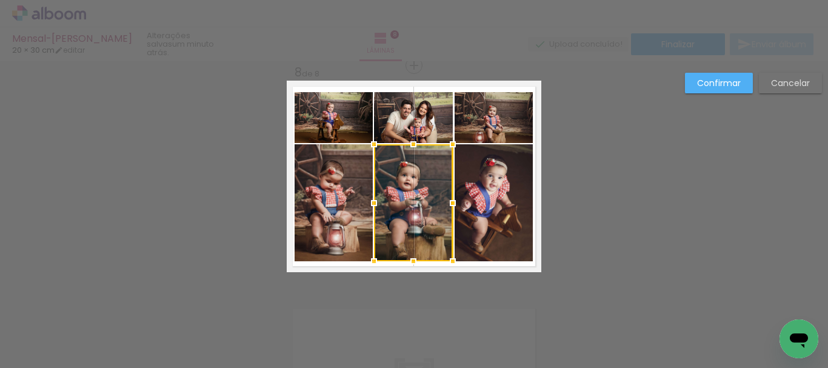
click at [481, 220] on quentale-photo at bounding box center [494, 202] width 78 height 117
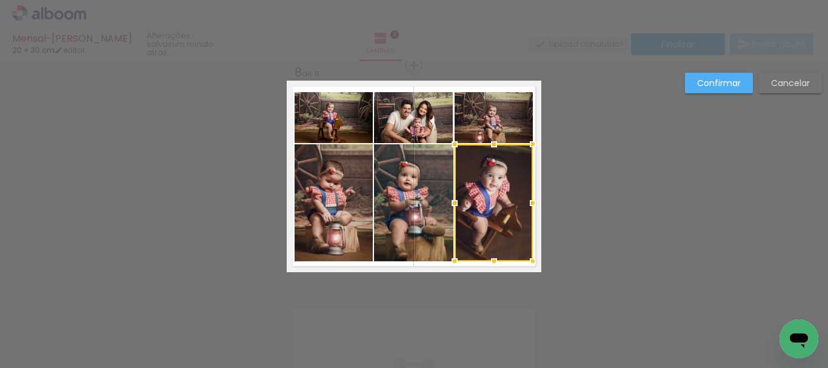
click at [481, 220] on div at bounding box center [494, 202] width 78 height 117
click at [423, 210] on quentale-photo at bounding box center [413, 202] width 79 height 117
click at [318, 204] on quentale-photo at bounding box center [334, 202] width 78 height 117
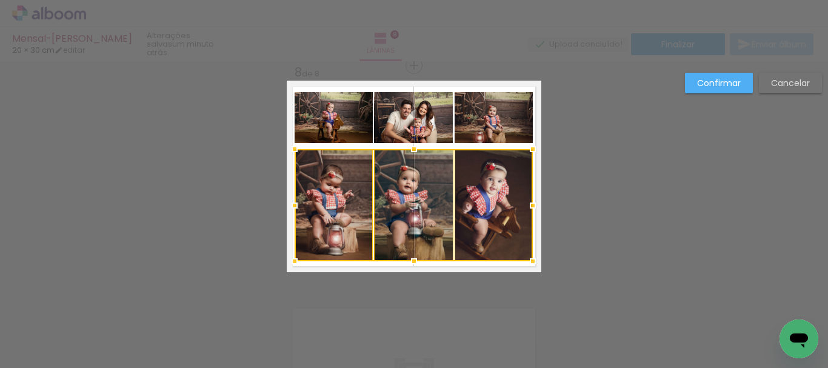
click at [404, 150] on div at bounding box center [414, 149] width 24 height 24
click at [511, 116] on quentale-photo at bounding box center [494, 117] width 78 height 51
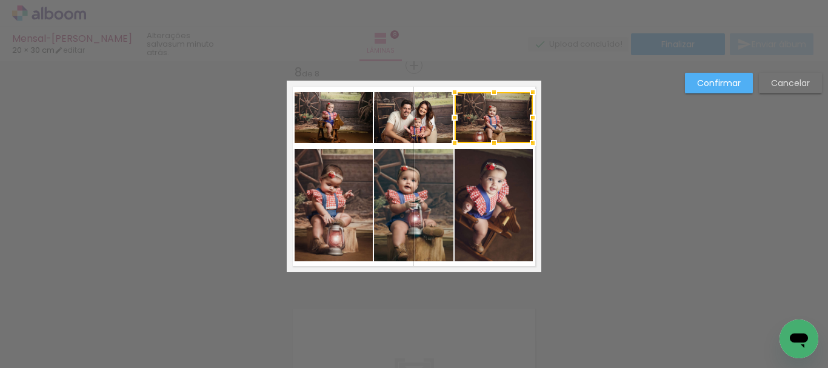
click at [431, 116] on quentale-photo at bounding box center [413, 117] width 79 height 51
click at [349, 121] on quentale-photo at bounding box center [334, 117] width 78 height 51
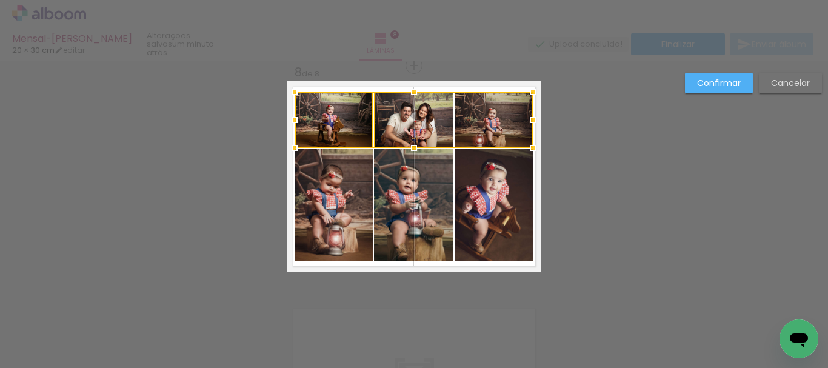
click at [407, 149] on div at bounding box center [414, 148] width 24 height 24
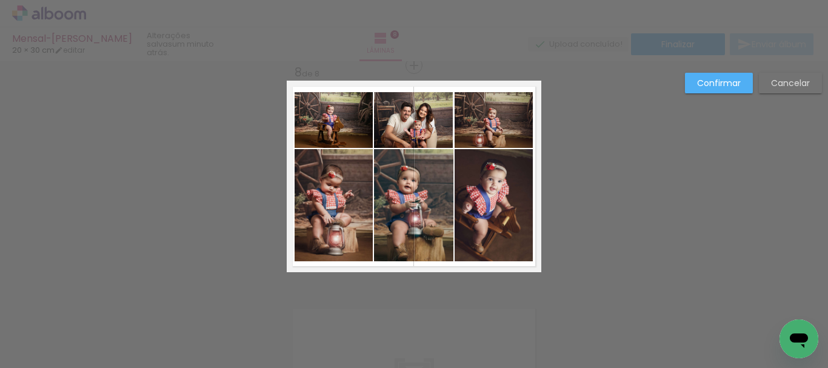
click at [0, 0] on slot "Confirmar" at bounding box center [0, 0] width 0 height 0
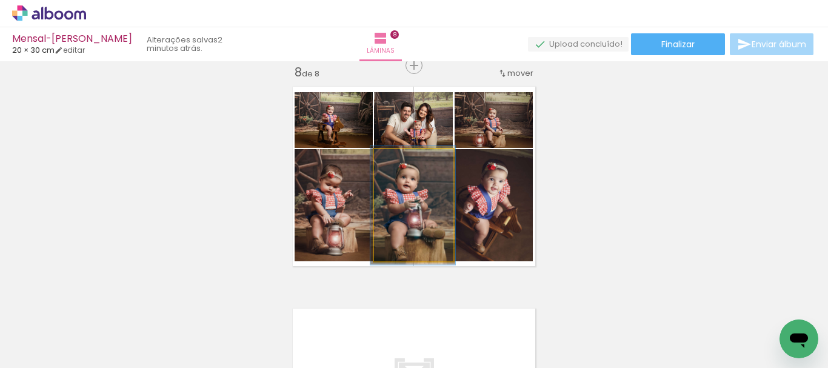
type paper-slider "106"
click at [398, 165] on div at bounding box center [403, 161] width 11 height 11
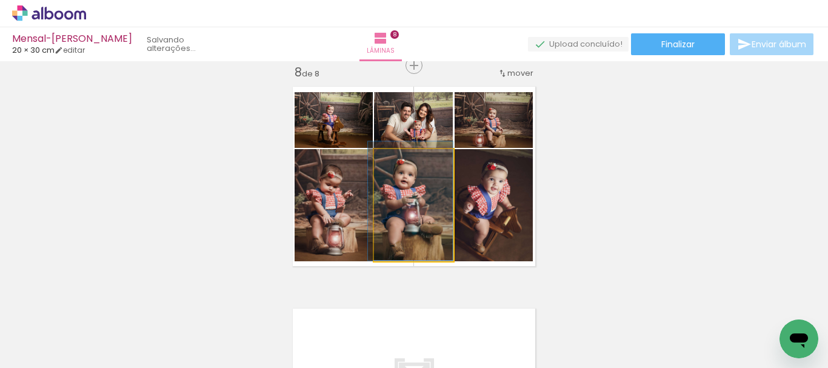
drag, startPoint x: 427, startPoint y: 213, endPoint x: 415, endPoint y: 209, distance: 12.8
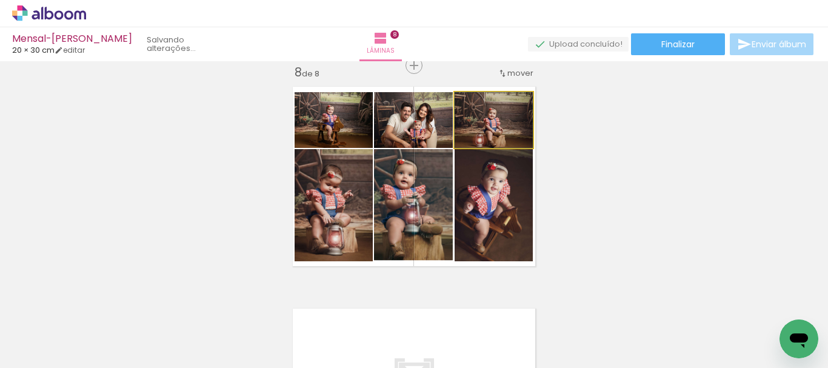
drag, startPoint x: 512, startPoint y: 135, endPoint x: 501, endPoint y: 126, distance: 14.6
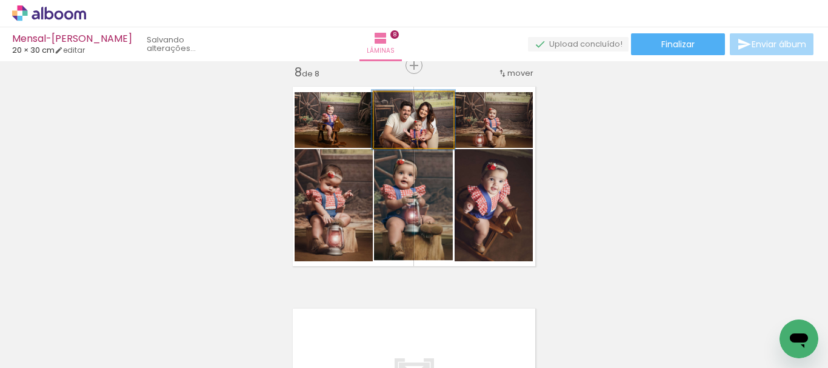
type paper-slider "106"
click at [402, 107] on div at bounding box center [403, 104] width 19 height 19
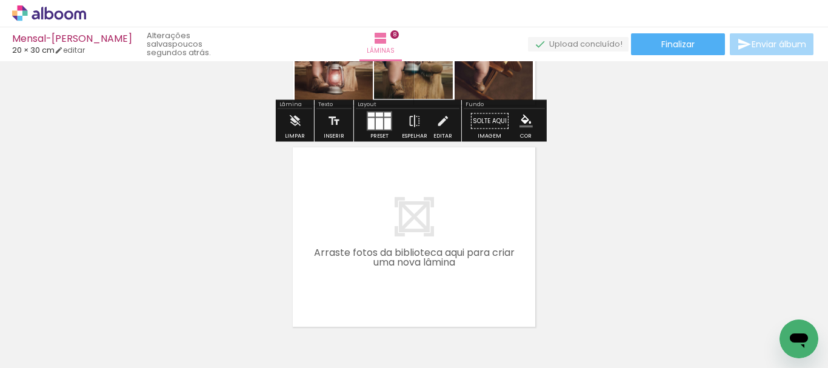
scroll to position [1771, 0]
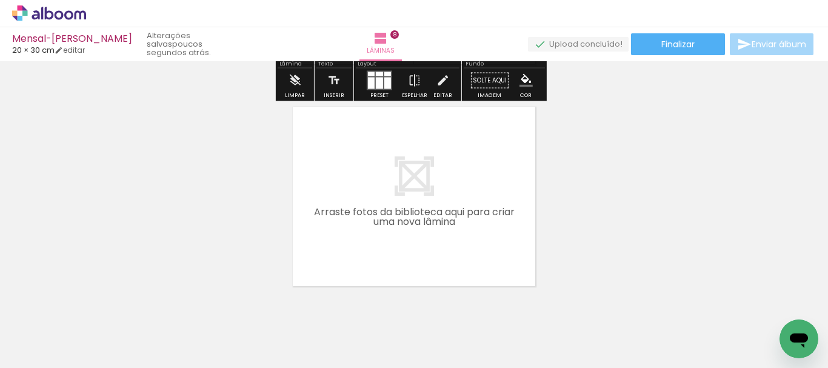
click at [56, 345] on span "Adicionar Fotos" at bounding box center [43, 351] width 36 height 13
click at [0, 0] on input "file" at bounding box center [0, 0] width 0 height 0
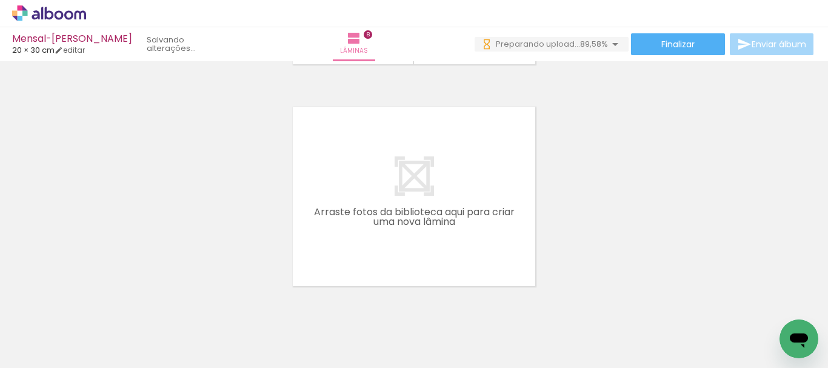
scroll to position [0, 2670]
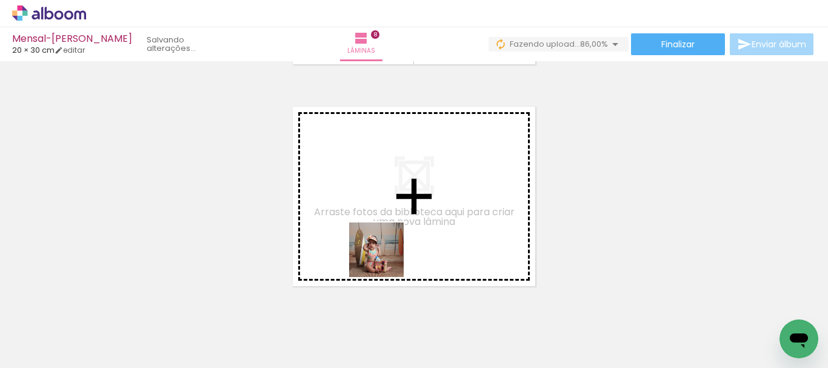
drag, startPoint x: 385, startPoint y: 334, endPoint x: 385, endPoint y: 246, distance: 87.3
click at [385, 246] on quentale-workspace at bounding box center [414, 184] width 828 height 368
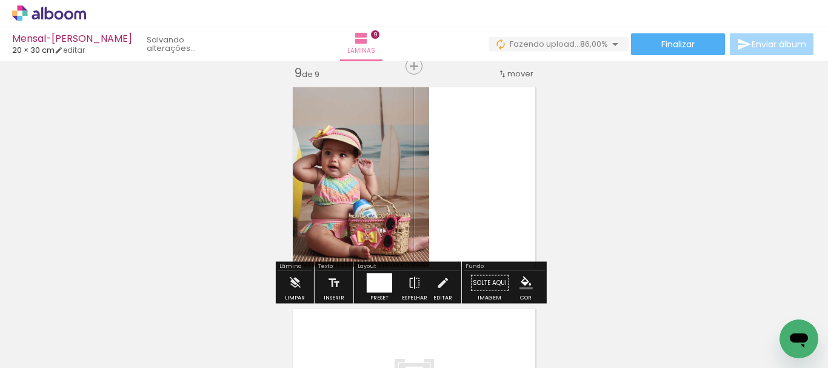
scroll to position [1791, 0]
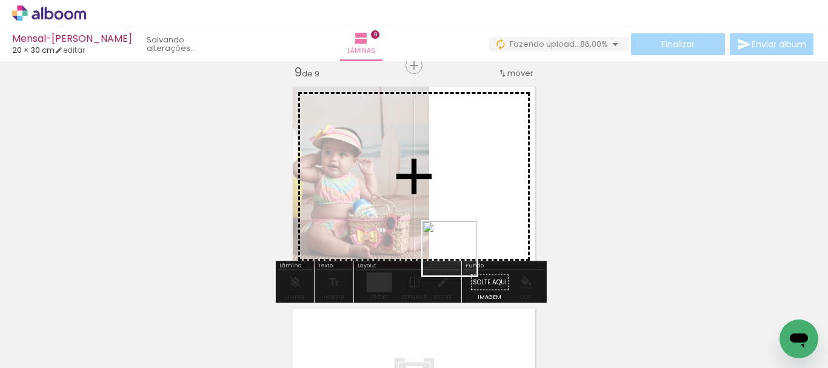
drag, startPoint x: 455, startPoint y: 340, endPoint x: 461, endPoint y: 241, distance: 99.0
click at [461, 241] on quentale-workspace at bounding box center [414, 184] width 828 height 368
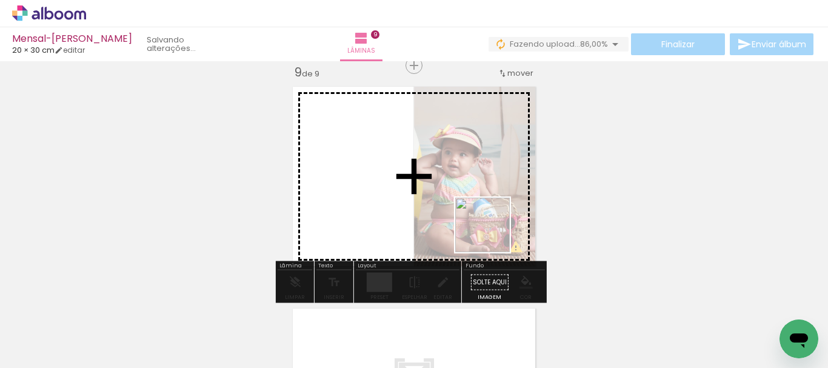
drag, startPoint x: 575, startPoint y: 337, endPoint x: 489, endPoint y: 232, distance: 135.7
click at [489, 232] on quentale-workspace at bounding box center [414, 184] width 828 height 368
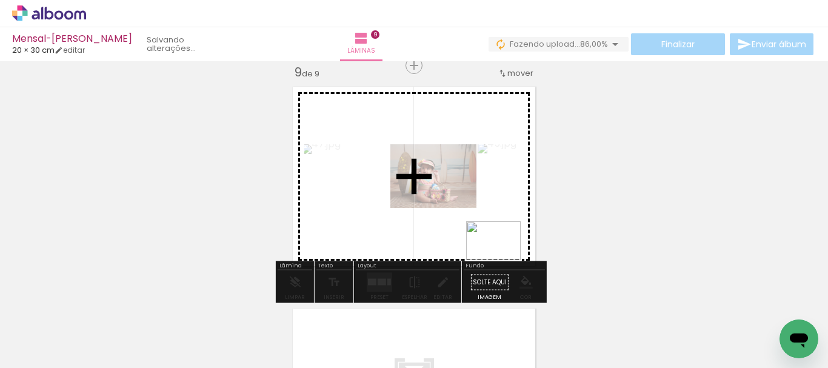
drag, startPoint x: 642, startPoint y: 332, endPoint x: 477, endPoint y: 247, distance: 185.8
click at [477, 247] on quentale-workspace at bounding box center [414, 184] width 828 height 368
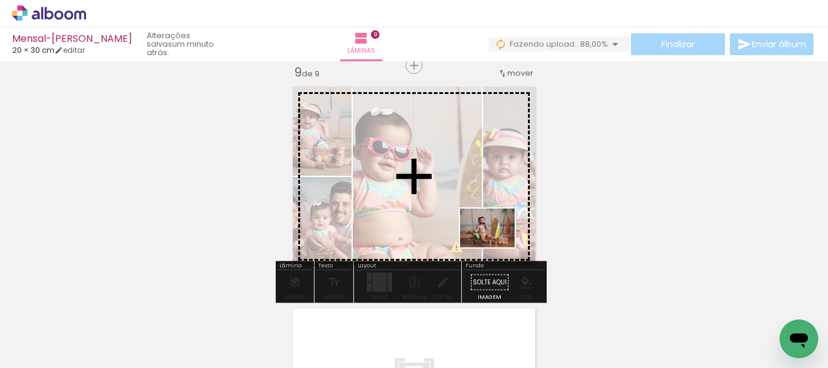
drag, startPoint x: 531, startPoint y: 334, endPoint x: 497, endPoint y: 244, distance: 96.0
click at [497, 244] on quentale-workspace at bounding box center [414, 184] width 828 height 368
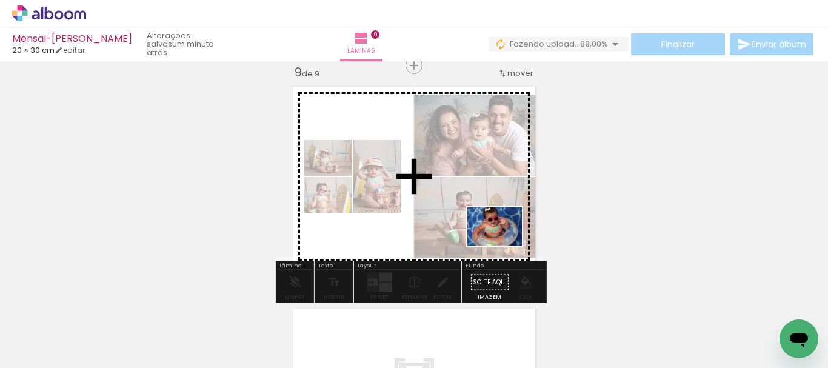
drag, startPoint x: 765, startPoint y: 338, endPoint x: 491, endPoint y: 244, distance: 289.2
click at [492, 240] on quentale-workspace at bounding box center [414, 184] width 828 height 368
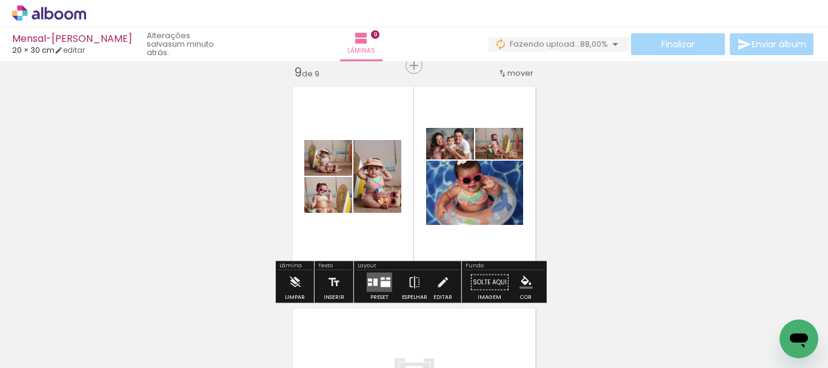
click at [375, 283] on div at bounding box center [376, 282] width 4 height 7
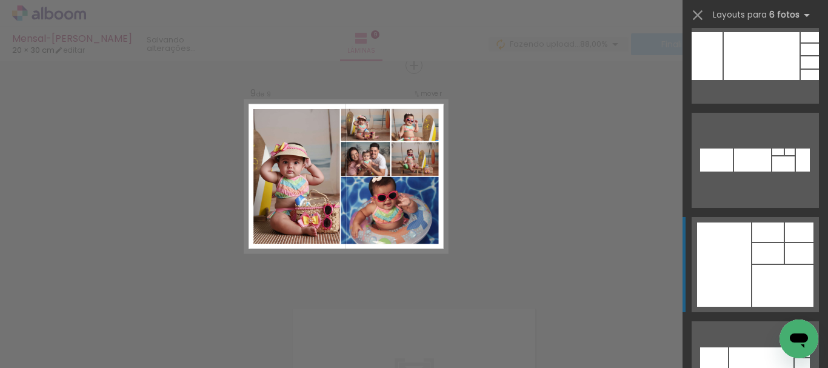
scroll to position [4932, 0]
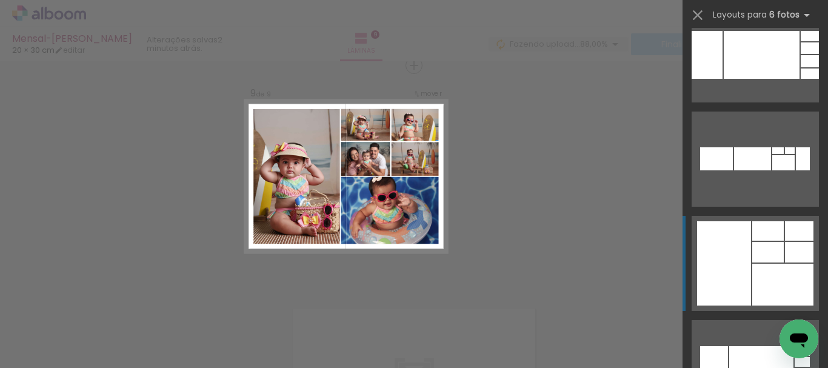
click at [756, 266] on div at bounding box center [783, 285] width 61 height 42
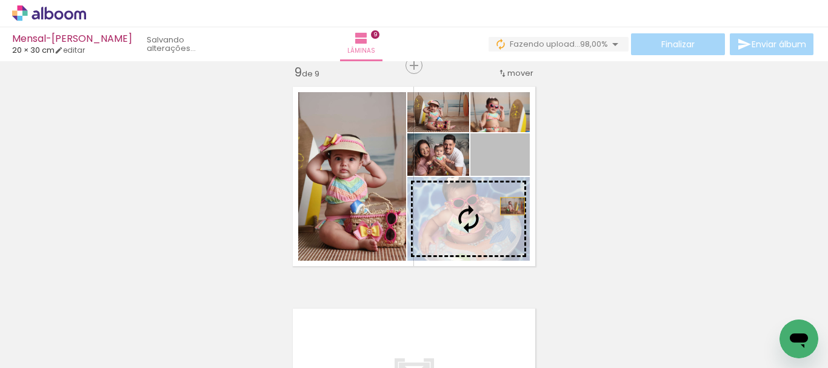
drag, startPoint x: 521, startPoint y: 164, endPoint x: 508, endPoint y: 206, distance: 43.9
click at [0, 0] on slot at bounding box center [0, 0] width 0 height 0
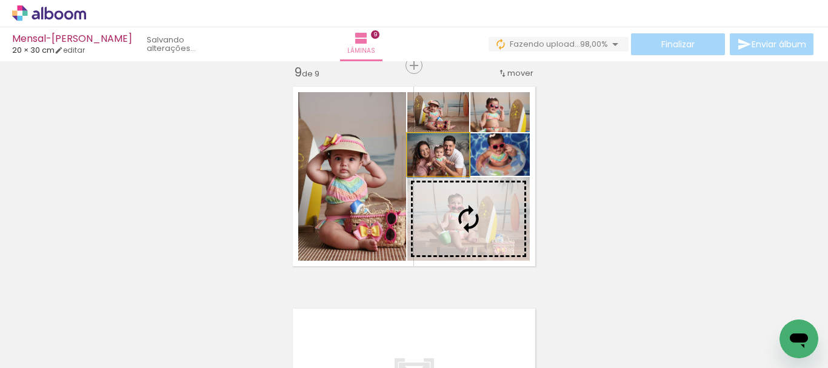
drag, startPoint x: 457, startPoint y: 168, endPoint x: 473, endPoint y: 204, distance: 39.1
click at [0, 0] on slot at bounding box center [0, 0] width 0 height 0
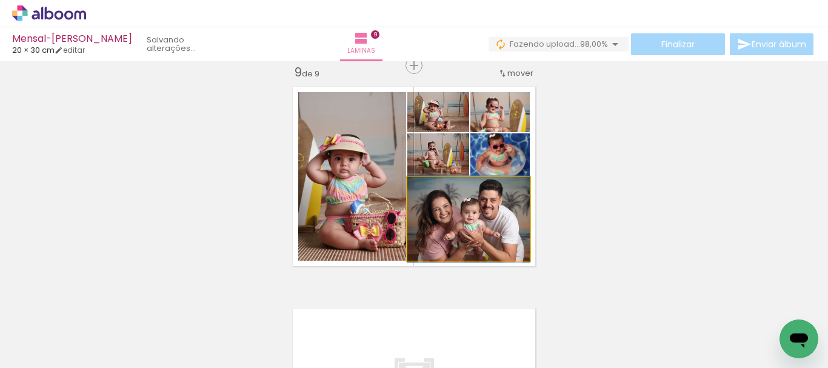
click at [506, 239] on quentale-photo at bounding box center [468, 219] width 122 height 84
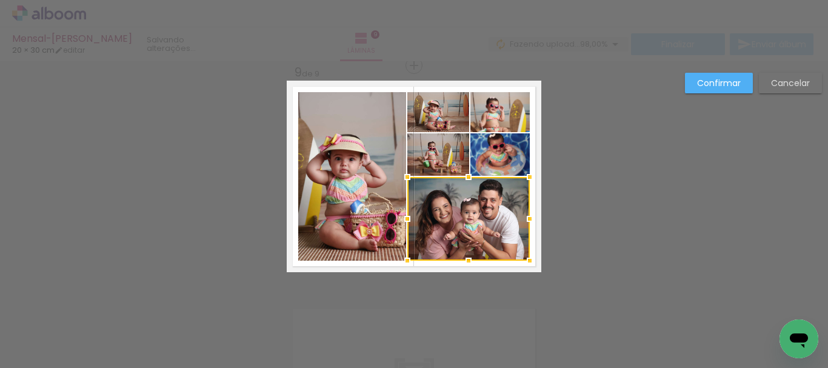
click at [510, 159] on quentale-photo at bounding box center [500, 154] width 59 height 42
click at [443, 164] on div at bounding box center [468, 196] width 122 height 127
click at [457, 122] on div at bounding box center [469, 133] width 24 height 24
click at [492, 118] on div at bounding box center [468, 176] width 122 height 169
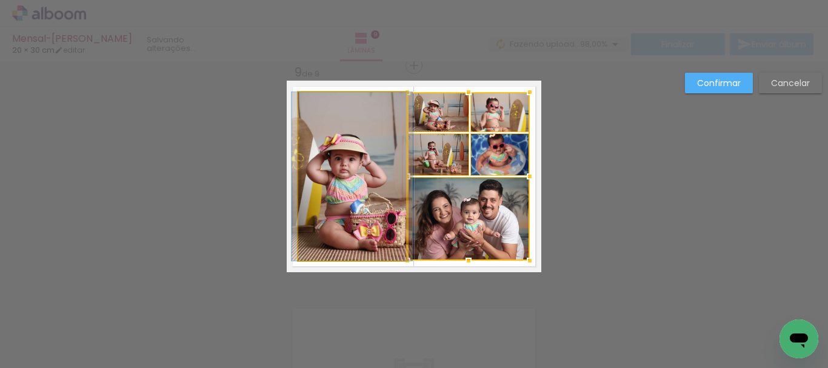
click at [363, 157] on quentale-photo at bounding box center [352, 176] width 108 height 169
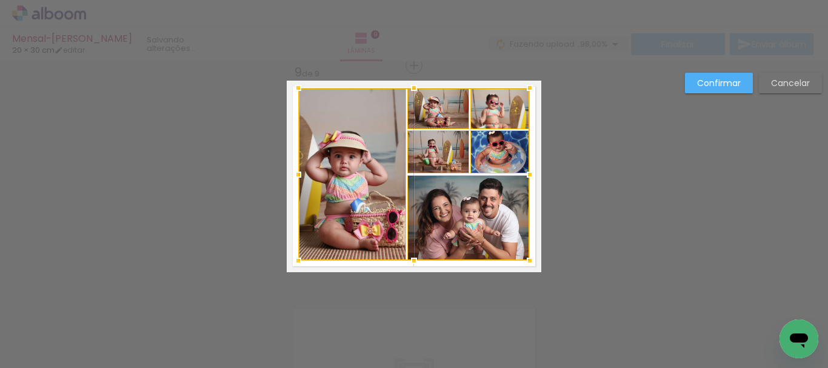
click at [407, 94] on div at bounding box center [414, 88] width 24 height 24
click at [370, 139] on div at bounding box center [414, 174] width 232 height 173
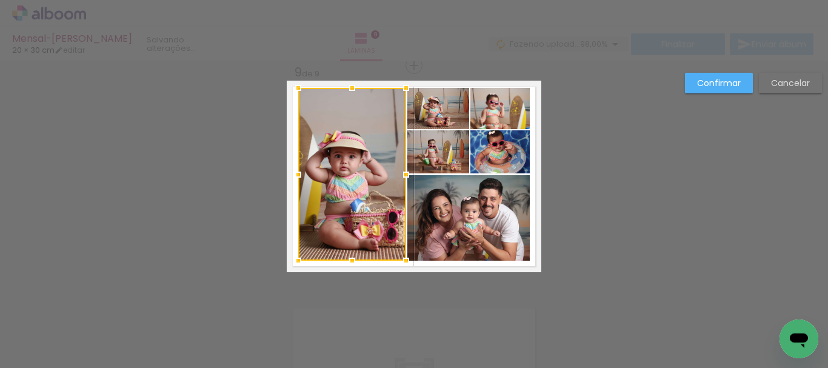
click at [437, 112] on quentale-photo at bounding box center [438, 108] width 62 height 41
click at [508, 113] on quentale-photo at bounding box center [500, 108] width 59 height 41
click at [508, 157] on div at bounding box center [414, 174] width 232 height 173
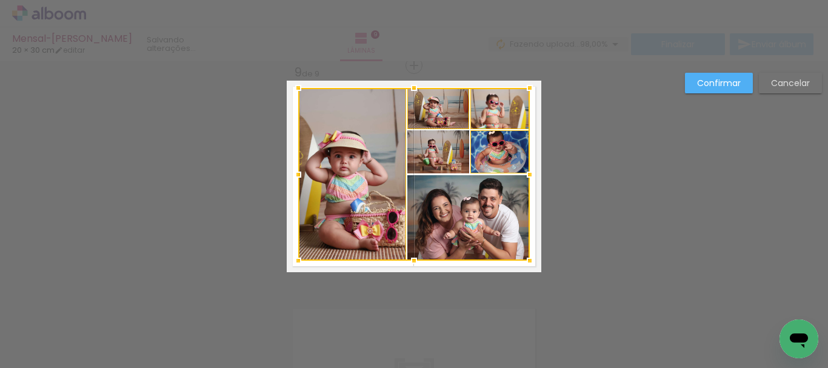
click at [441, 158] on div at bounding box center [414, 174] width 232 height 173
click at [451, 216] on div at bounding box center [414, 174] width 232 height 173
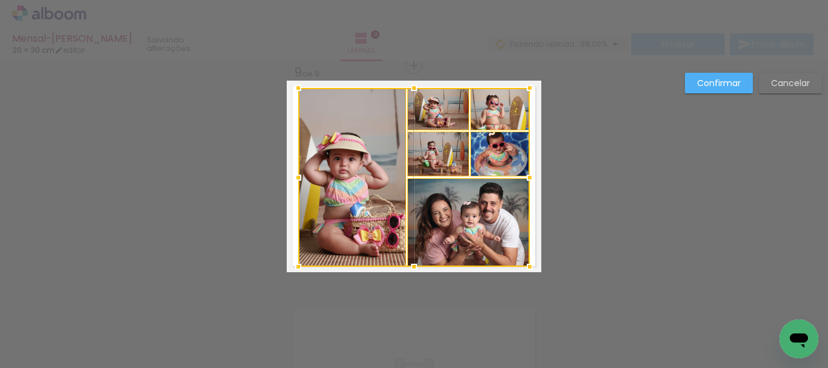
click at [409, 264] on div at bounding box center [414, 267] width 24 height 24
click at [481, 240] on div at bounding box center [414, 177] width 232 height 179
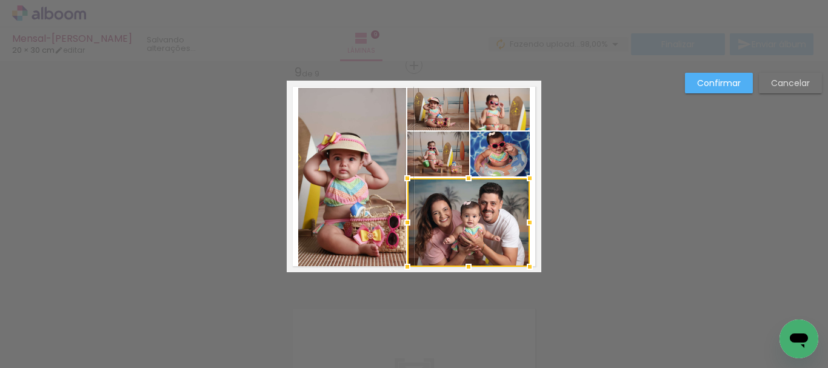
click at [501, 162] on quentale-photo at bounding box center [500, 154] width 59 height 45
click at [446, 154] on div at bounding box center [468, 199] width 122 height 135
click at [449, 112] on quentale-photo at bounding box center [438, 109] width 62 height 42
click at [486, 109] on div at bounding box center [468, 177] width 122 height 179
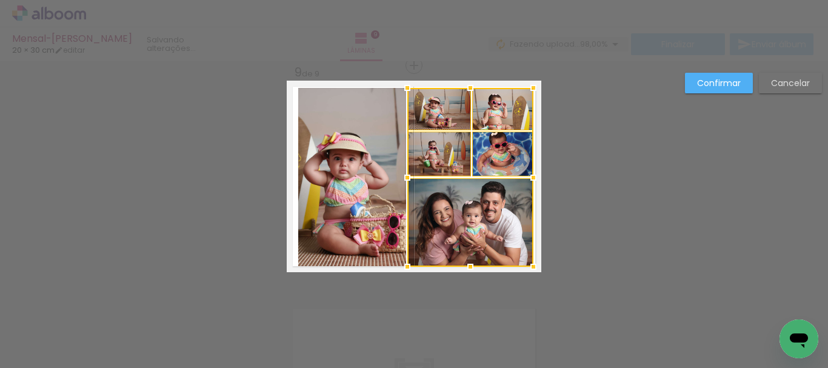
click at [528, 184] on div at bounding box center [533, 178] width 24 height 24
click at [362, 185] on quentale-photo at bounding box center [352, 177] width 108 height 179
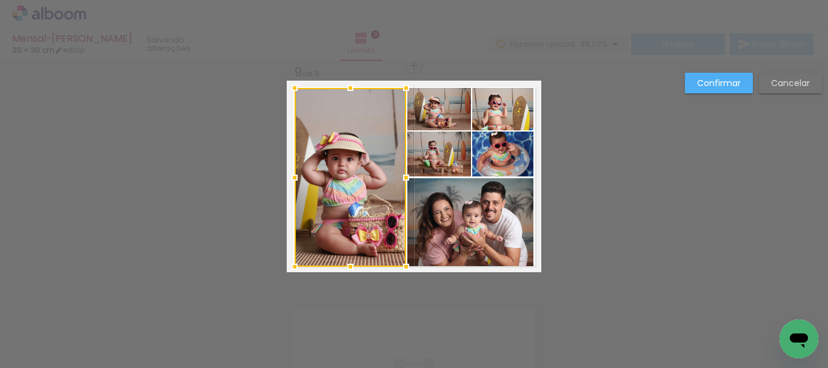
click at [289, 182] on div at bounding box center [295, 178] width 24 height 24
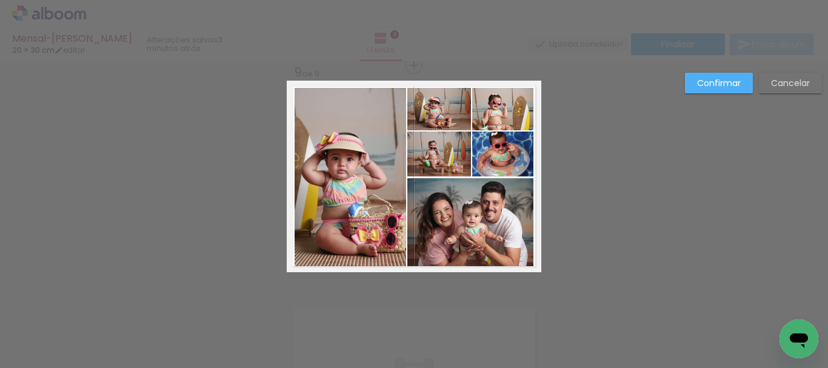
click at [0, 0] on slot "Confirmar" at bounding box center [0, 0] width 0 height 0
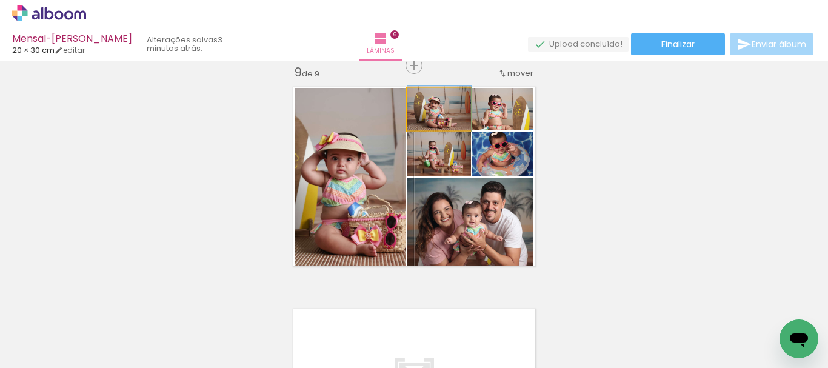
drag, startPoint x: 463, startPoint y: 119, endPoint x: 455, endPoint y: 119, distance: 7.9
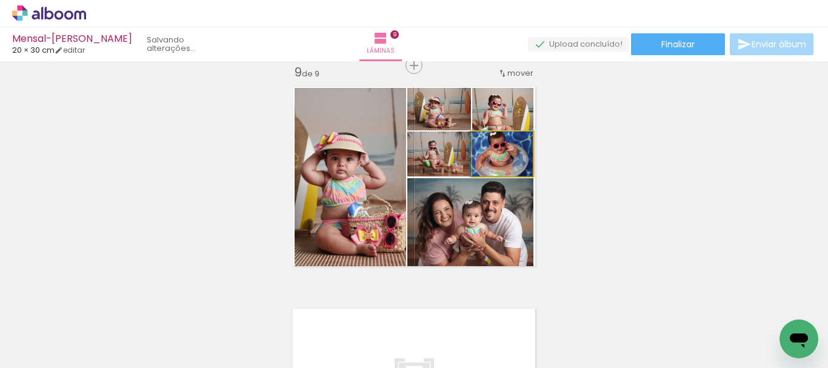
drag, startPoint x: 524, startPoint y: 159, endPoint x: 518, endPoint y: 164, distance: 7.3
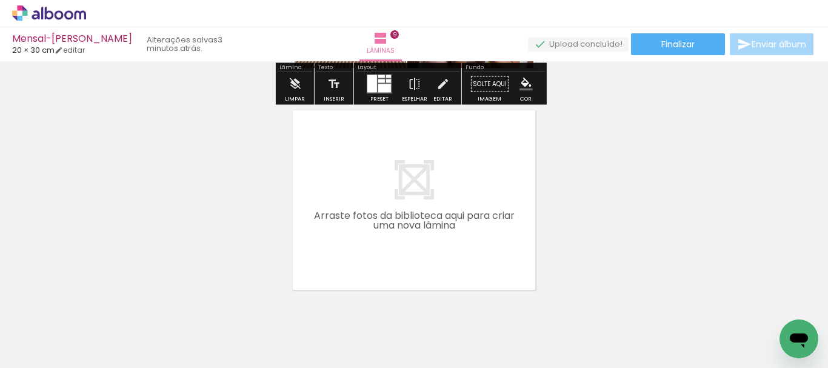
scroll to position [1993, 0]
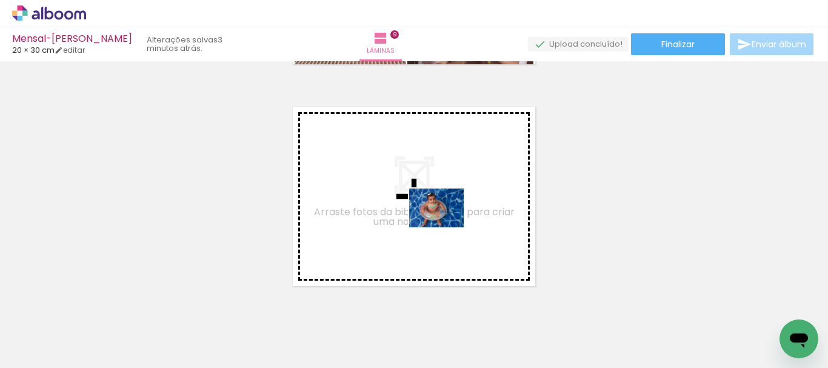
drag, startPoint x: 711, startPoint y: 342, endPoint x: 446, endPoint y: 225, distance: 290.2
click at [446, 225] on quentale-workspace at bounding box center [414, 184] width 828 height 368
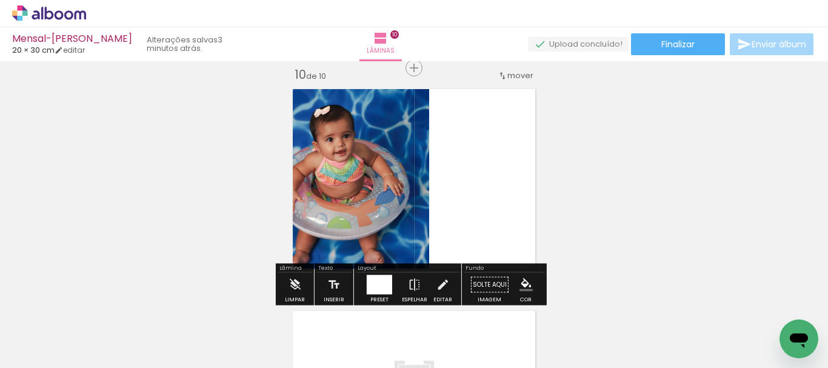
scroll to position [2013, 0]
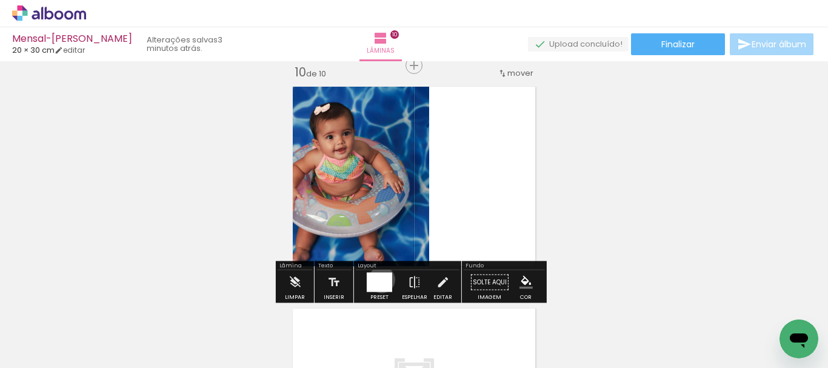
click at [379, 280] on div at bounding box center [379, 282] width 25 height 19
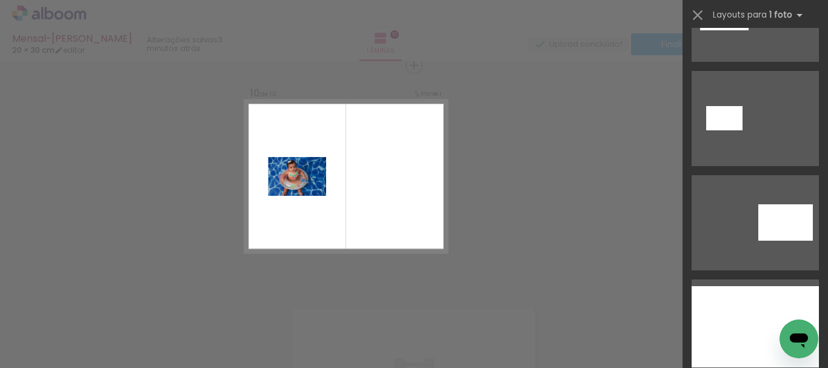
scroll to position [606, 0]
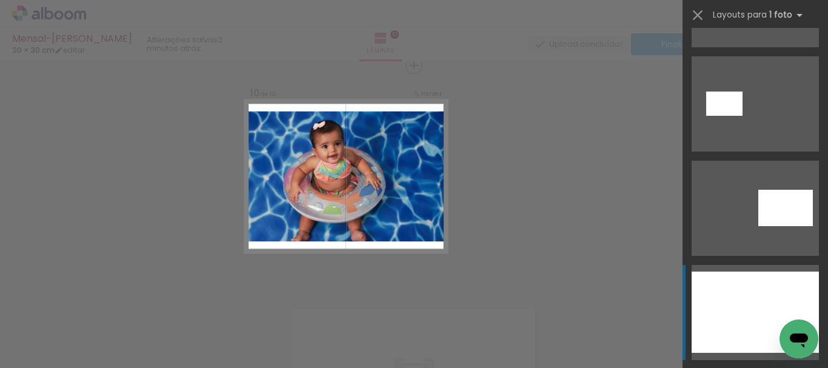
click at [748, 297] on div at bounding box center [755, 312] width 127 height 81
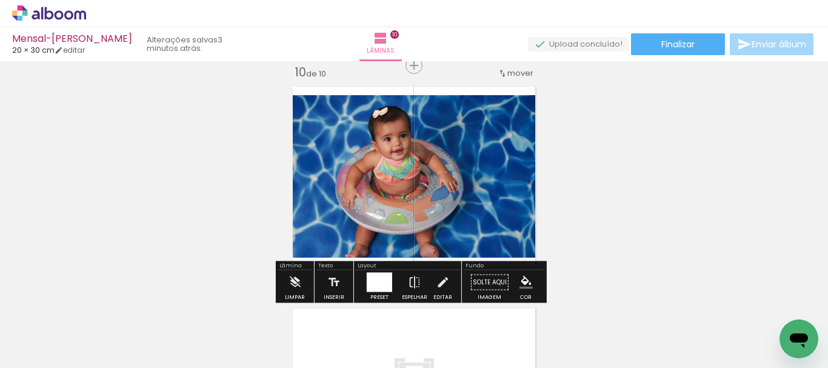
click at [448, 188] on quentale-photo at bounding box center [414, 176] width 255 height 163
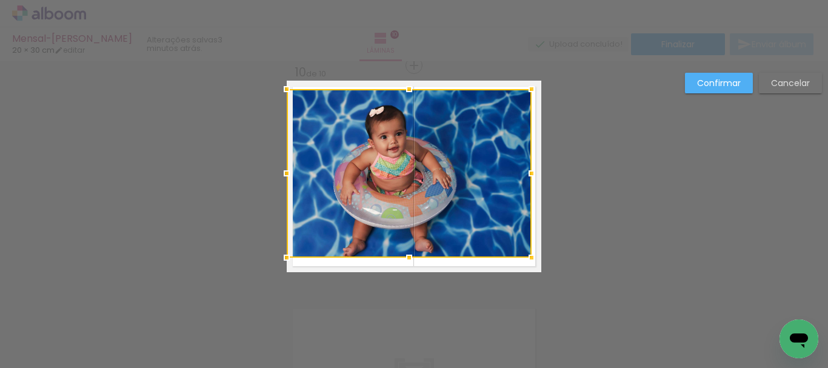
drag, startPoint x: 540, startPoint y: 95, endPoint x: 531, endPoint y: 89, distance: 11.4
click at [531, 89] on div at bounding box center [532, 89] width 24 height 24
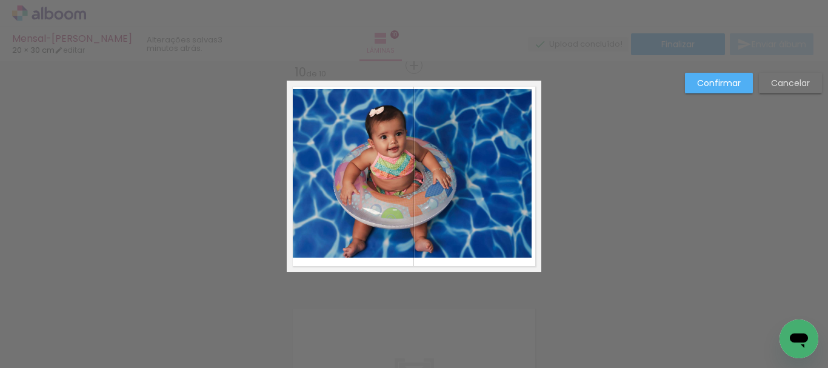
click at [337, 155] on quentale-photo at bounding box center [409, 173] width 245 height 169
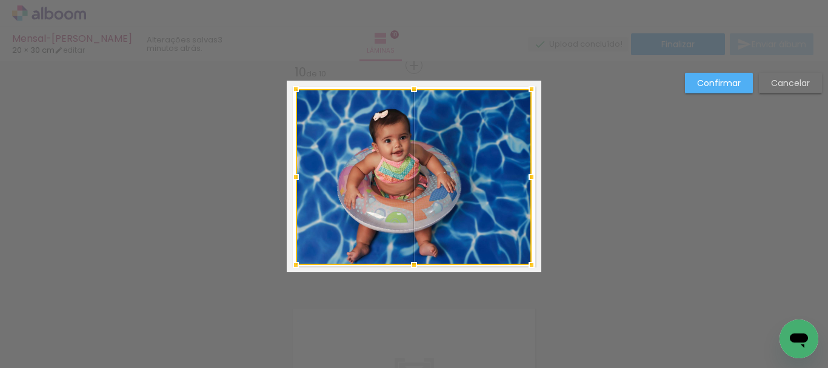
drag, startPoint x: 285, startPoint y: 256, endPoint x: 293, endPoint y: 263, distance: 10.8
click at [293, 263] on div at bounding box center [296, 265] width 24 height 24
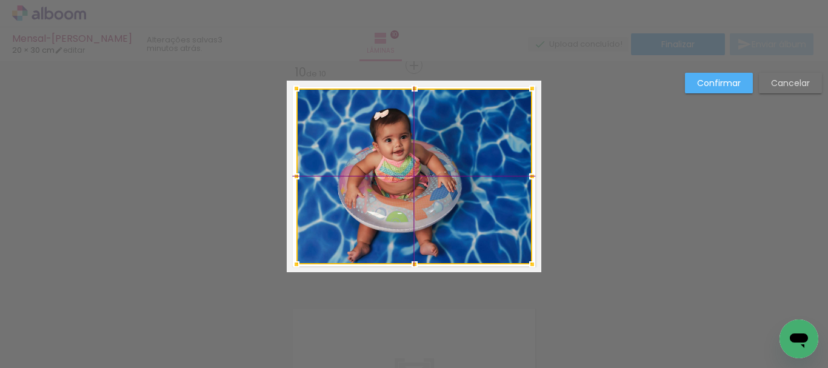
click at [464, 187] on div at bounding box center [415, 177] width 236 height 176
click at [463, 181] on div at bounding box center [414, 177] width 236 height 176
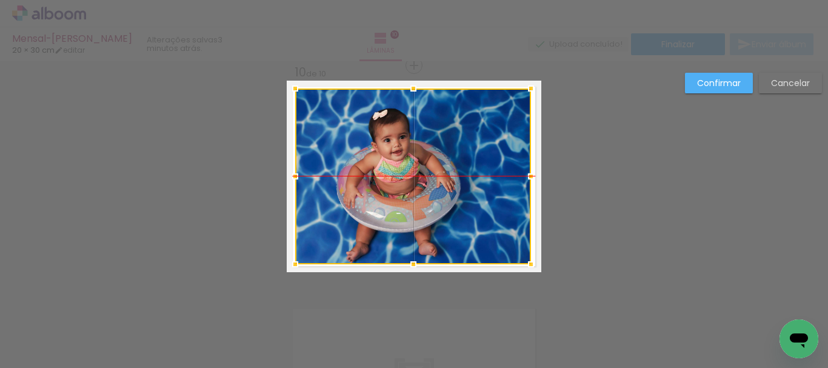
click at [483, 177] on div at bounding box center [413, 177] width 236 height 176
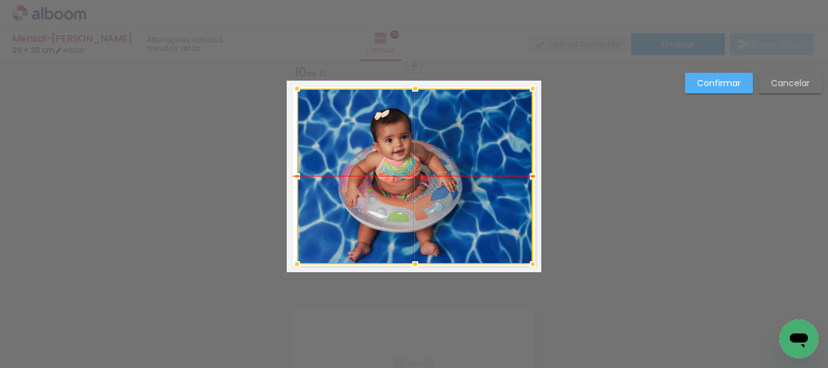
click at [485, 177] on div at bounding box center [415, 177] width 236 height 176
click at [0, 0] on slot "Confirmar" at bounding box center [0, 0] width 0 height 0
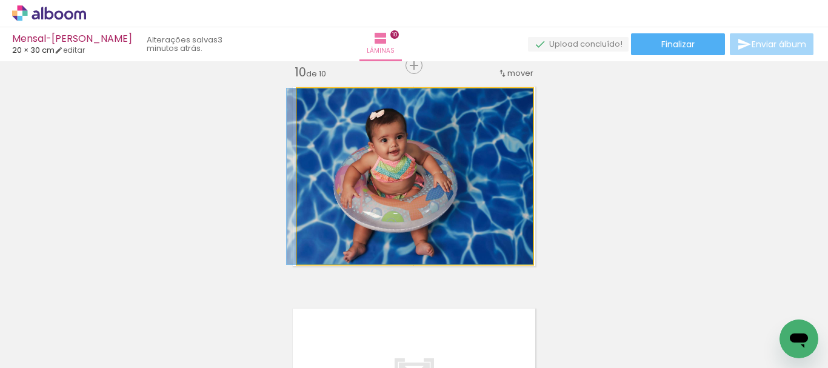
drag, startPoint x: 494, startPoint y: 165, endPoint x: 478, endPoint y: 168, distance: 16.1
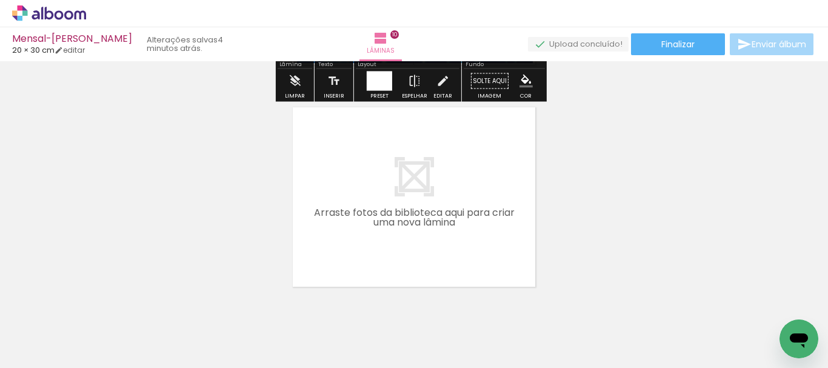
scroll to position [2216, 0]
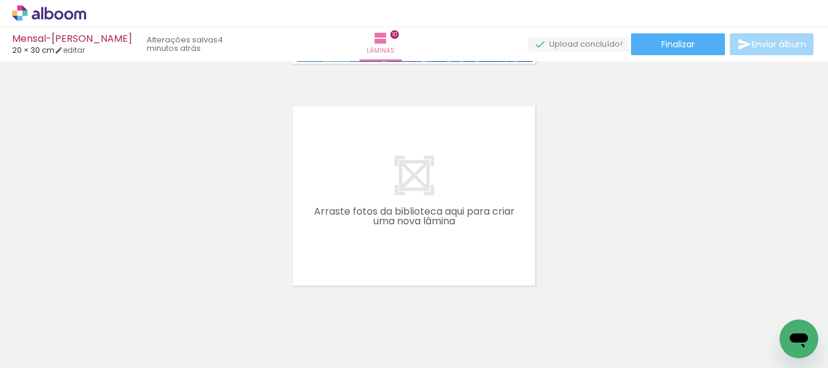
click at [52, 349] on span "Adicionar Fotos" at bounding box center [43, 351] width 36 height 13
click at [0, 0] on input "file" at bounding box center [0, 0] width 0 height 0
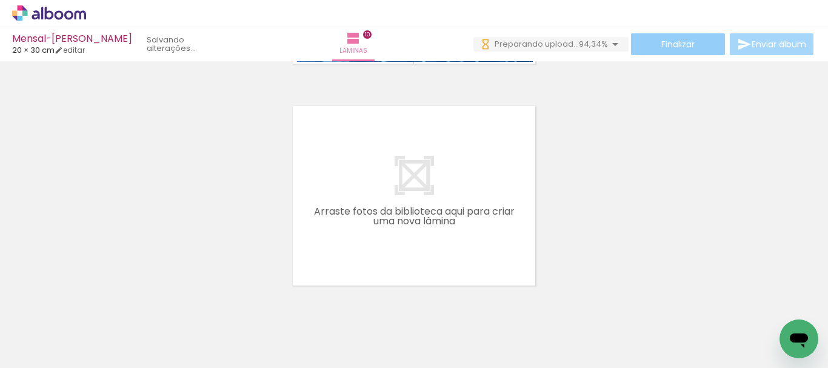
scroll to position [0, 0]
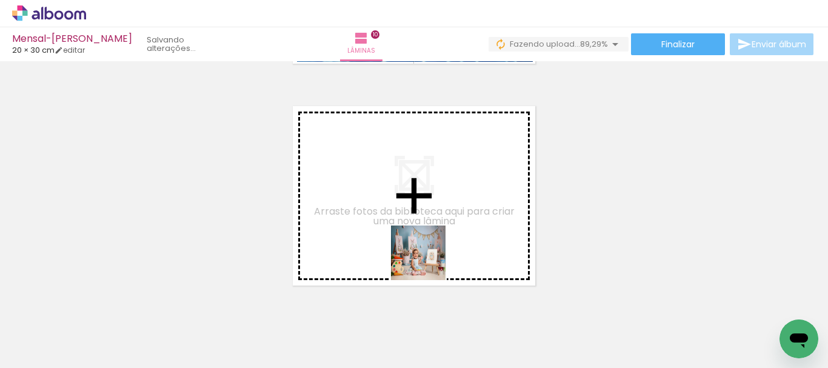
drag, startPoint x: 448, startPoint y: 337, endPoint x: 492, endPoint y: 319, distance: 47.1
click at [417, 234] on quentale-workspace at bounding box center [414, 184] width 828 height 368
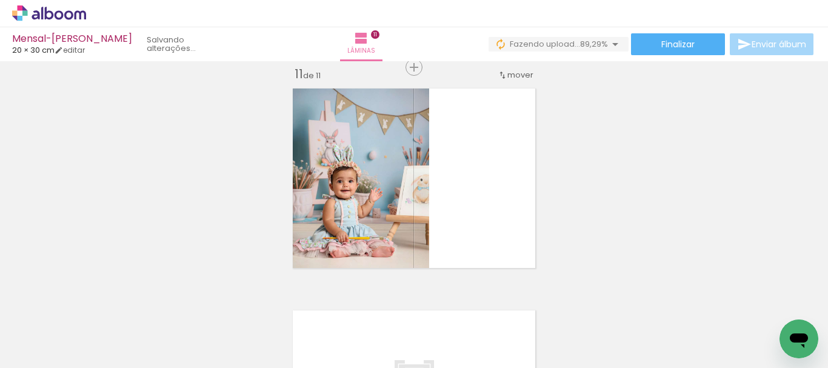
scroll to position [2235, 0]
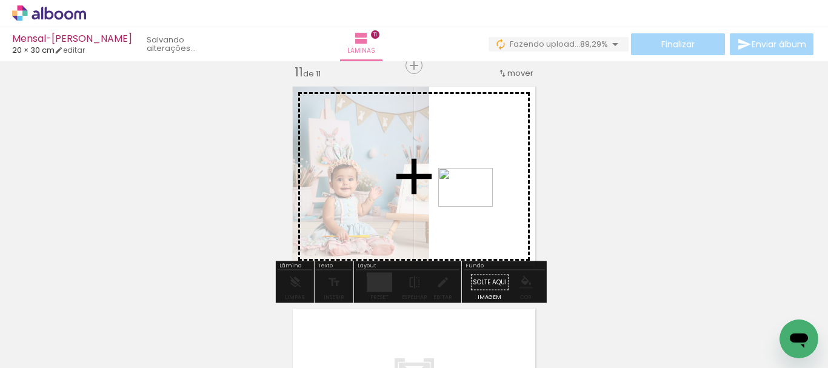
drag, startPoint x: 505, startPoint y: 338, endPoint x: 475, endPoint y: 204, distance: 136.7
click at [475, 204] on quentale-workspace at bounding box center [414, 184] width 828 height 368
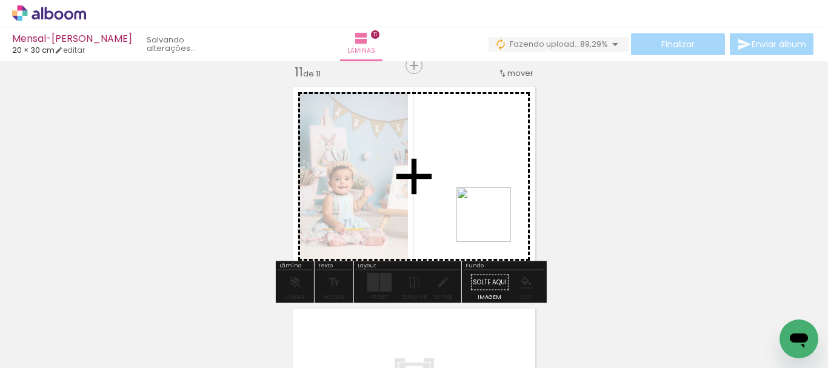
drag, startPoint x: 580, startPoint y: 330, endPoint x: 493, endPoint y: 224, distance: 137.5
click at [493, 224] on quentale-workspace at bounding box center [414, 184] width 828 height 368
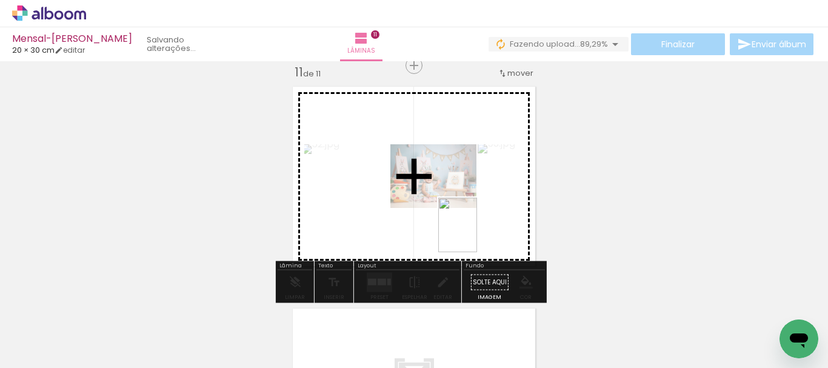
drag, startPoint x: 618, startPoint y: 308, endPoint x: 760, endPoint y: 367, distance: 154.2
click at [469, 233] on quentale-workspace at bounding box center [414, 184] width 828 height 368
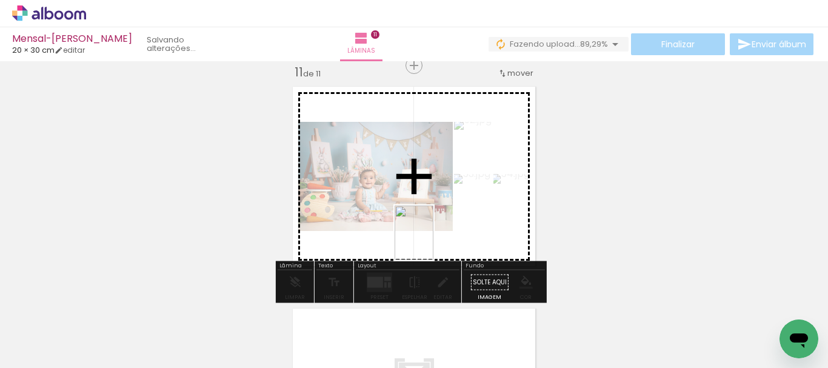
drag, startPoint x: 723, startPoint y: 341, endPoint x: 812, endPoint y: 361, distance: 90.6
click at [429, 241] on quentale-workspace at bounding box center [414, 184] width 828 height 368
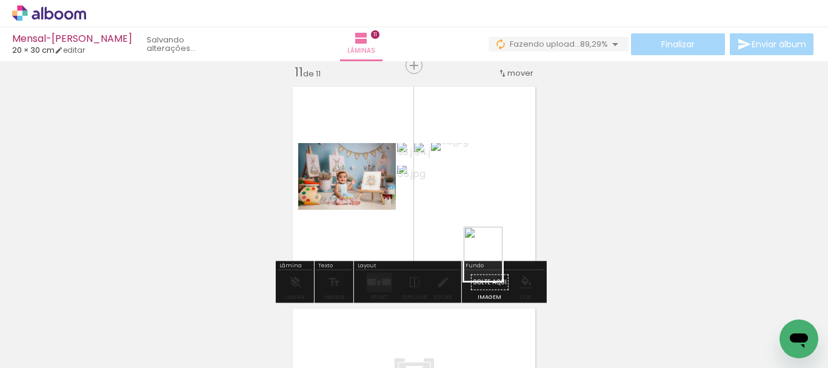
drag, startPoint x: 776, startPoint y: 343, endPoint x: 462, endPoint y: 244, distance: 329.5
click at [462, 244] on quentale-workspace at bounding box center [414, 184] width 828 height 368
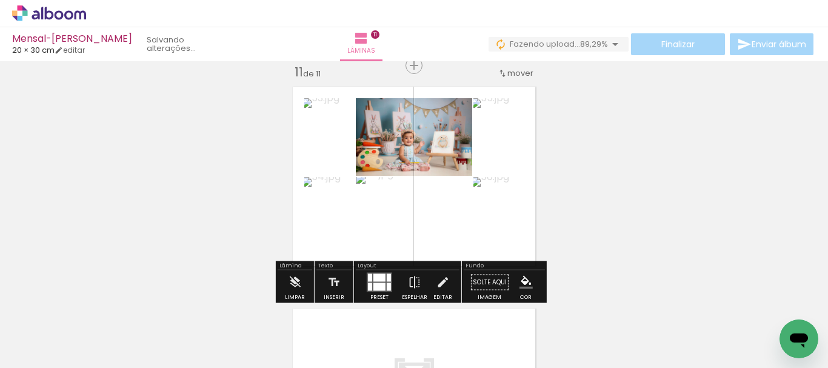
click at [380, 282] on quentale-layouter at bounding box center [379, 282] width 25 height 19
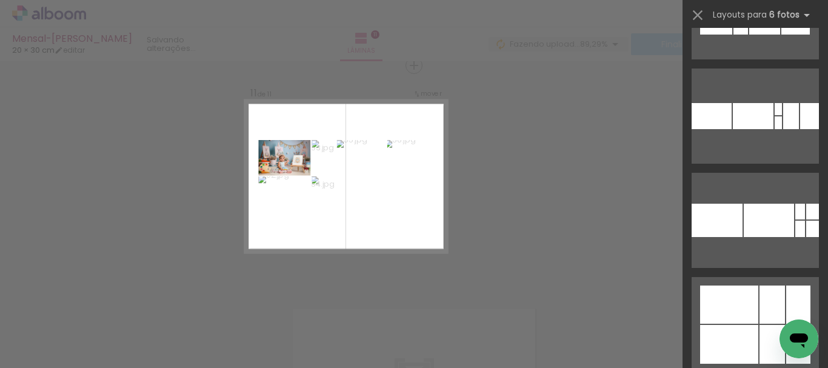
scroll to position [243, 0]
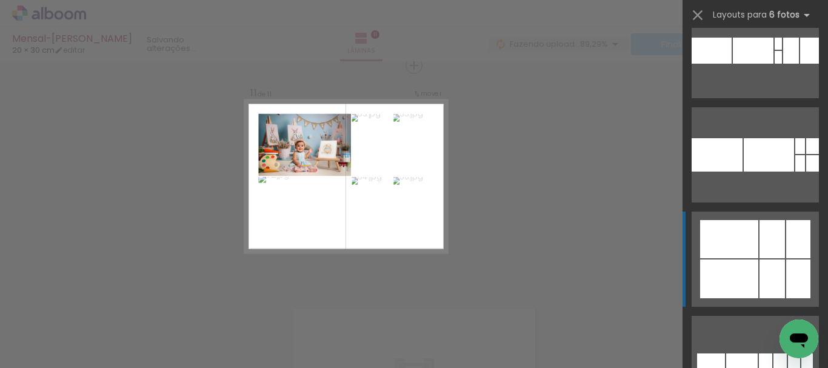
click at [742, 252] on div at bounding box center [729, 239] width 58 height 38
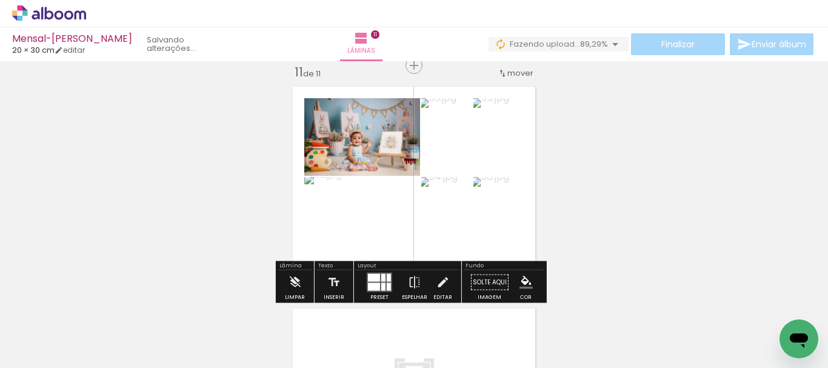
click at [509, 241] on quentale-photo at bounding box center [499, 216] width 50 height 78
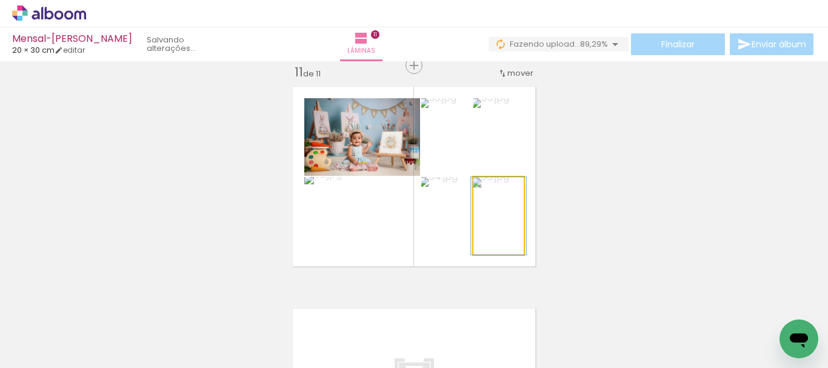
click at [509, 241] on quentale-photo at bounding box center [499, 216] width 50 height 78
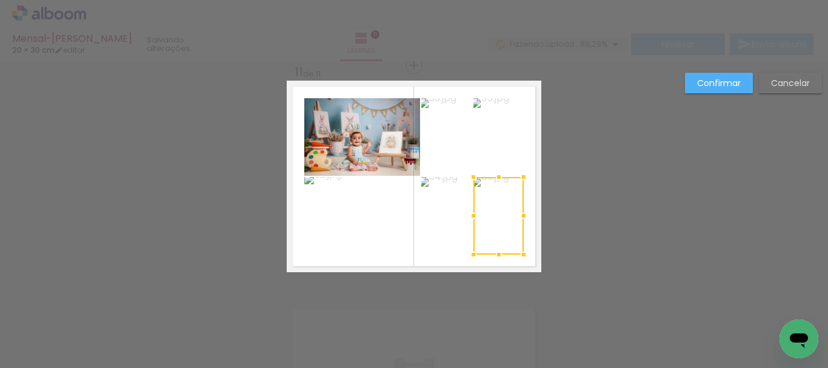
click at [501, 150] on quentale-photo at bounding box center [499, 137] width 50 height 78
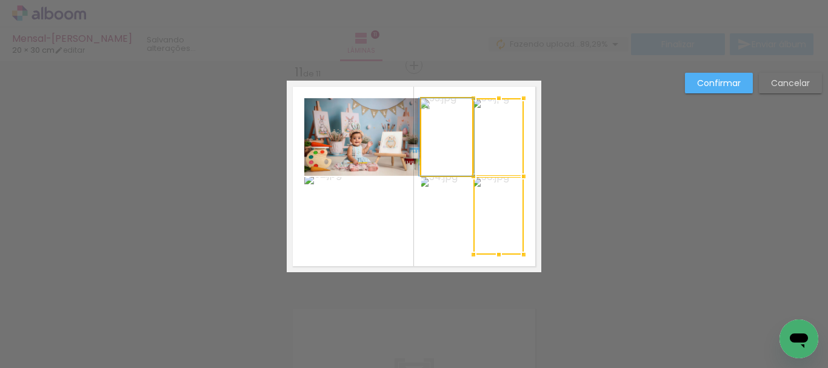
click at [449, 147] on quentale-photo at bounding box center [446, 137] width 51 height 78
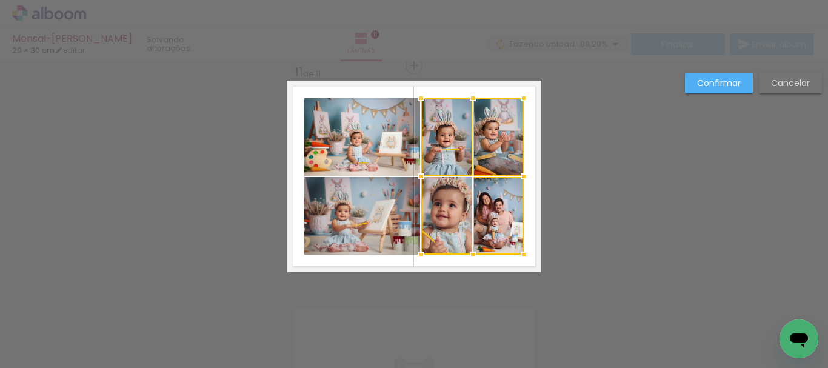
click at [444, 212] on div at bounding box center [472, 176] width 102 height 156
click at [379, 153] on quentale-photo at bounding box center [362, 137] width 116 height 78
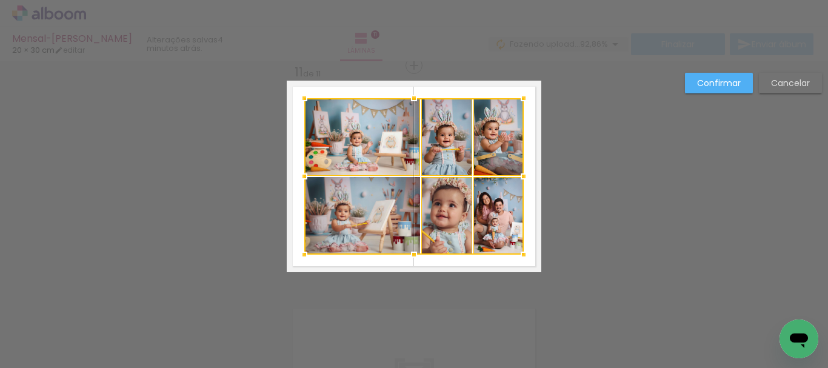
click at [377, 214] on div at bounding box center [414, 176] width 220 height 156
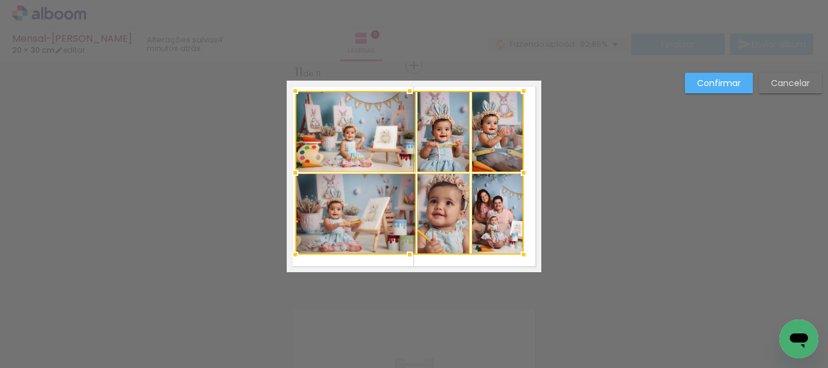
drag, startPoint x: 303, startPoint y: 99, endPoint x: 293, endPoint y: 92, distance: 11.6
click at [293, 92] on div at bounding box center [295, 91] width 24 height 24
click at [344, 135] on div at bounding box center [409, 173] width 229 height 164
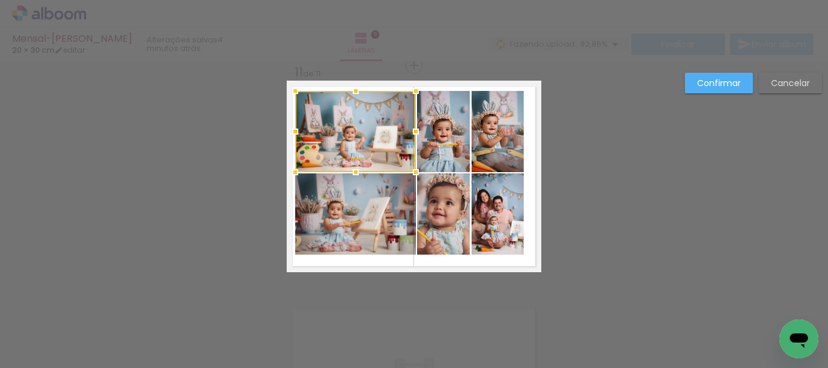
click at [368, 213] on quentale-photo at bounding box center [355, 213] width 121 height 81
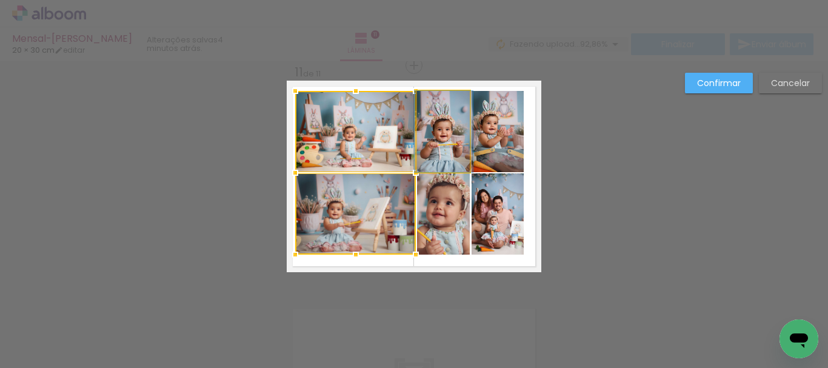
click at [449, 146] on quentale-photo at bounding box center [443, 131] width 53 height 81
click at [463, 219] on div at bounding box center [382, 173] width 175 height 164
click at [506, 156] on quentale-photo at bounding box center [498, 131] width 52 height 81
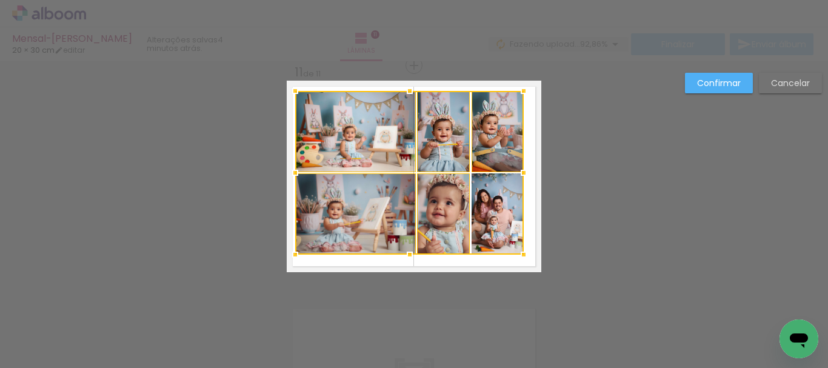
click at [512, 204] on div at bounding box center [409, 173] width 229 height 164
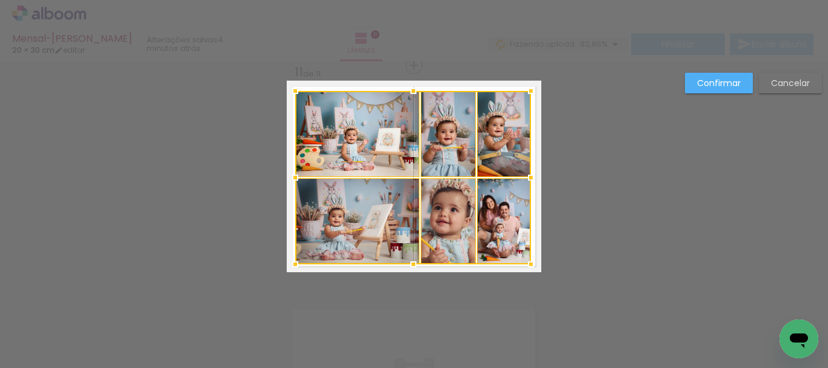
drag, startPoint x: 519, startPoint y: 251, endPoint x: 526, endPoint y: 261, distance: 12.1
click at [526, 261] on div at bounding box center [531, 264] width 24 height 24
click at [0, 0] on slot "Confirmar" at bounding box center [0, 0] width 0 height 0
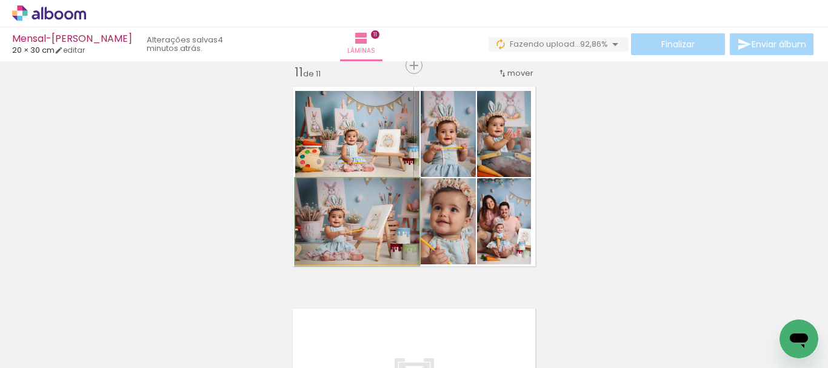
drag, startPoint x: 352, startPoint y: 229, endPoint x: 361, endPoint y: 229, distance: 9.7
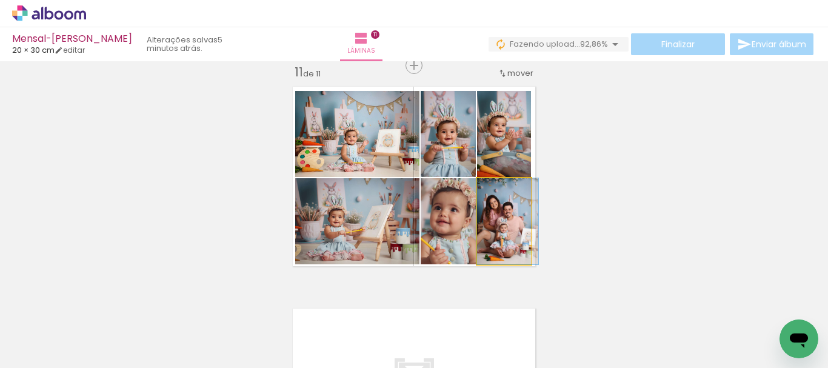
drag, startPoint x: 496, startPoint y: 247, endPoint x: 503, endPoint y: 249, distance: 7.4
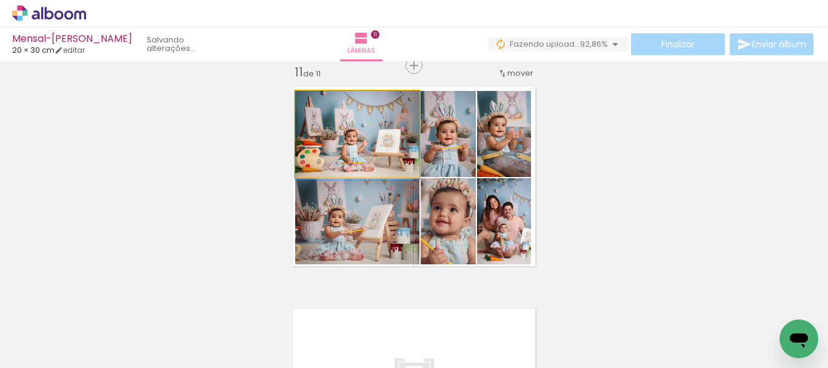
click at [369, 145] on quentale-photo at bounding box center [357, 134] width 124 height 86
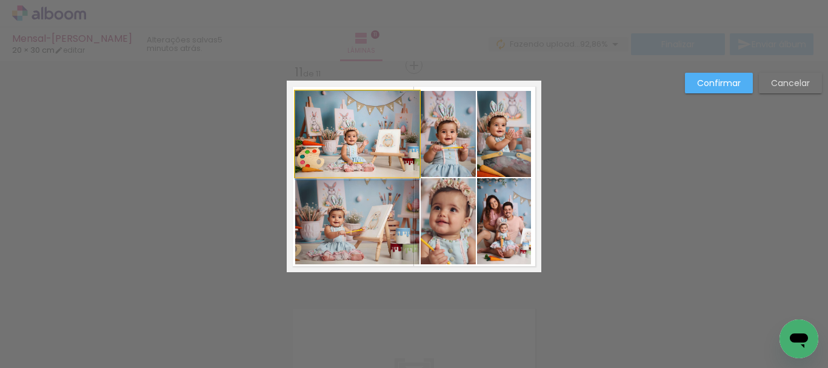
click at [358, 150] on quentale-photo at bounding box center [357, 134] width 124 height 86
click at [0, 0] on slot "Confirmar" at bounding box center [0, 0] width 0 height 0
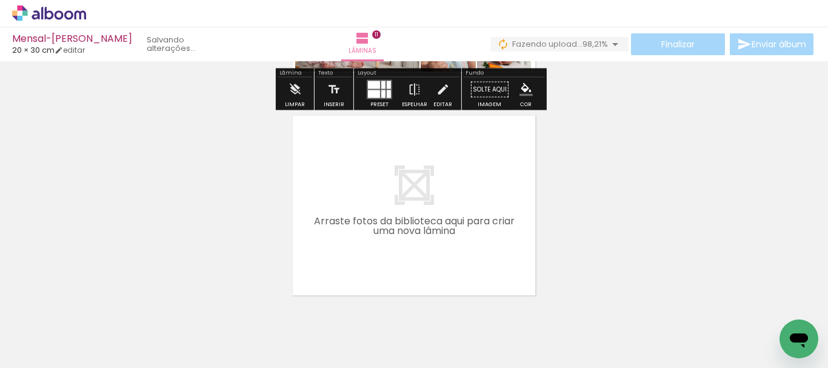
scroll to position [2437, 0]
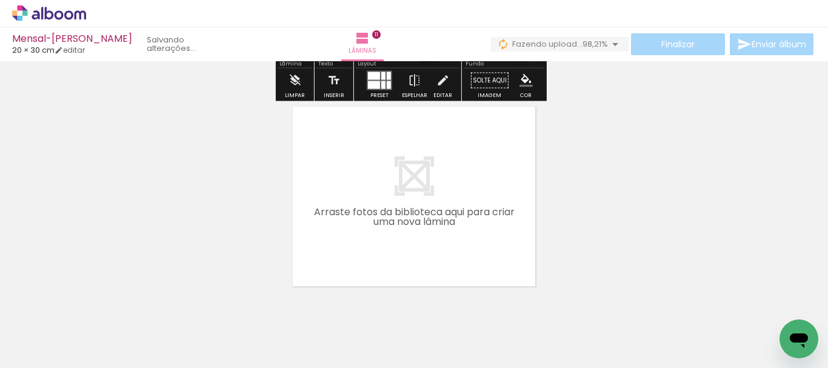
click at [53, 346] on span "Adicionar Fotos" at bounding box center [43, 351] width 36 height 13
click at [0, 0] on input "file" at bounding box center [0, 0] width 0 height 0
